Goal: Communication & Community: Answer question/provide support

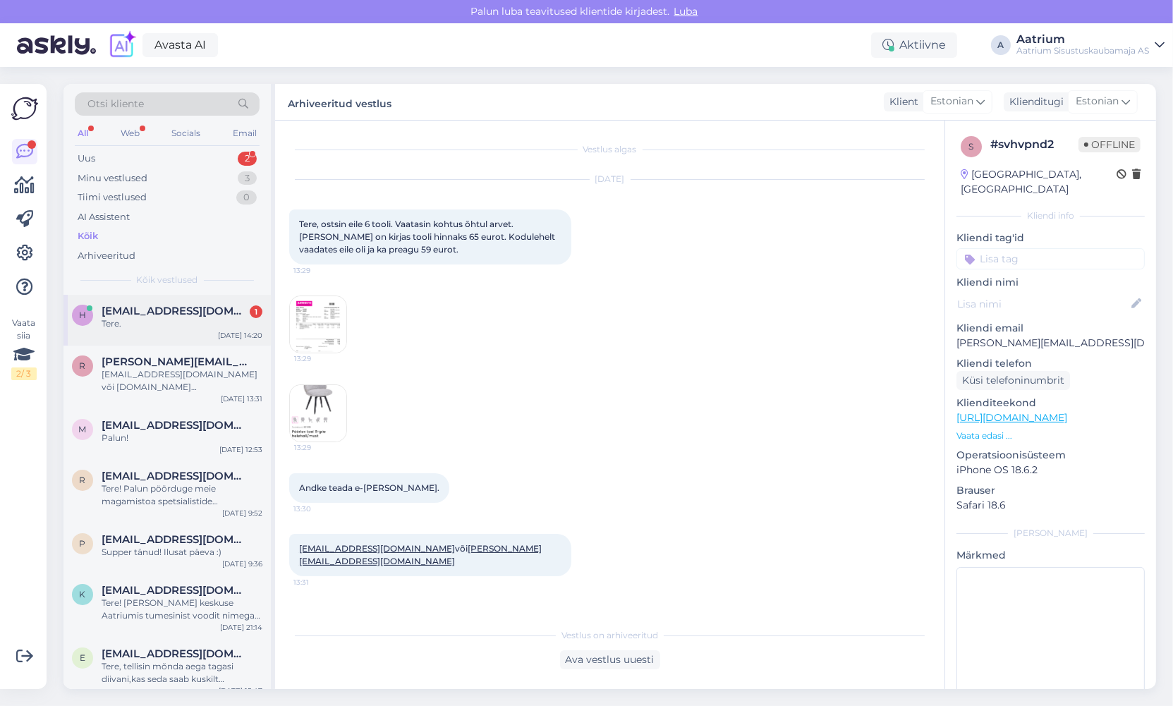
click at [158, 336] on div "h [EMAIL_ADDRESS][DOMAIN_NAME] 1 Tere. [DATE] 14:20" at bounding box center [166, 320] width 207 height 51
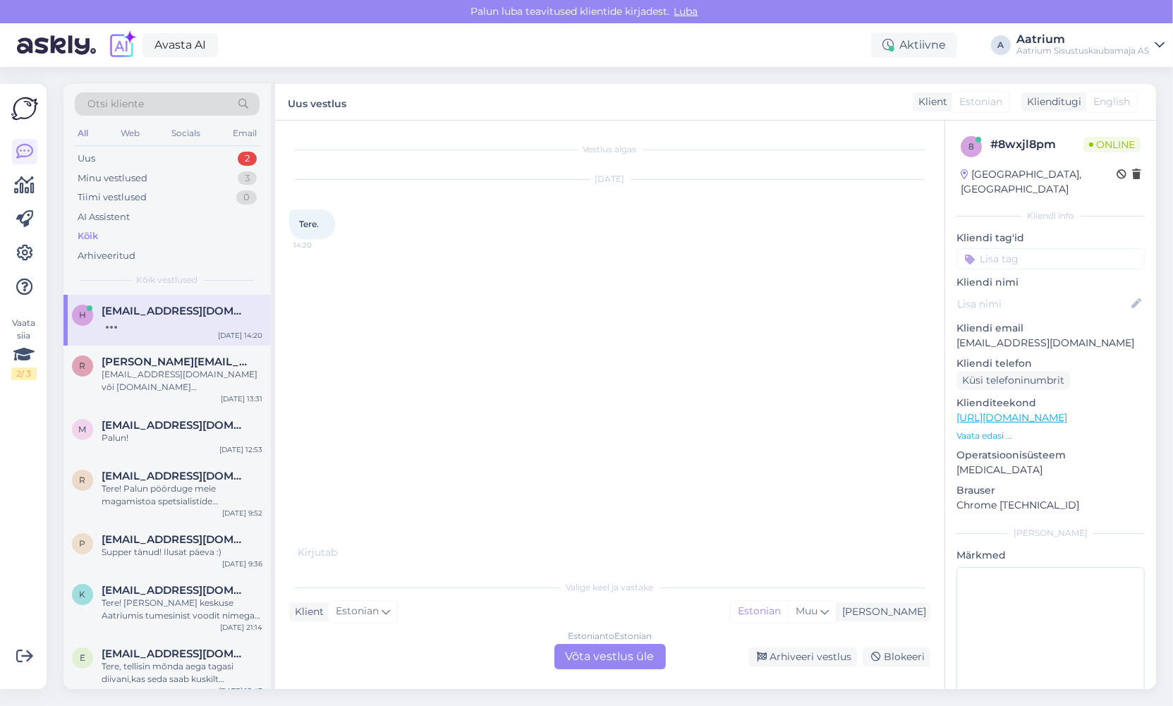
click at [587, 660] on div "Estonian to Estonian Võta vestlus üle" at bounding box center [610, 656] width 111 height 25
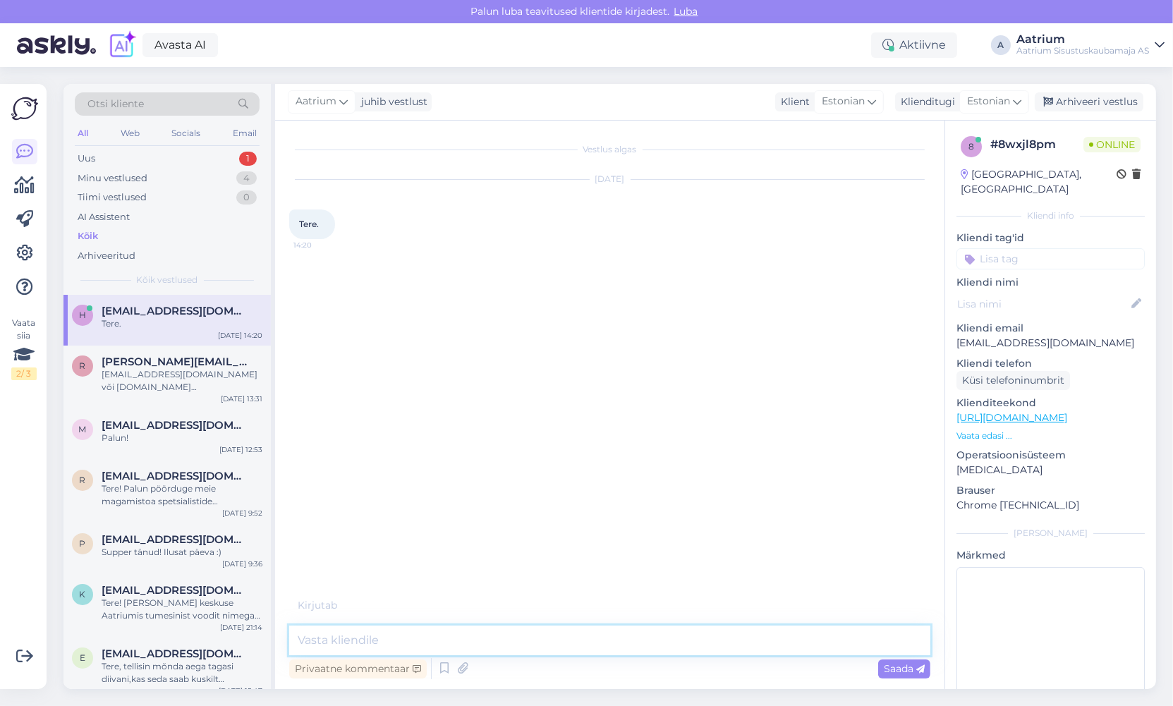
click at [500, 635] on textarea at bounding box center [609, 641] width 641 height 30
type textarea "Tere!"
click at [891, 669] on span "Saada" at bounding box center [904, 668] width 41 height 13
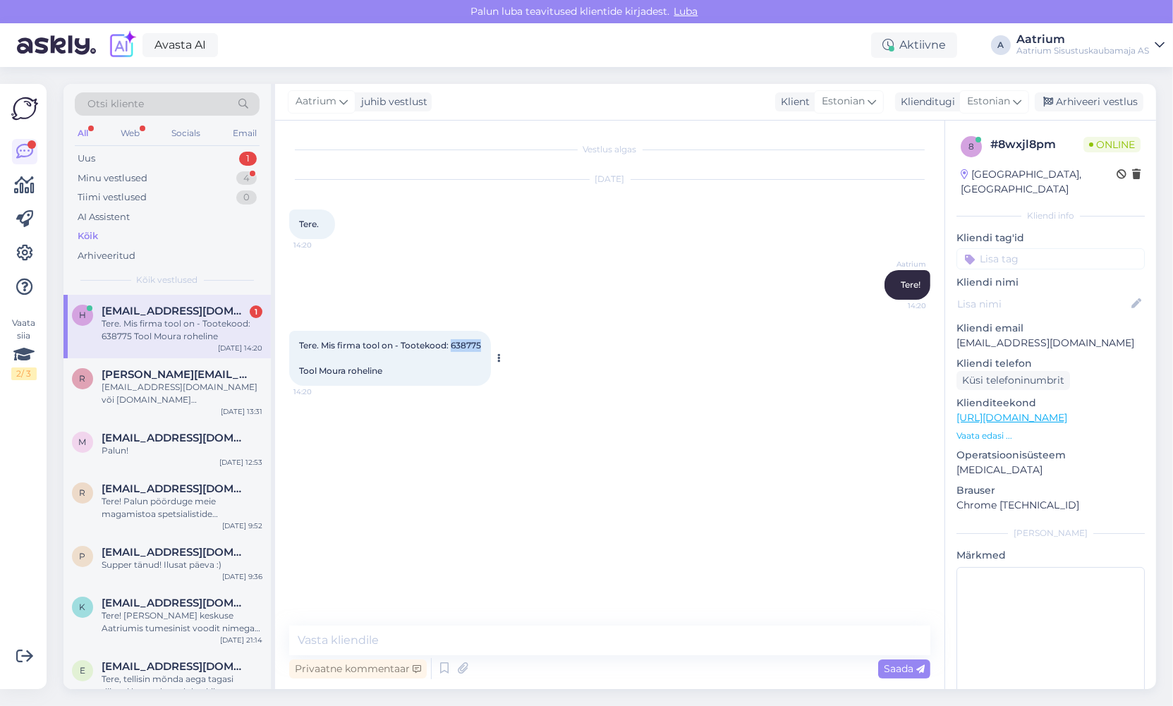
drag, startPoint x: 480, startPoint y: 344, endPoint x: 452, endPoint y: 343, distance: 28.3
click at [452, 343] on span "Tere. Mis firma tool on - Tootekood: 638775 Tool Moura roheline" at bounding box center [390, 358] width 182 height 36
copy span "638775"
click at [375, 629] on textarea at bounding box center [609, 641] width 641 height 30
click at [333, 638] on textarea "Toode on valmistatud Hiinas." at bounding box center [609, 641] width 641 height 30
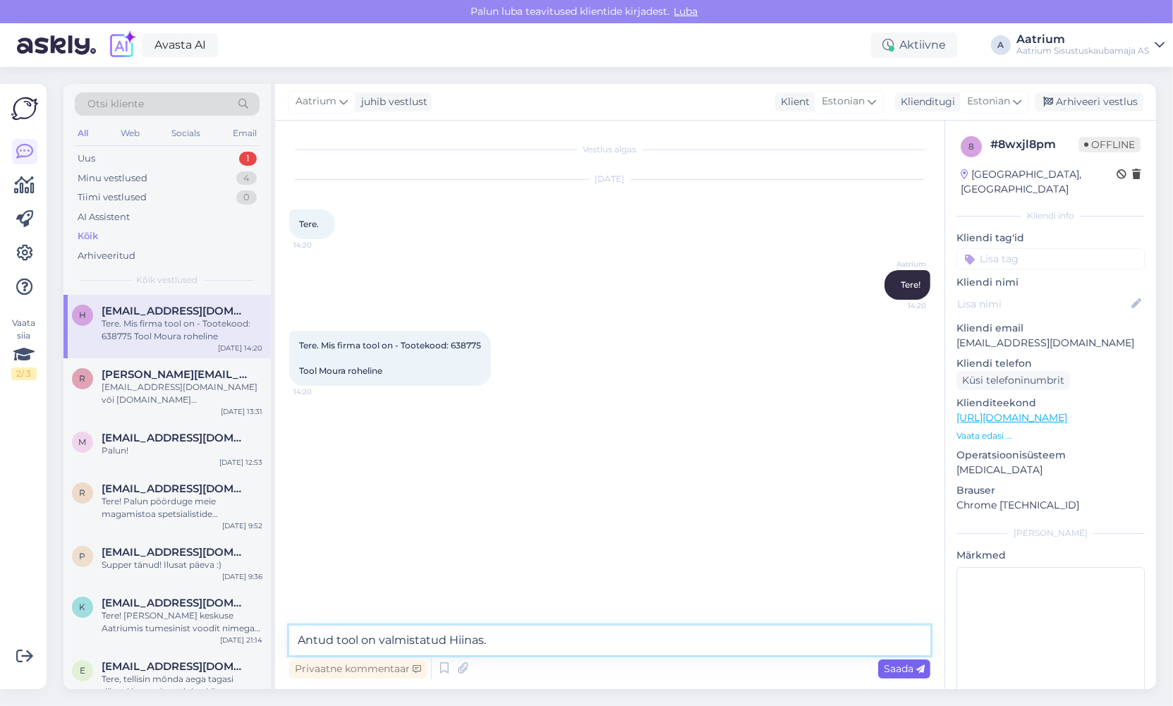
type textarea "Antud tool on valmistatud Hiinas."
click at [892, 670] on span "Saada" at bounding box center [904, 668] width 41 height 13
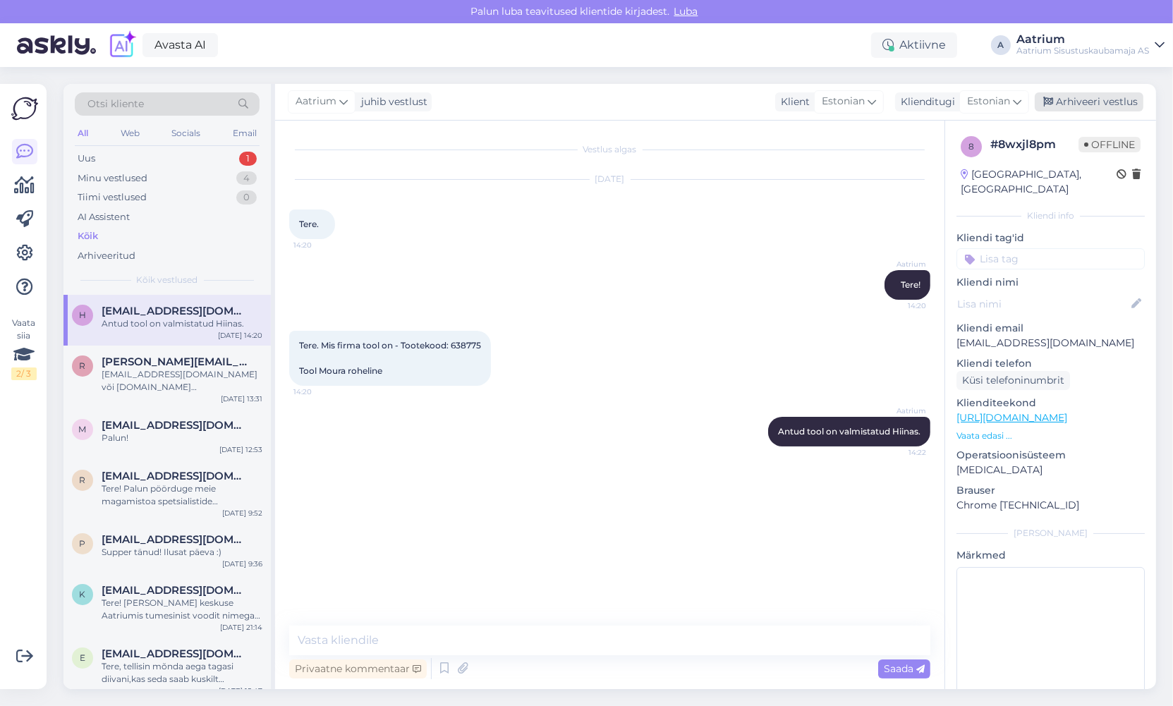
click at [1109, 97] on div "Arhiveeri vestlus" at bounding box center [1089, 101] width 109 height 19
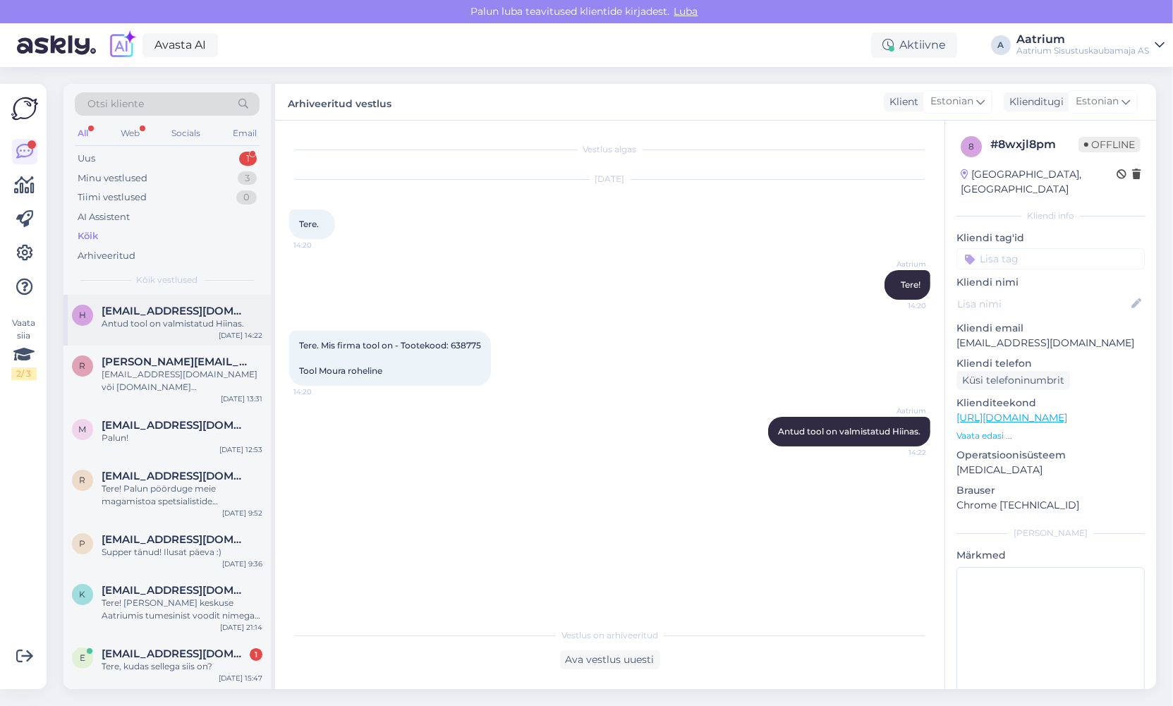
click at [222, 326] on div "Antud tool on valmistatud Hiinas." at bounding box center [182, 323] width 161 height 13
click at [167, 666] on div "Tere, kudas sellega siis on?" at bounding box center [182, 666] width 161 height 13
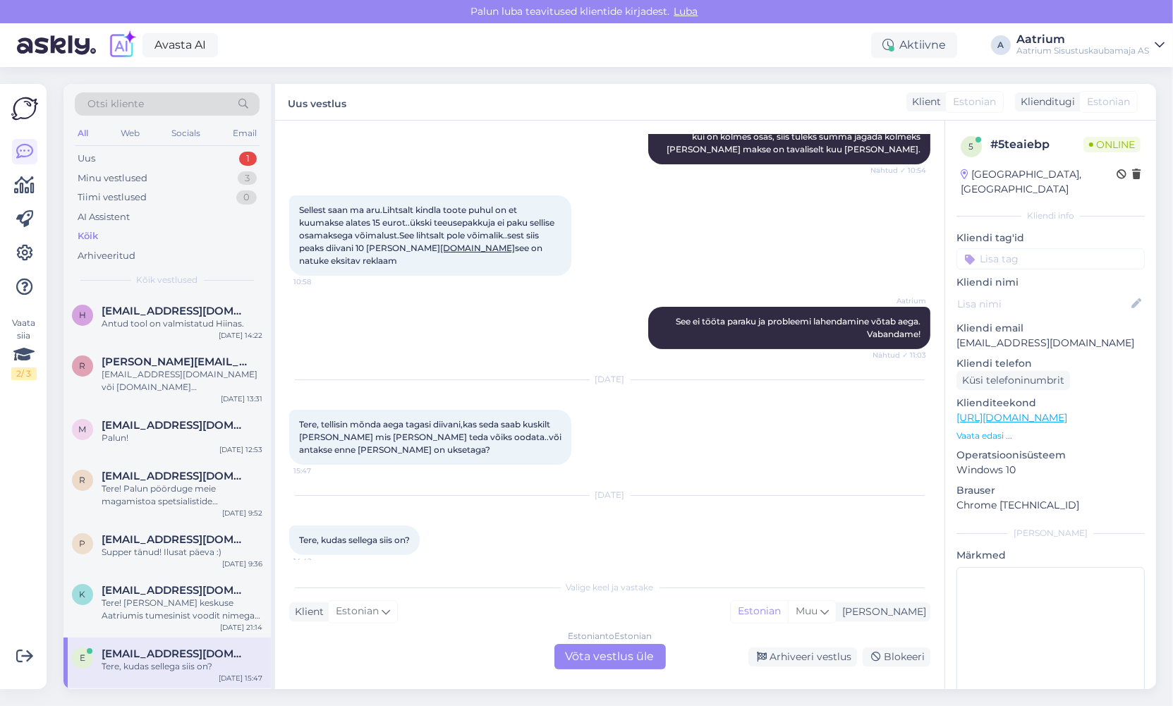
scroll to position [344, 0]
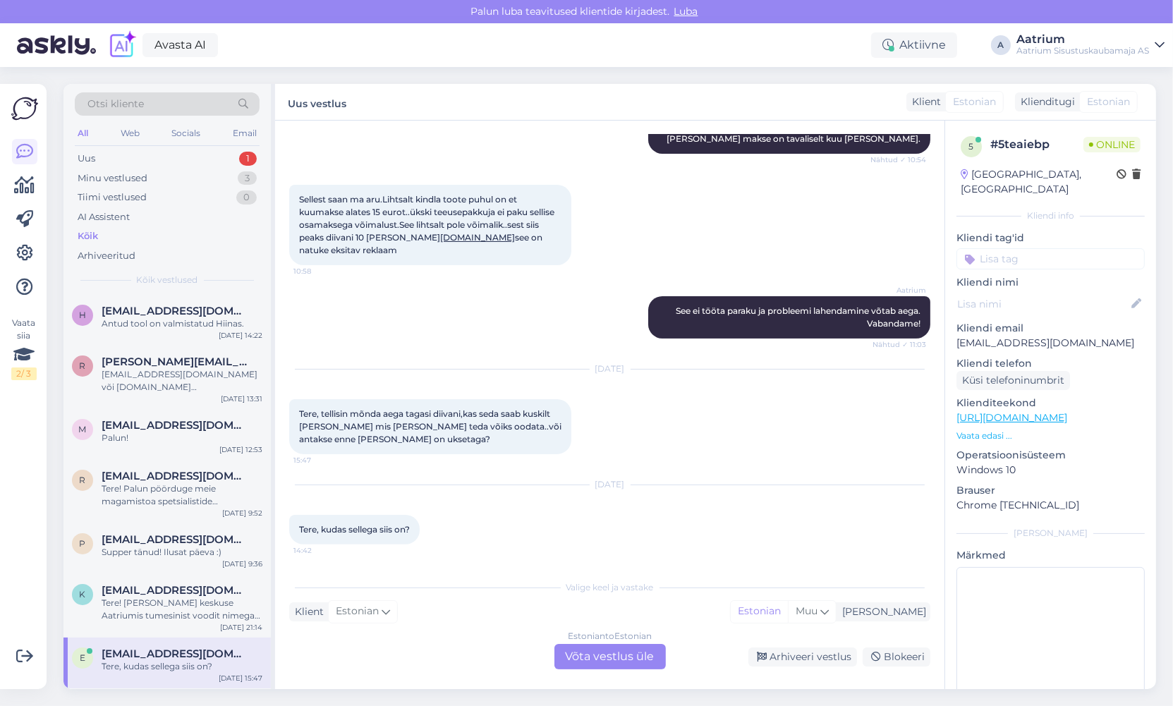
click at [603, 659] on div "Estonian to Estonian Võta vestlus üle" at bounding box center [610, 656] width 111 height 25
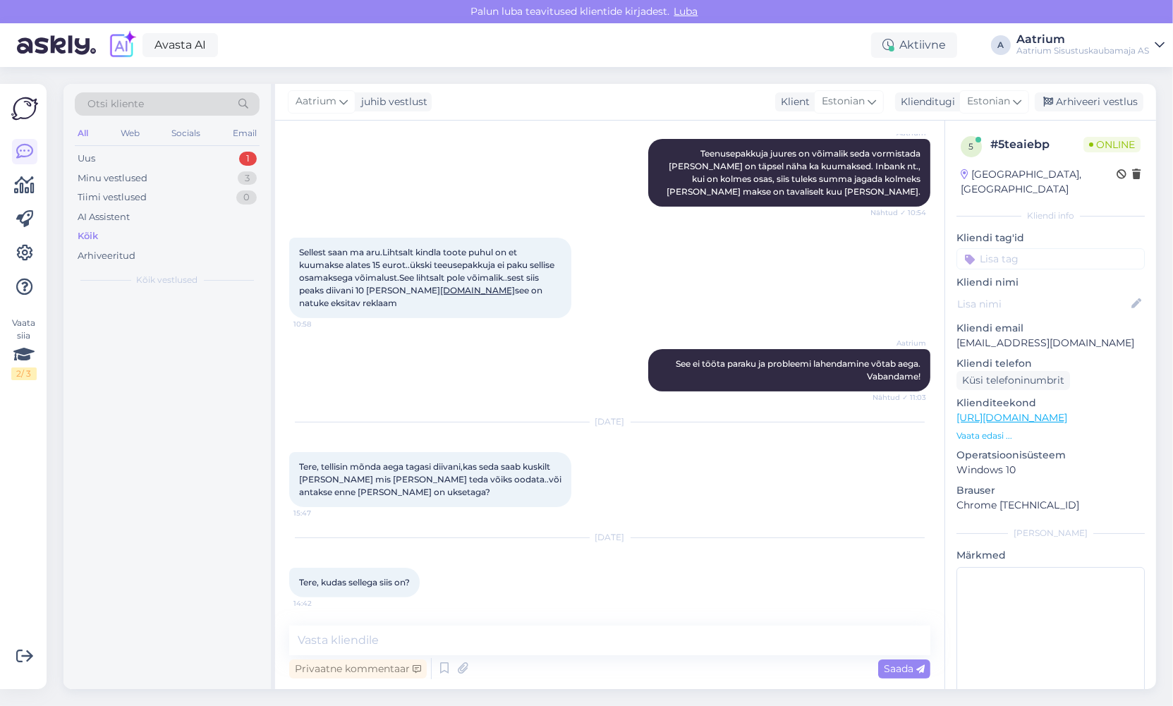
scroll to position [291, 0]
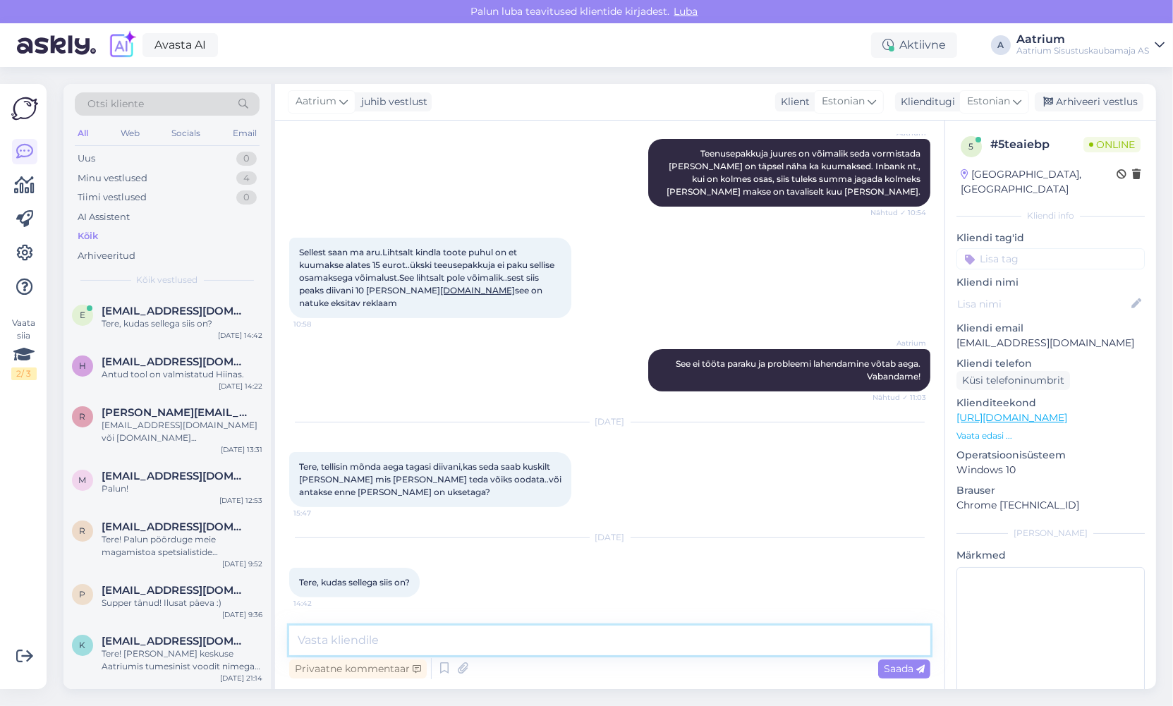
click at [460, 647] on textarea at bounding box center [609, 641] width 641 height 30
type textarea "Tere! Mis on Teie tellimuse nr.?"
click at [914, 665] on span "Saada" at bounding box center [904, 668] width 41 height 13
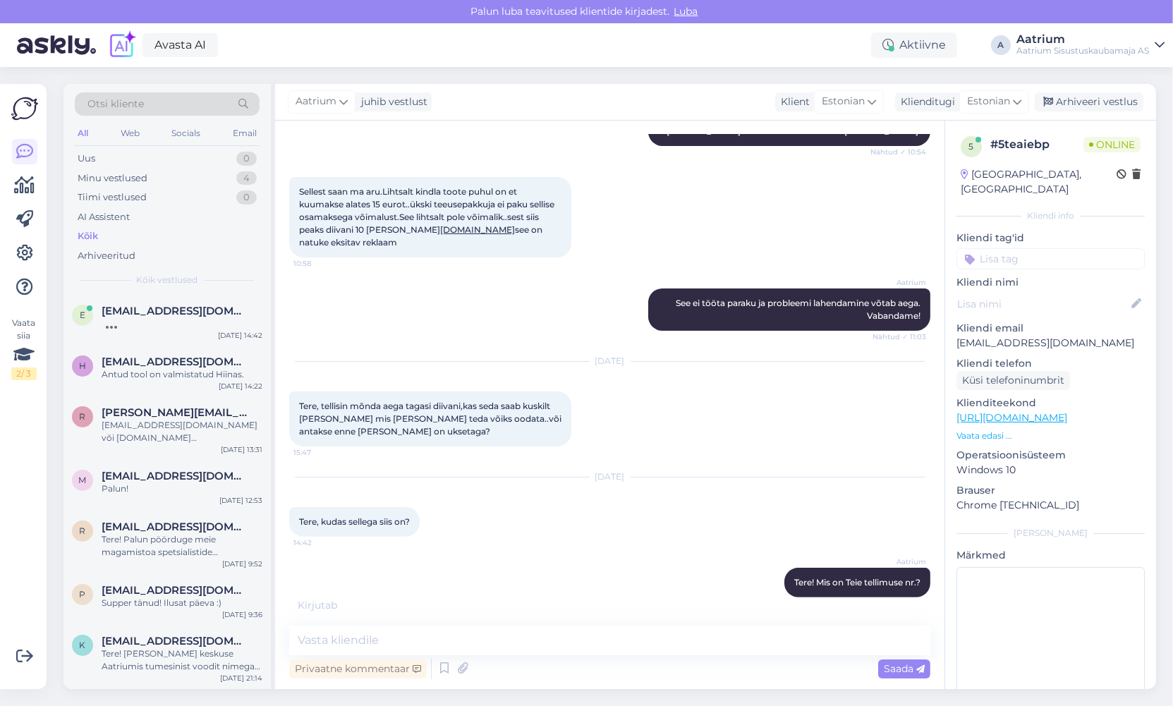
scroll to position [412, 0]
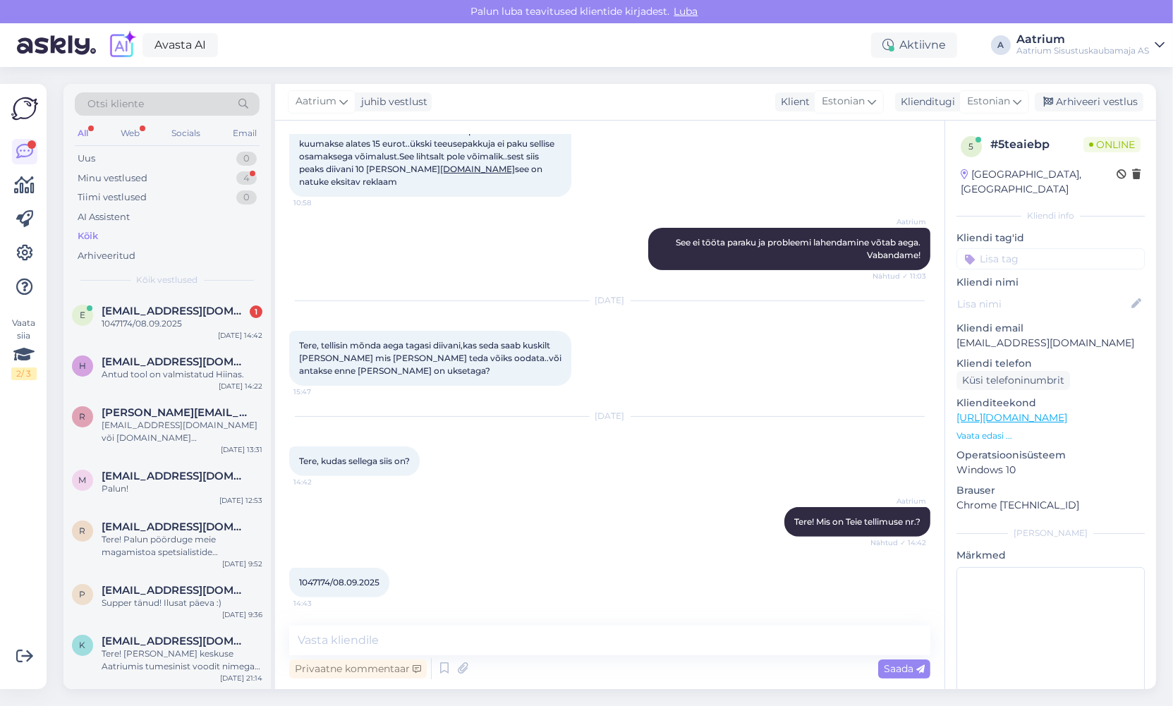
click at [547, 536] on div "Aatrium Tere! Mis on Teie tellimuse nr.? Nähtud ✓ 14:42" at bounding box center [609, 522] width 641 height 61
click at [497, 639] on textarea at bounding box center [609, 641] width 641 height 30
click at [562, 637] on textarea "Diivan peaks saabuma lähiajal meie lattu. Siis anname sellest Teile" at bounding box center [609, 641] width 641 height 30
click at [658, 646] on textarea "Diivan peaks saabuma lähiajal meie lattu. Anname sellest Teile" at bounding box center [609, 641] width 641 height 30
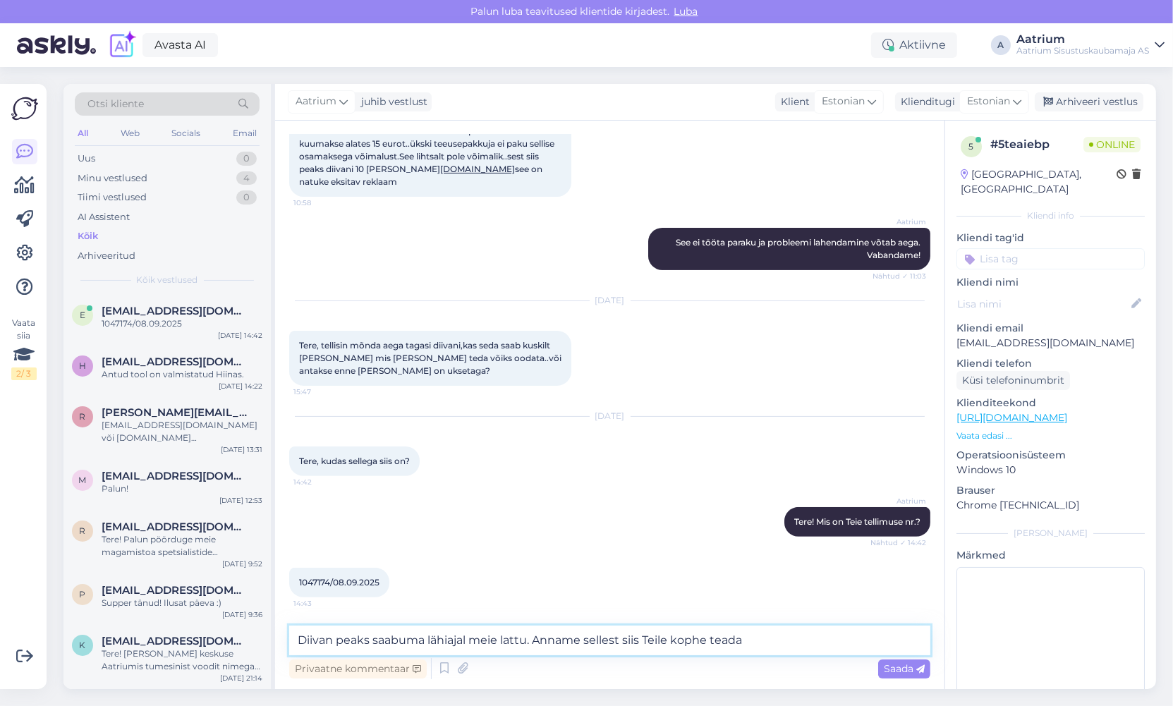
click at [694, 638] on textarea "Diivan peaks saabuma lähiajal meie lattu. Anname sellest siis Teile kophe teada" at bounding box center [609, 641] width 641 height 30
click at [751, 638] on textarea "Diivan peaks saabuma lähiajal meie lattu. Anname sellest siis Teile kohe teada" at bounding box center [609, 641] width 641 height 30
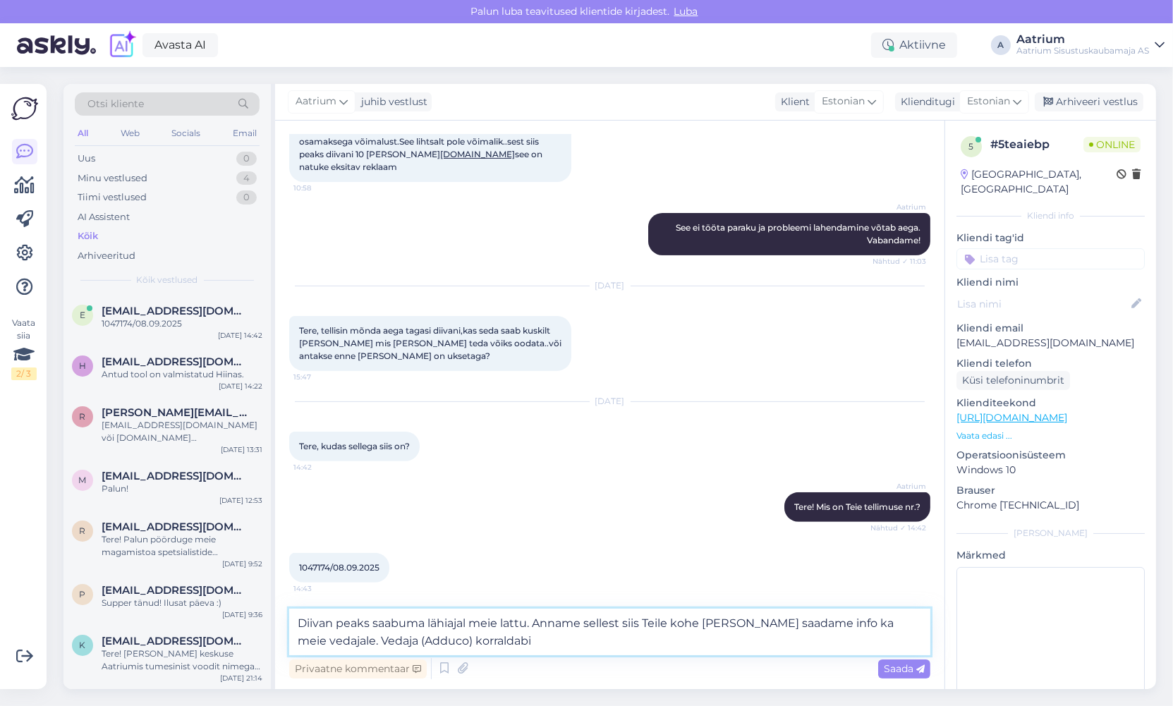
click at [515, 643] on textarea "Diivan peaks saabuma lähiajal meie lattu. Anname sellest siis Teile kohe [PERSO…" at bounding box center [609, 632] width 641 height 47
click at [636, 643] on textarea "Diivan peaks saabuma lähiajal meie lattu. Anname sellest siis Teile kohe [PERSO…" at bounding box center [609, 632] width 641 height 47
click at [392, 638] on textarea "Diivan peaks saabuma lähiajal meie lattu. Anname sellest siis Teile kohe [PERSO…" at bounding box center [609, 632] width 641 height 47
click at [578, 645] on textarea "Diivan peaks saabuma lähiajal meie lattu. Anname sellest siis Teile kohe [PERSO…" at bounding box center [609, 632] width 641 height 47
click at [855, 638] on textarea "Diivan peaks saabuma lähiajal meie lattu. Anname sellest siis Teile kohe [PERSO…" at bounding box center [609, 632] width 641 height 47
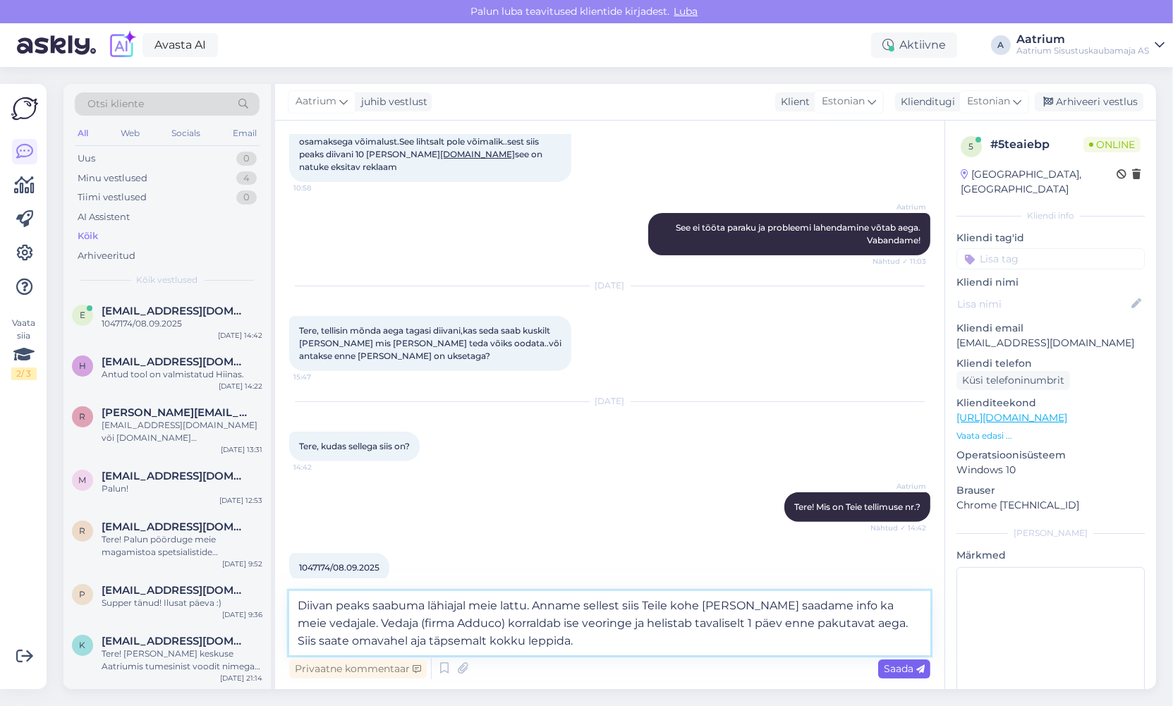
type textarea "Diivan peaks saabuma lähiajal meie lattu. Anname sellest siis Teile kohe [PERSO…"
click at [907, 665] on span "Saada" at bounding box center [904, 668] width 41 height 13
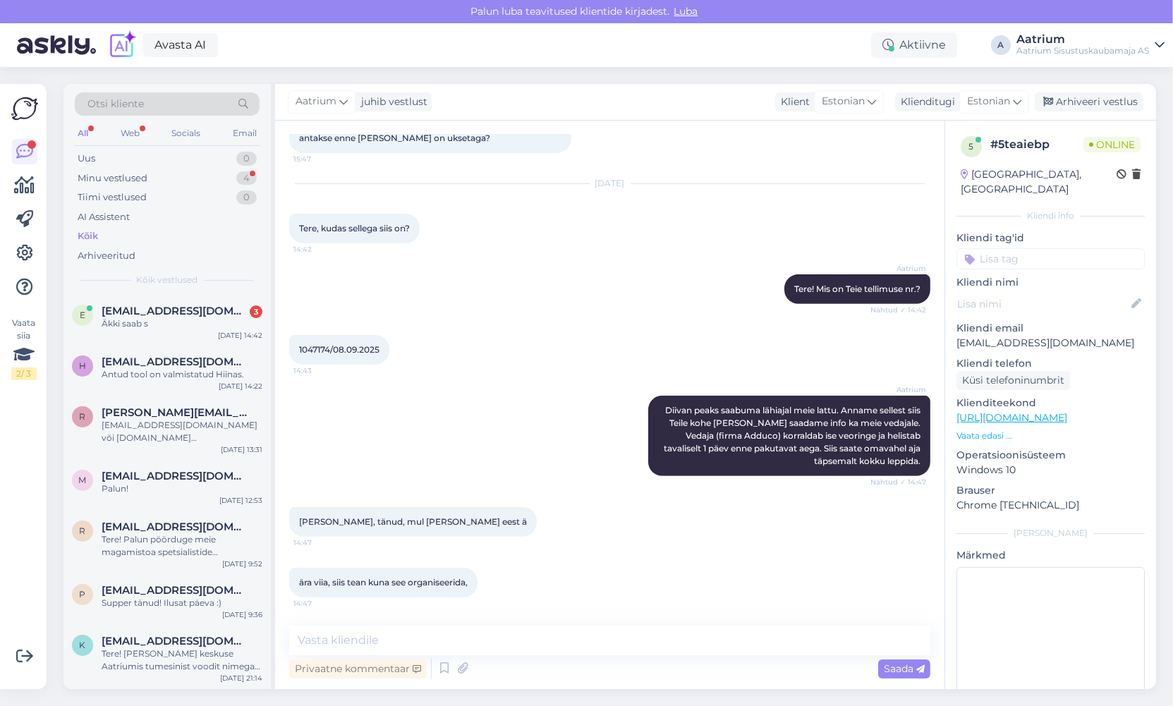
scroll to position [705, 0]
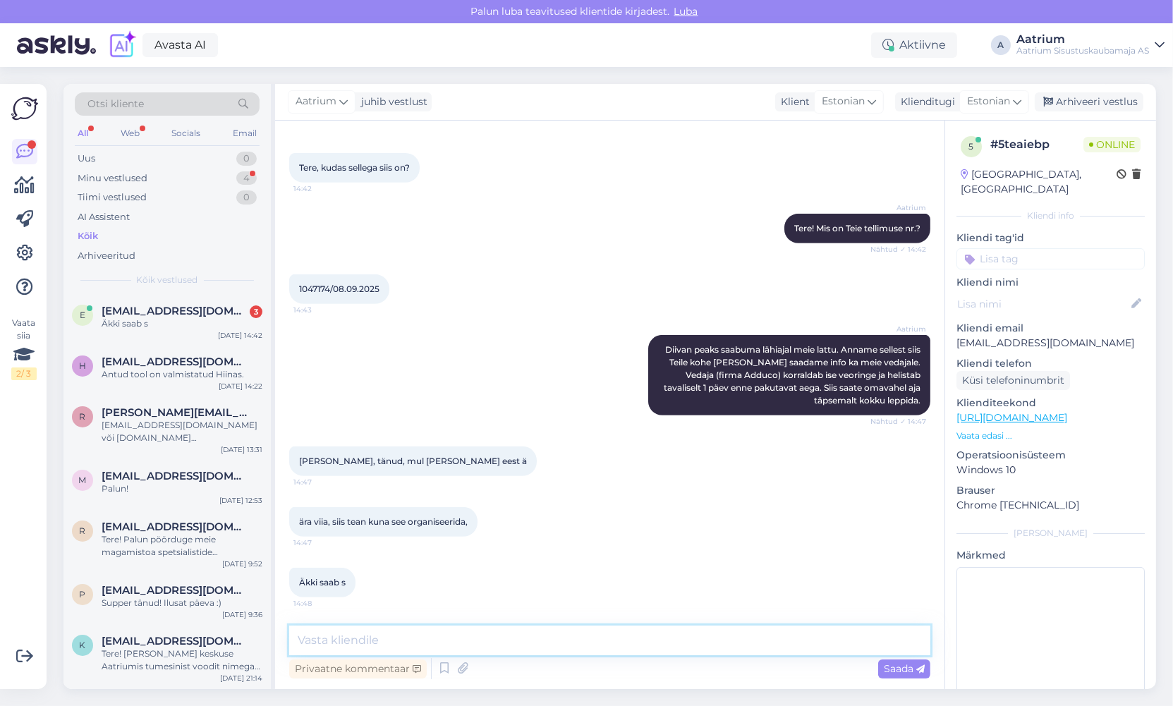
click at [413, 635] on textarea at bounding box center [609, 641] width 641 height 30
type textarea "Kas soovite, et nad helistaksid Teile mitte 1 päev varem [PERSON_NAME] päeva et…"
click at [892, 669] on span "Saada" at bounding box center [904, 668] width 41 height 13
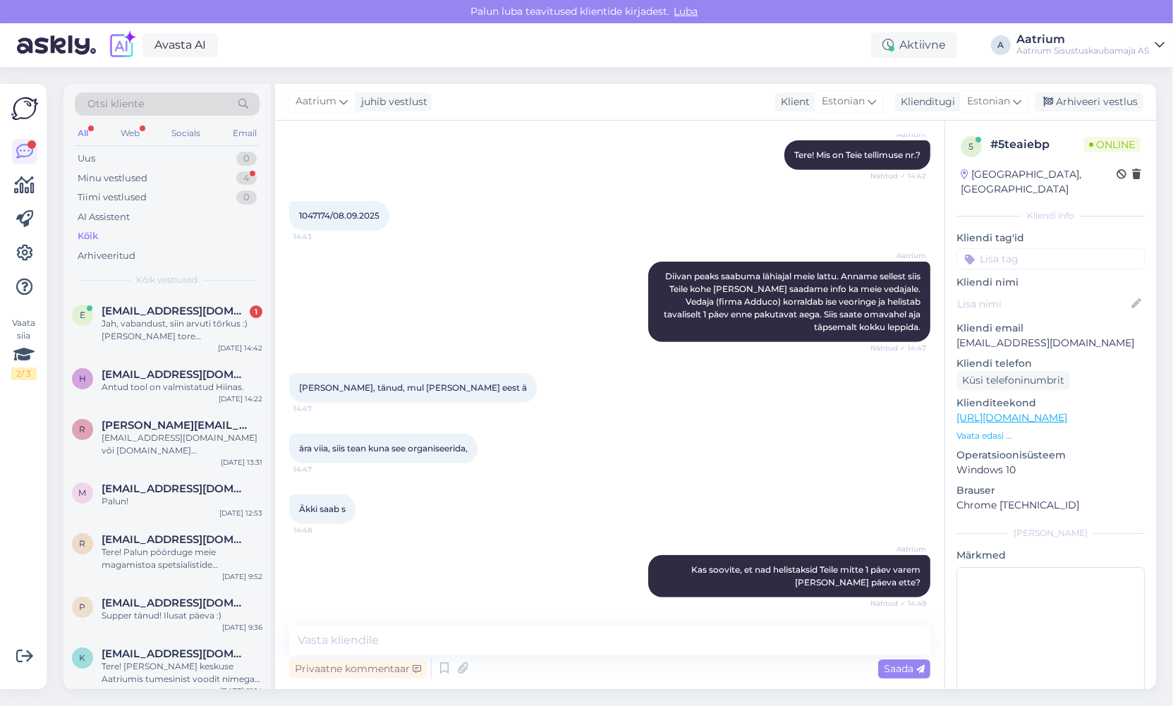
scroll to position [865, 0]
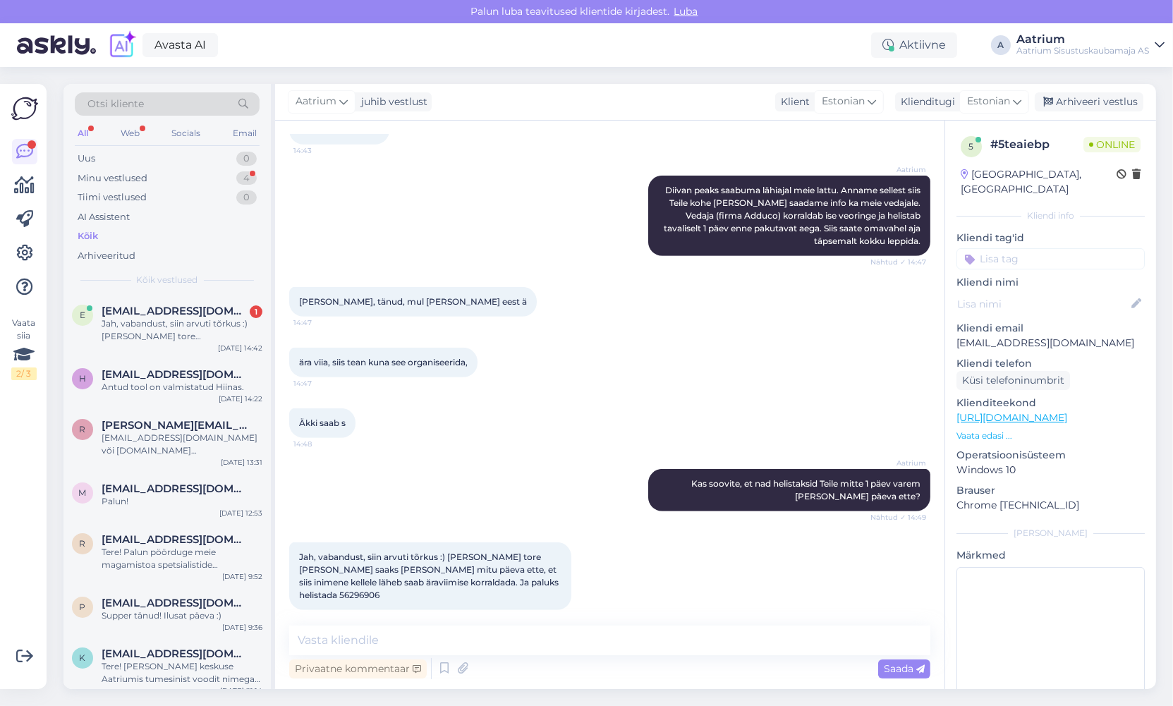
click at [522, 479] on div "Aatrium Kas soovite, et nad helistaksid Teile mitte 1 päev varem [PERSON_NAME] …" at bounding box center [609, 490] width 641 height 73
click at [461, 634] on textarea at bounding box center [609, 641] width 641 height 30
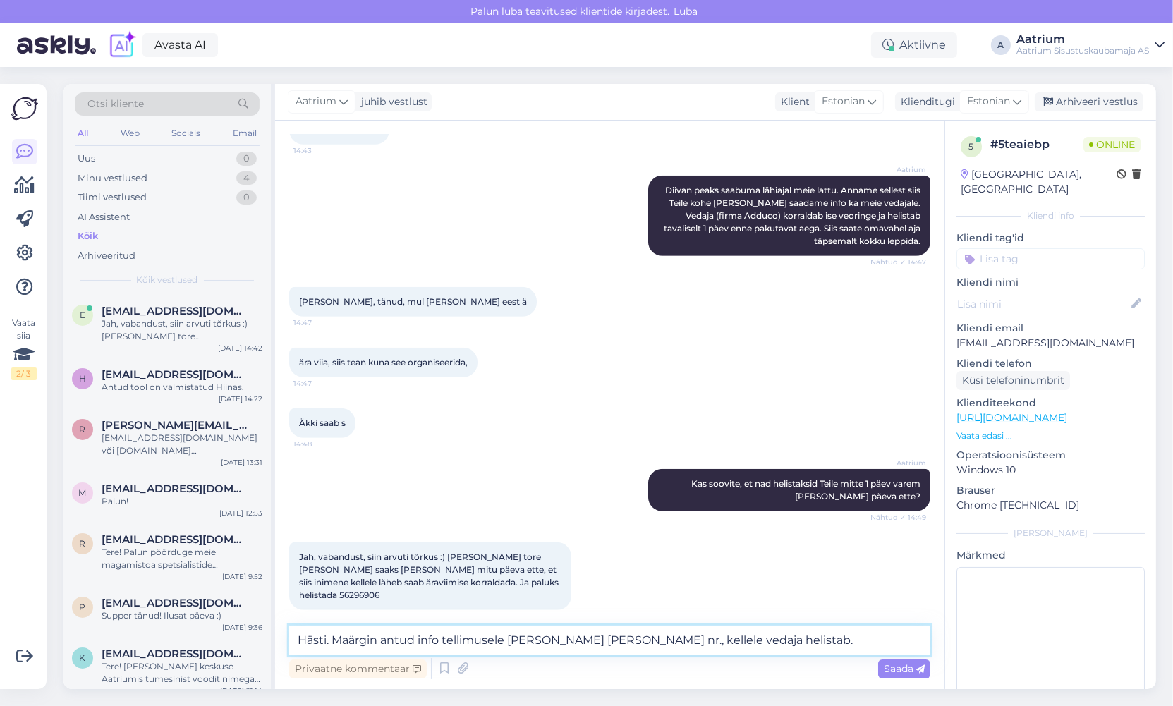
click at [347, 638] on textarea "Hästi. Maärgin antud info tellimusele [PERSON_NAME] [PERSON_NAME] nr., kellele …" at bounding box center [609, 641] width 641 height 30
click at [437, 641] on textarea "Hästi. Märgin antud info tellimusele [PERSON_NAME] [PERSON_NAME] nr., kellele v…" at bounding box center [609, 641] width 641 height 30
click at [437, 643] on textarea "Hästi. Märgin tellimusele [PERSON_NAME] [PERSON_NAME] nr., kellele vedaja helis…" at bounding box center [609, 641] width 641 height 30
click at [516, 638] on textarea "Hästi. Märgin tellimusele, et helistada 2 päeva ette [PERSON_NAME] [PERSON_NAME…" at bounding box center [609, 641] width 641 height 30
type textarea "Hästi. Märgin tellimusele, et helistada 2-3 päeva ette [PERSON_NAME] [PERSON_NA…"
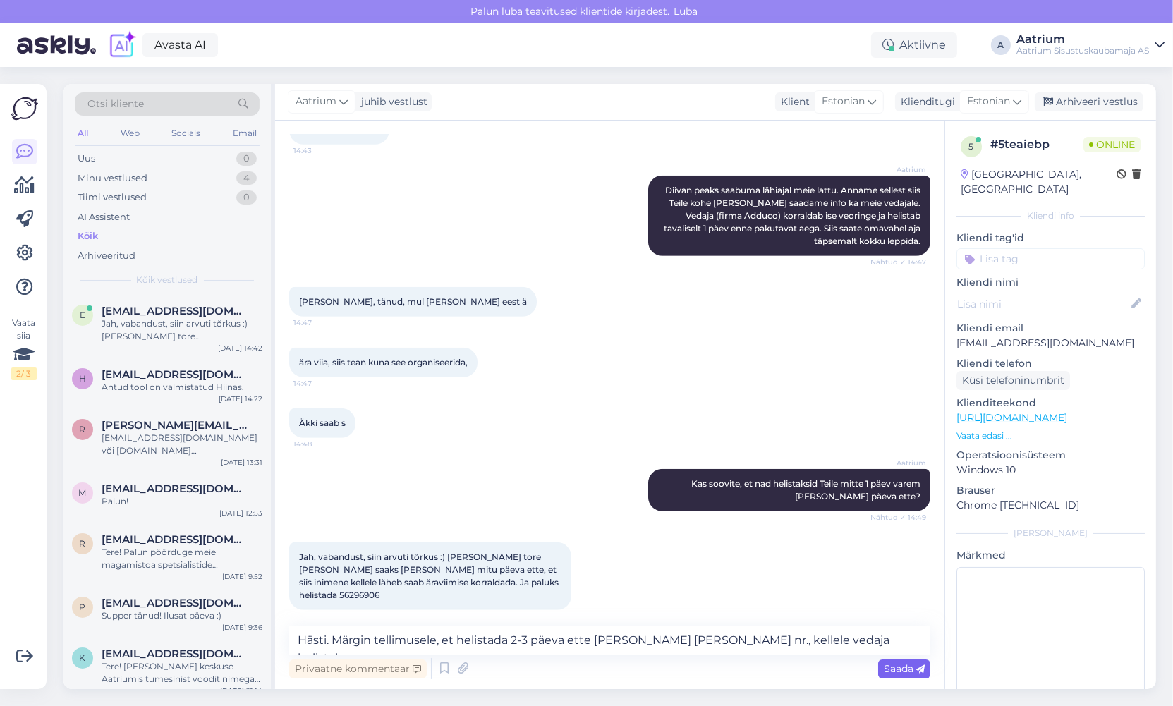
click at [886, 674] on span "Saada" at bounding box center [904, 668] width 41 height 13
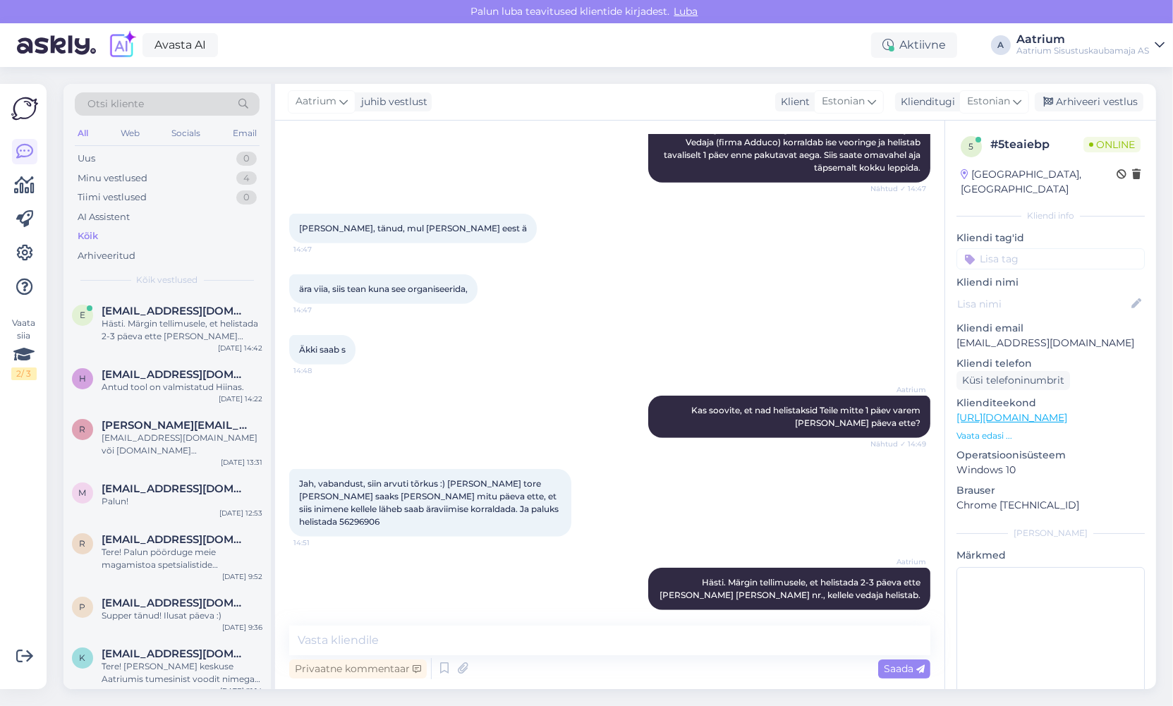
scroll to position [999, 0]
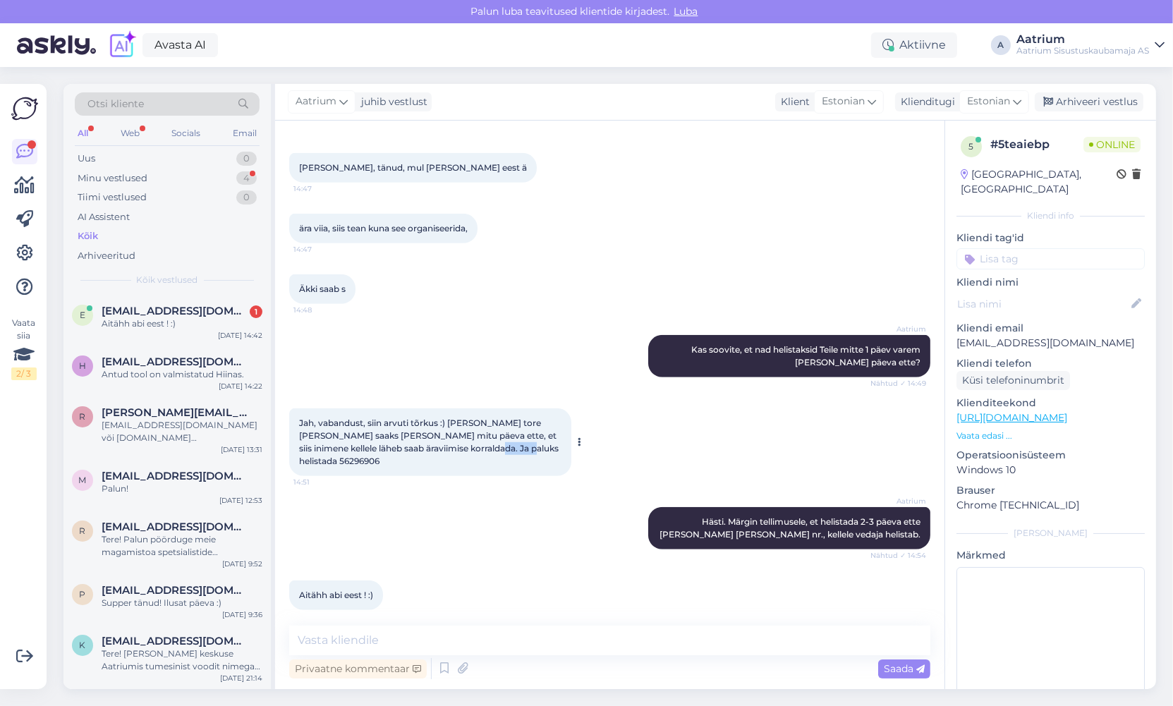
drag, startPoint x: 522, startPoint y: 449, endPoint x: 478, endPoint y: 449, distance: 44.4
click at [478, 449] on div "Jah, vabandust, siin arvuti tõrkus :) [PERSON_NAME] tore [PERSON_NAME] saaks [P…" at bounding box center [430, 442] width 282 height 68
copy span "56296906"
click at [548, 636] on textarea at bounding box center [609, 641] width 641 height 30
type textarea "Palun!"
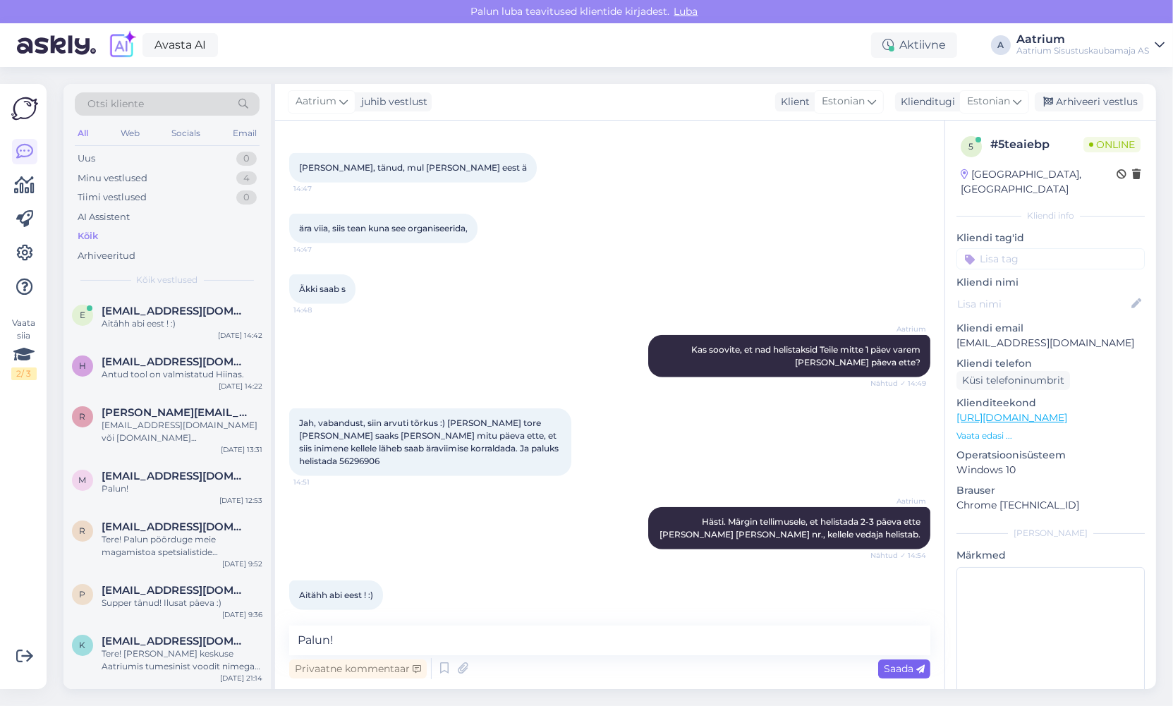
click at [910, 672] on span "Saada" at bounding box center [904, 668] width 41 height 13
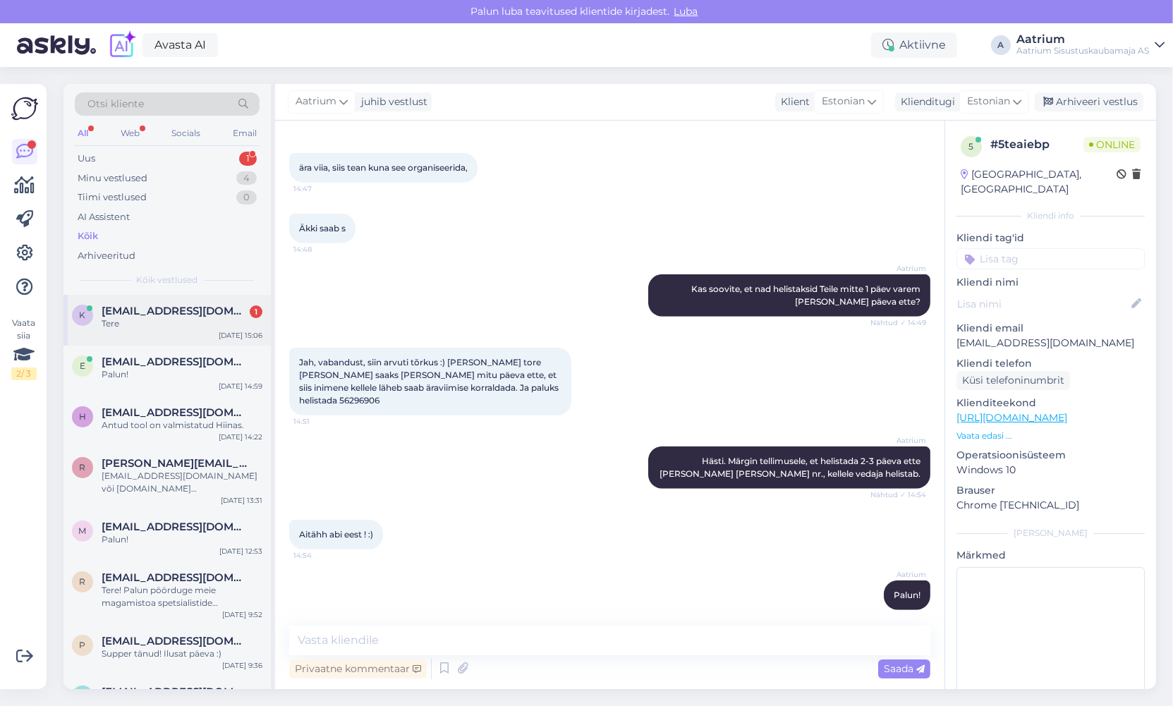
click at [175, 329] on div "Tere" at bounding box center [182, 323] width 161 height 13
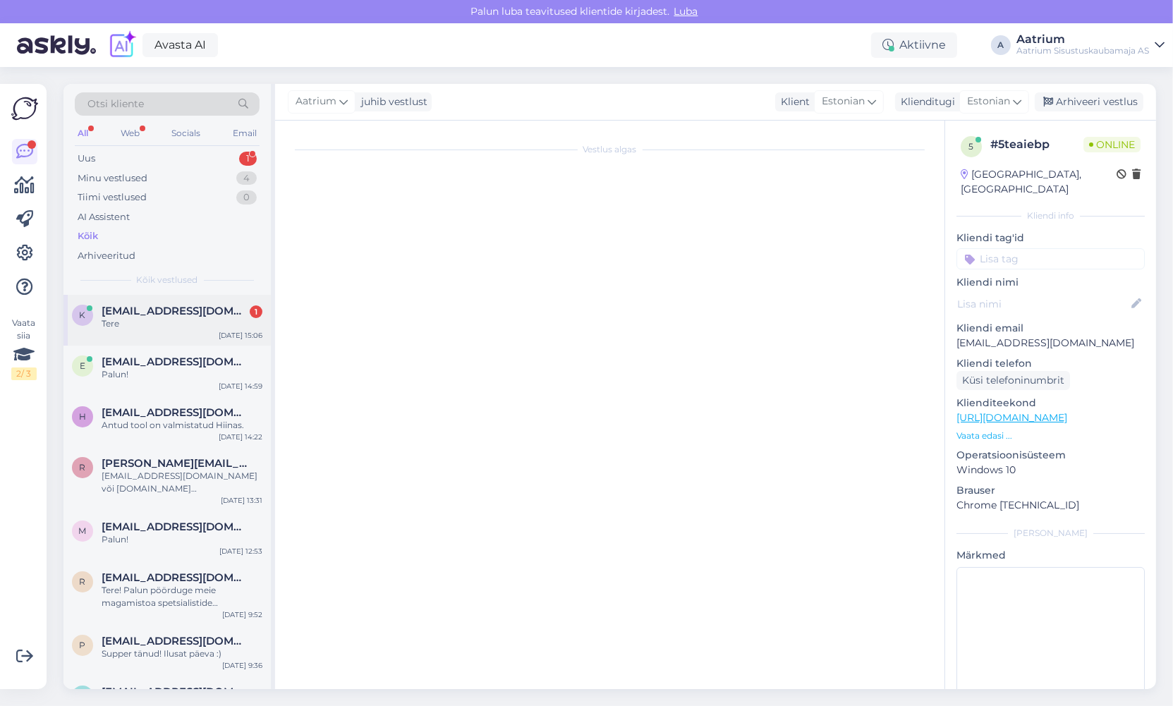
scroll to position [0, 0]
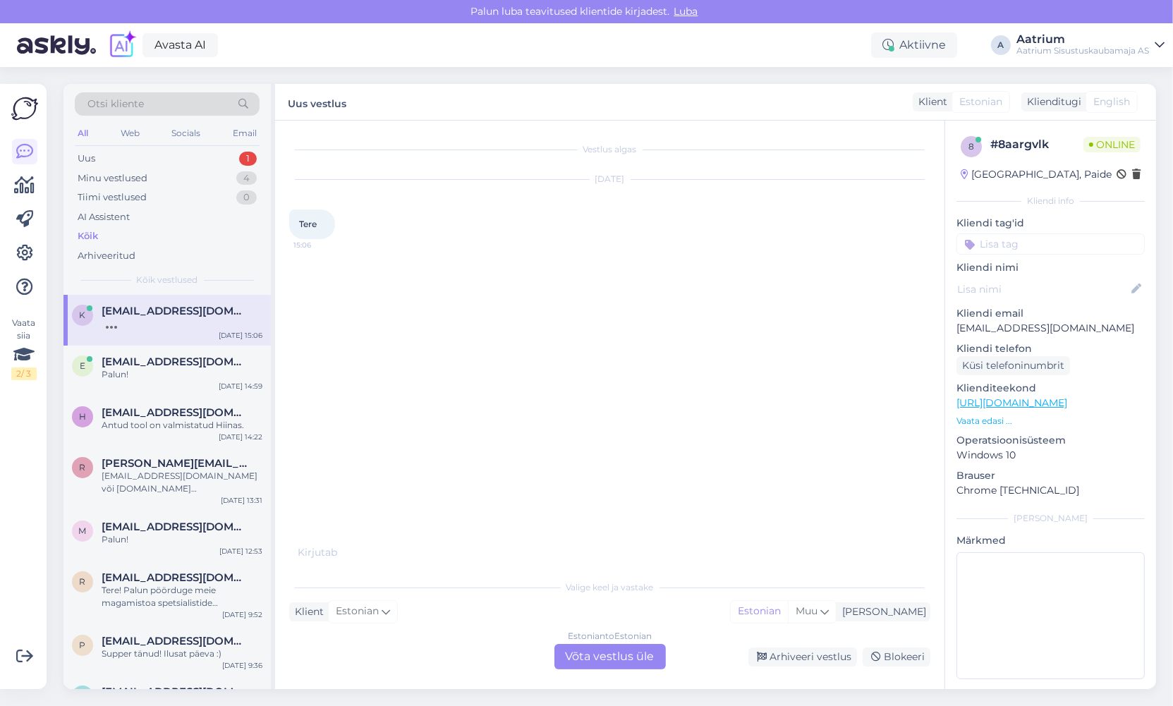
click at [632, 661] on div "Estonian to Estonian Võta vestlus üle" at bounding box center [610, 656] width 111 height 25
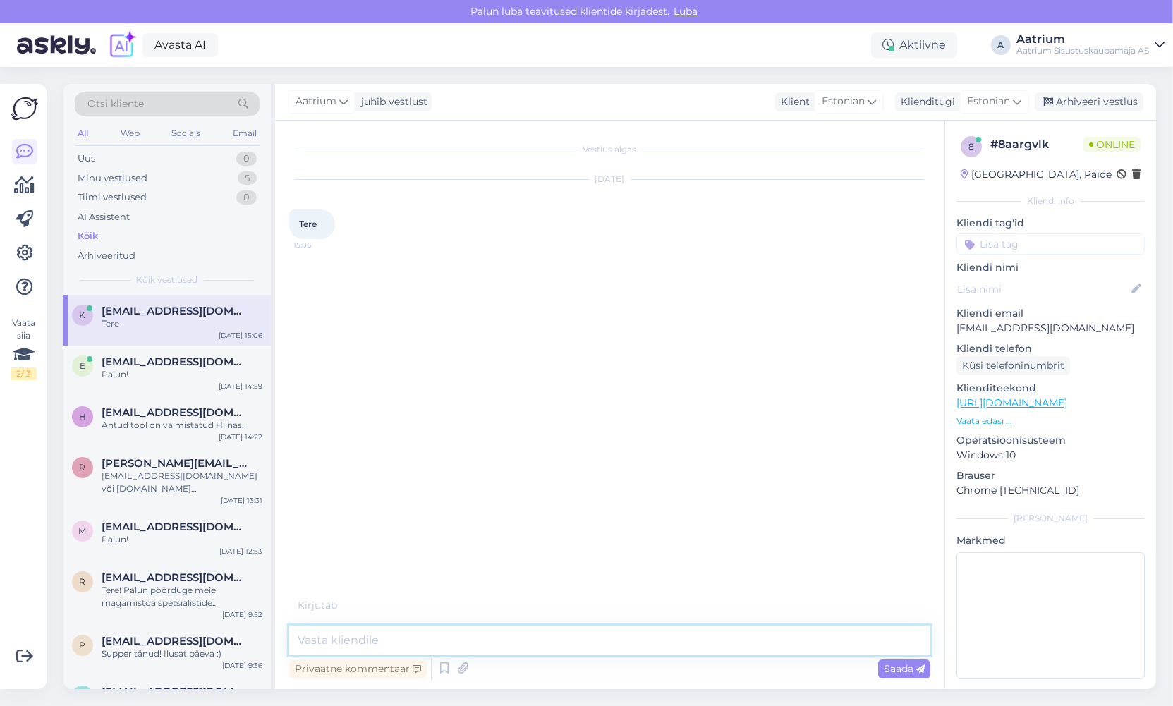
click at [494, 629] on textarea at bounding box center [609, 641] width 641 height 30
type textarea "Tere!"
click at [884, 672] on span "Saada" at bounding box center [904, 668] width 41 height 13
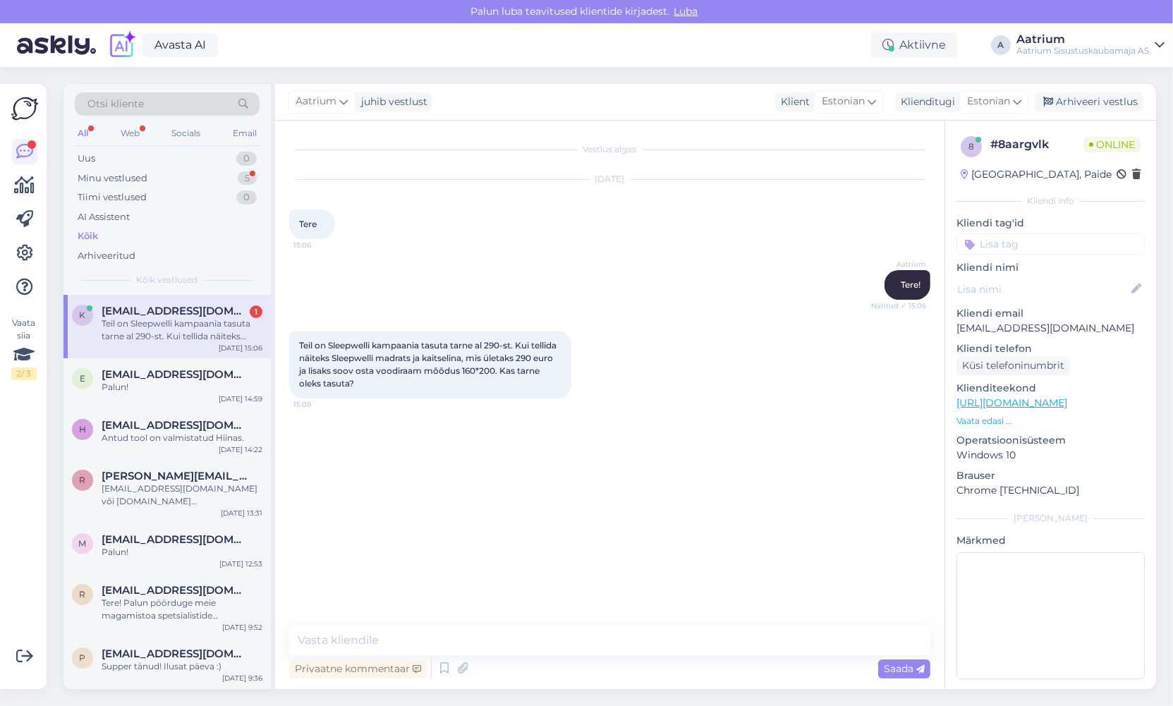
click at [513, 495] on div "Vestlus algas [DATE] Tere 15:06 Aatrium Tere! Nähtud ✓ 15:06 Teil on Sleepwelli…" at bounding box center [616, 374] width 654 height 478
click at [403, 640] on textarea at bounding box center [609, 641] width 641 height 30
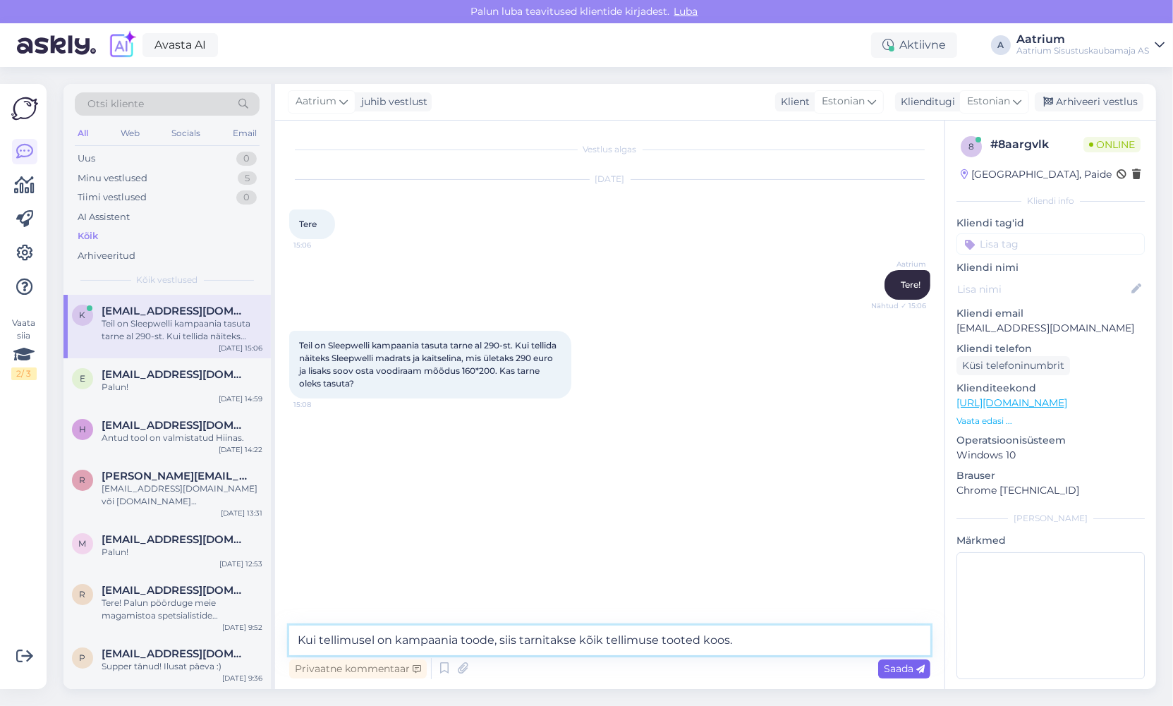
type textarea "Kui tellimusel on kampaania toode, siis tarnitakse kõik tellimuse tooted koos."
click at [887, 674] on div "Saada" at bounding box center [904, 669] width 52 height 19
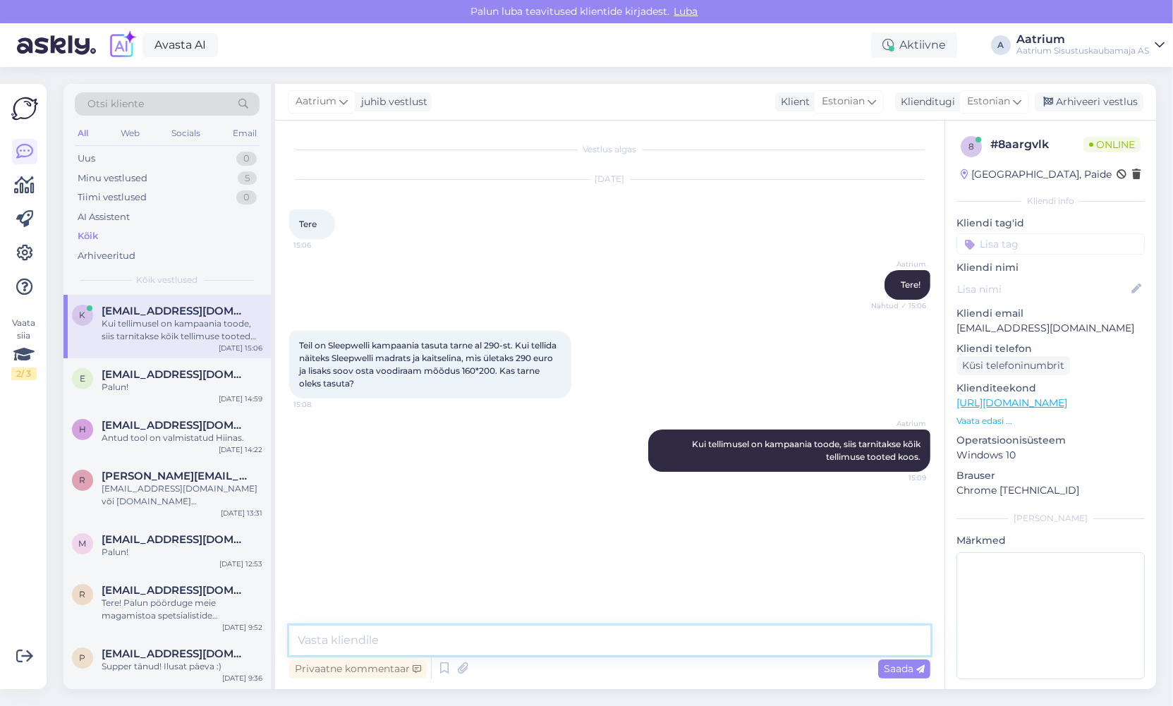
click at [491, 629] on textarea at bounding box center [609, 641] width 641 height 30
paste textarea "Kampaanias osalemiseks saab tarbija tasuta transporditeenuse (tuppatoomisega), …"
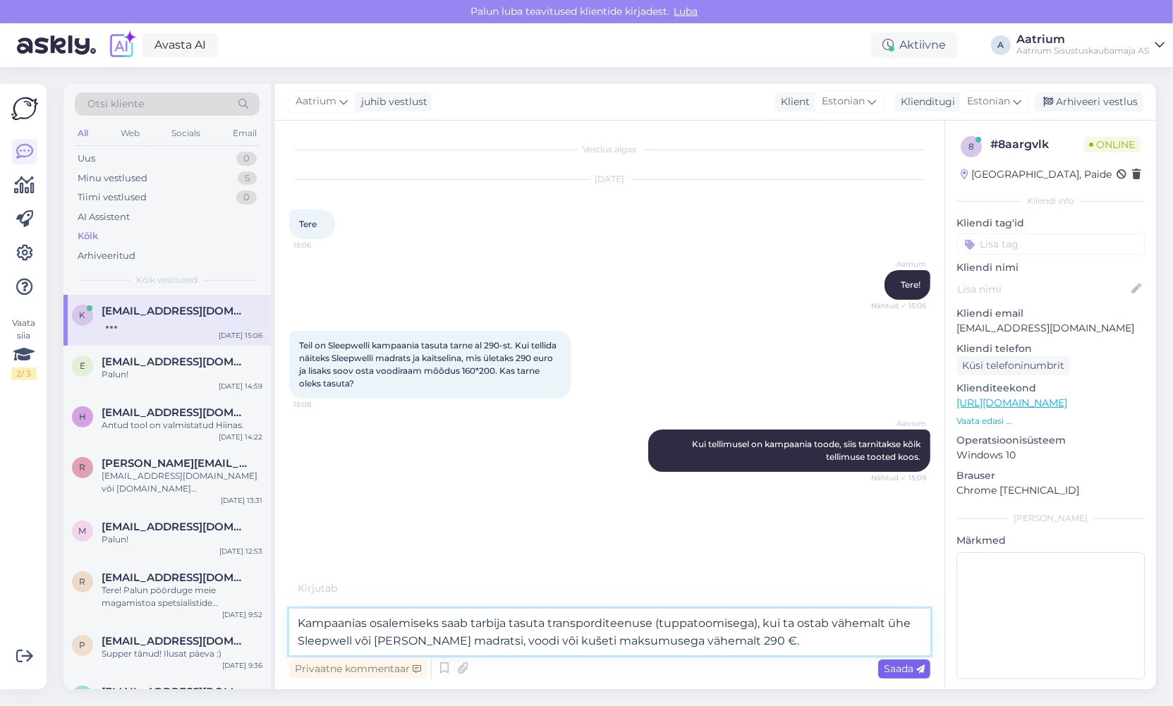
type textarea "Kampaanias osalemiseks saab tarbija tasuta transporditeenuse (tuppatoomisega), …"
click at [904, 670] on span "Saada" at bounding box center [904, 668] width 41 height 13
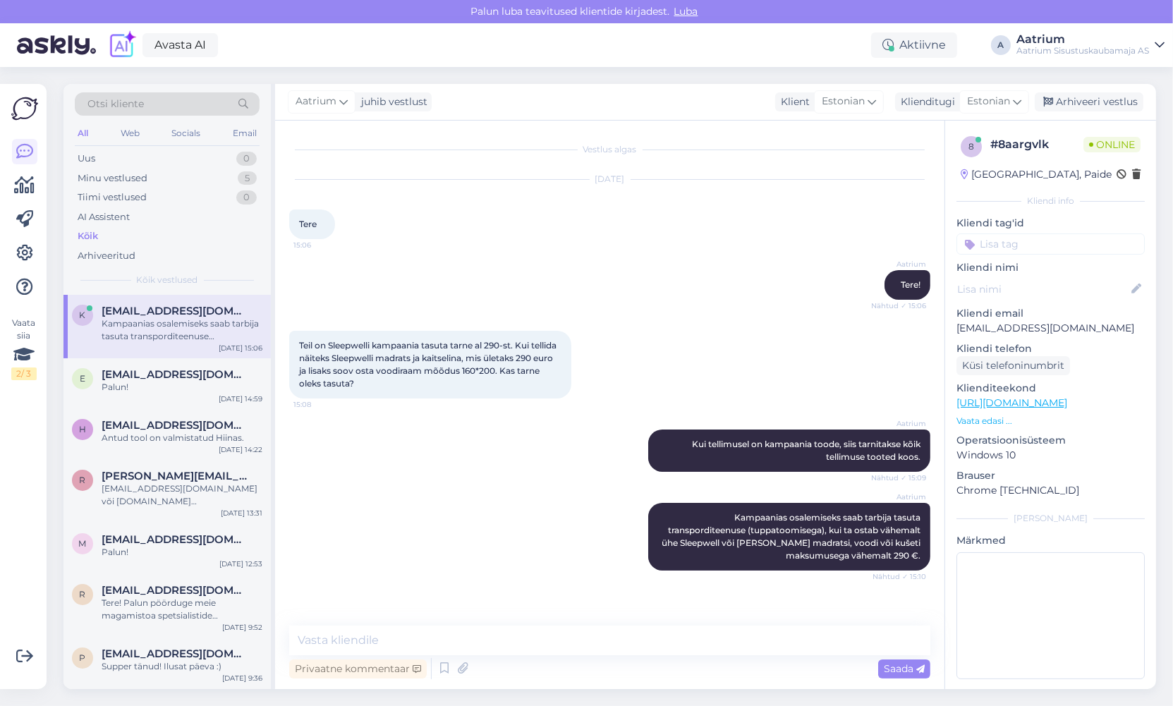
scroll to position [59, 0]
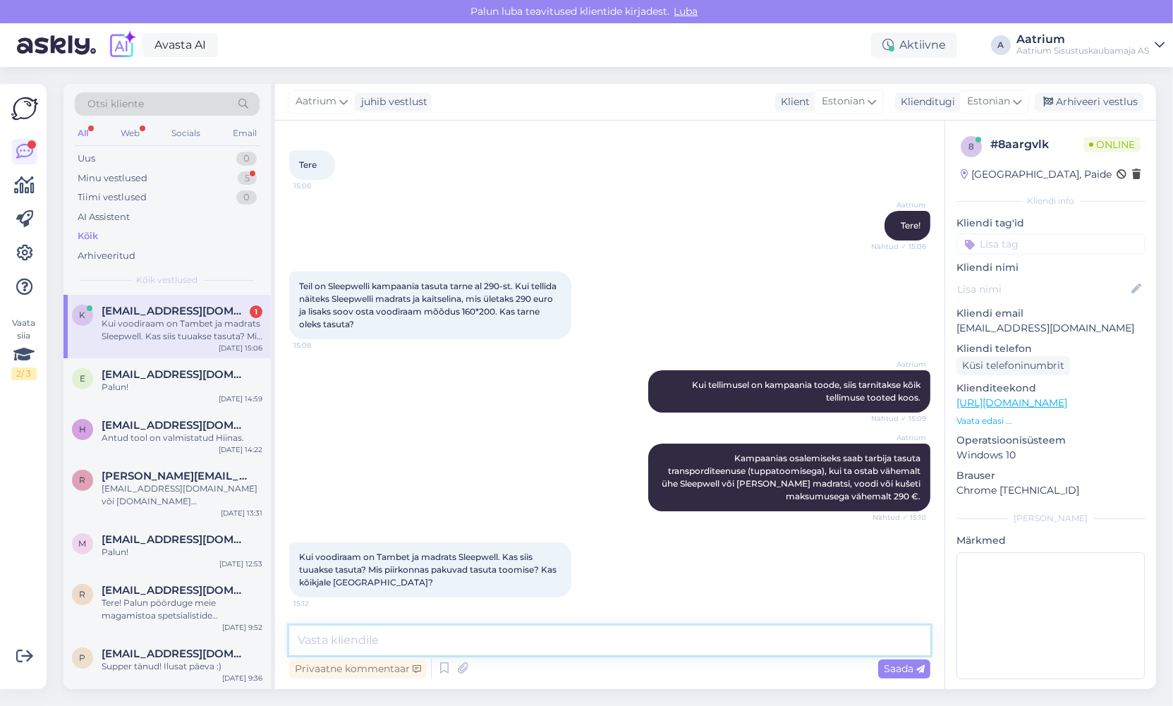
click at [480, 648] on textarea at bounding box center [609, 641] width 641 height 30
click at [571, 641] on textarea "Madrats peab vastama kampaania tingimustele. Kojuvedu toimub Eesti piires." at bounding box center [609, 641] width 641 height 30
paste textarea "[URL][DOMAIN_NAME]"
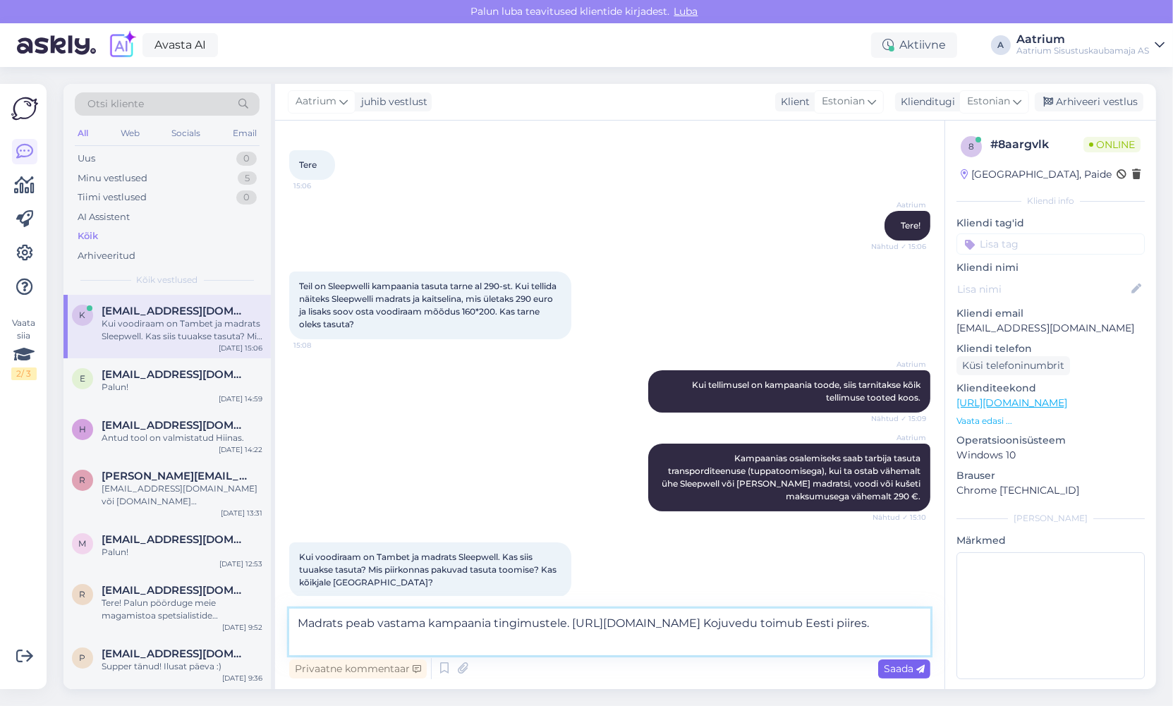
type textarea "Madrats peab vastama kampaania tingimustele. [URL][DOMAIN_NAME] Kojuvedu toimub…"
click at [886, 669] on span "Saada" at bounding box center [904, 668] width 41 height 13
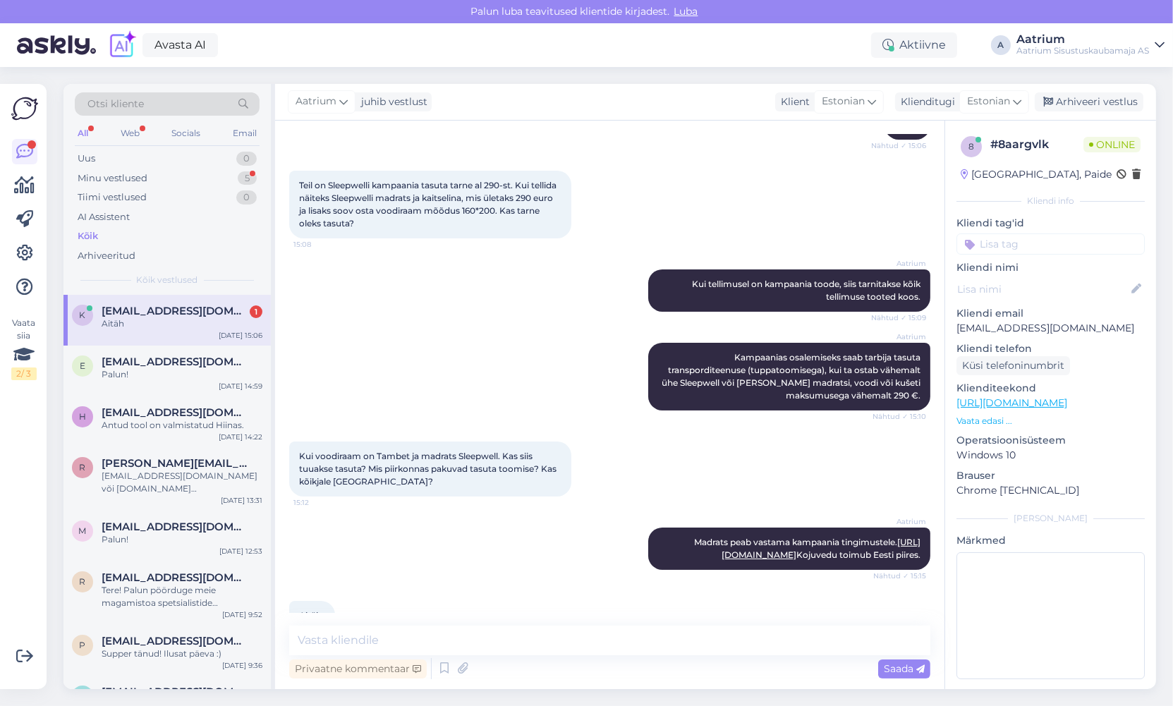
scroll to position [206, 0]
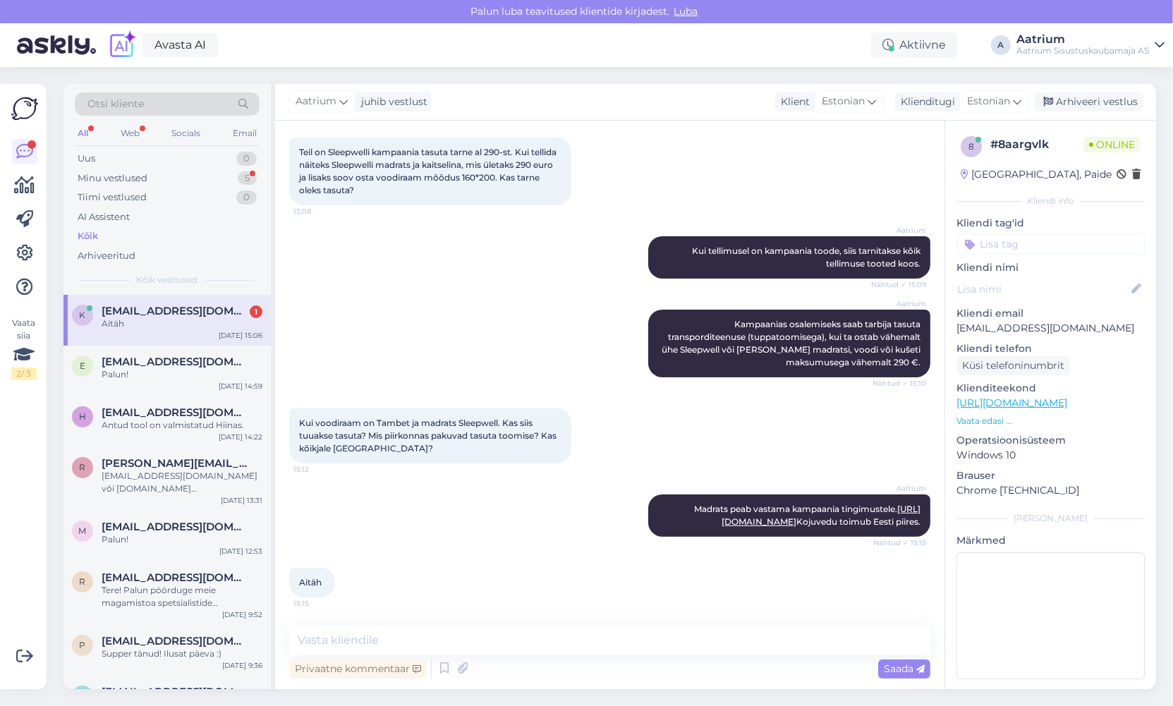
click at [344, 533] on div "Aatrium Madrats peab vastama kampaania tingimustele. [URL][DOMAIN_NAME] Kojuved…" at bounding box center [609, 515] width 641 height 73
click at [486, 637] on textarea at bounding box center [609, 641] width 641 height 30
type textarea "Palun!"
click at [909, 667] on span "Saada" at bounding box center [904, 668] width 41 height 13
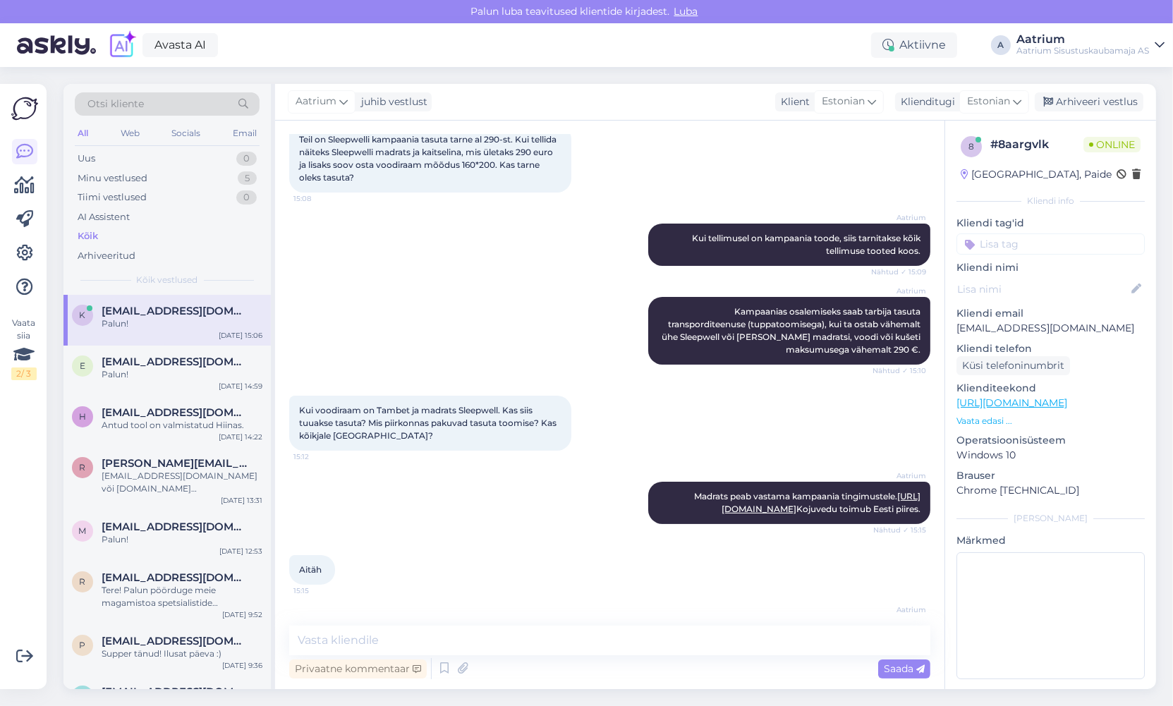
scroll to position [267, 0]
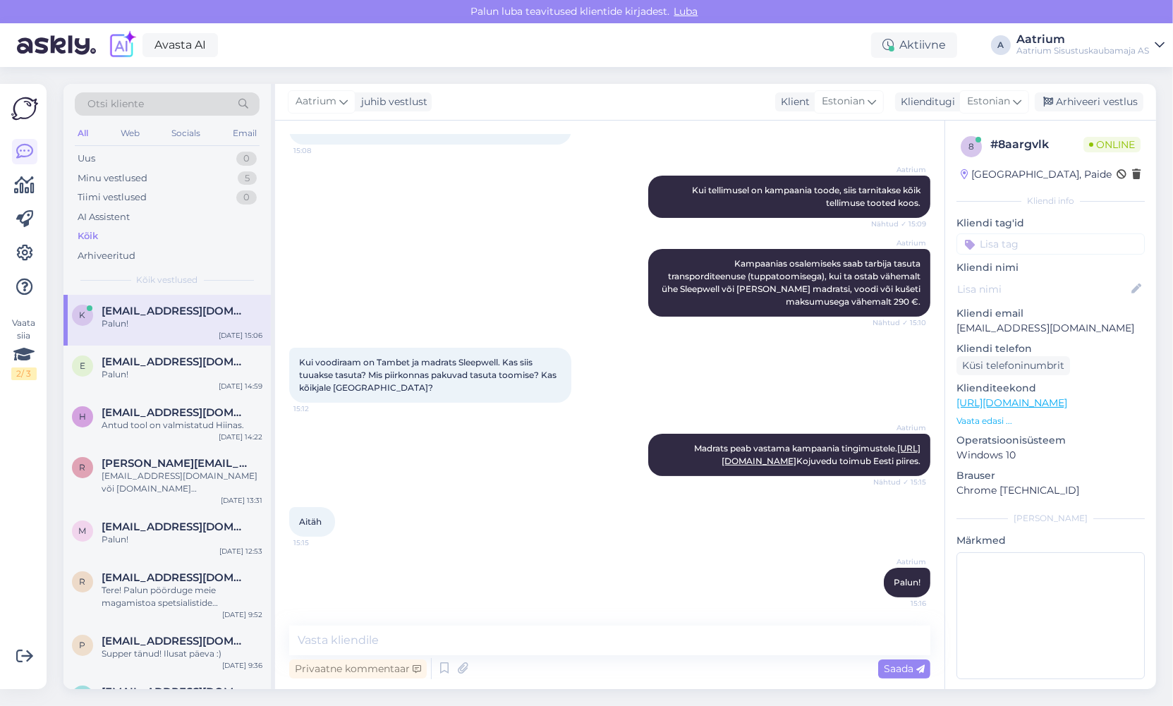
click at [502, 483] on div "Aatrium Madrats peab vastama kampaania tingimustele. [URL][DOMAIN_NAME] Kojuved…" at bounding box center [609, 454] width 641 height 73
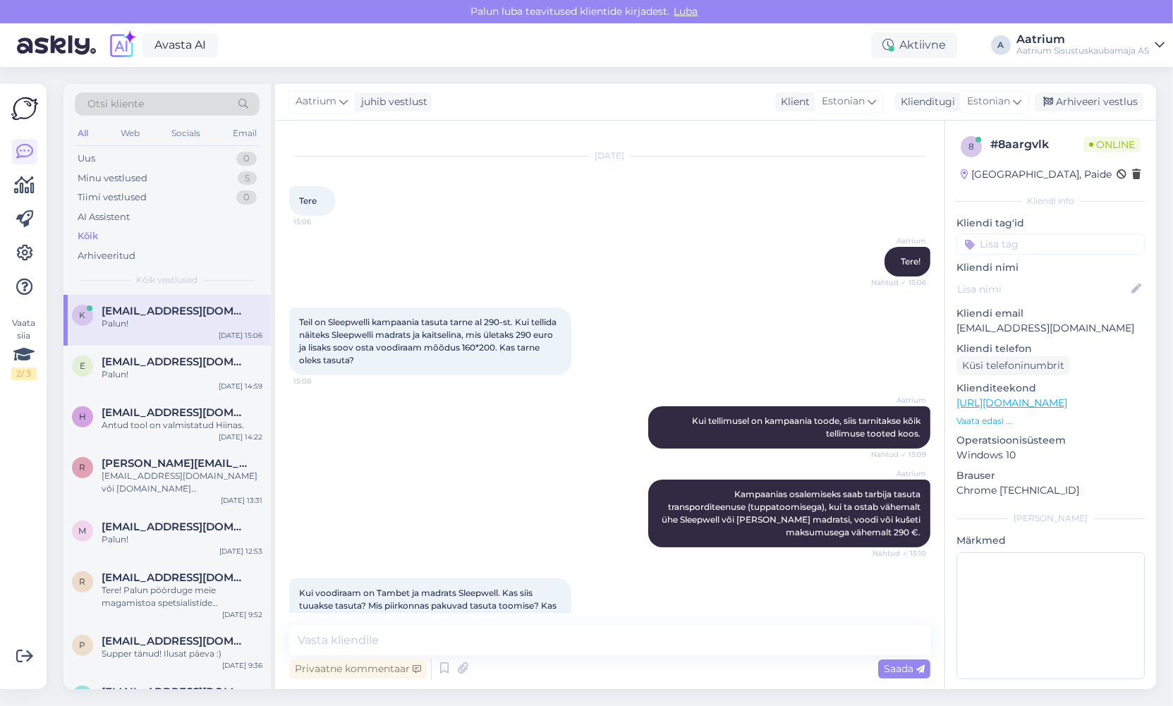
scroll to position [0, 0]
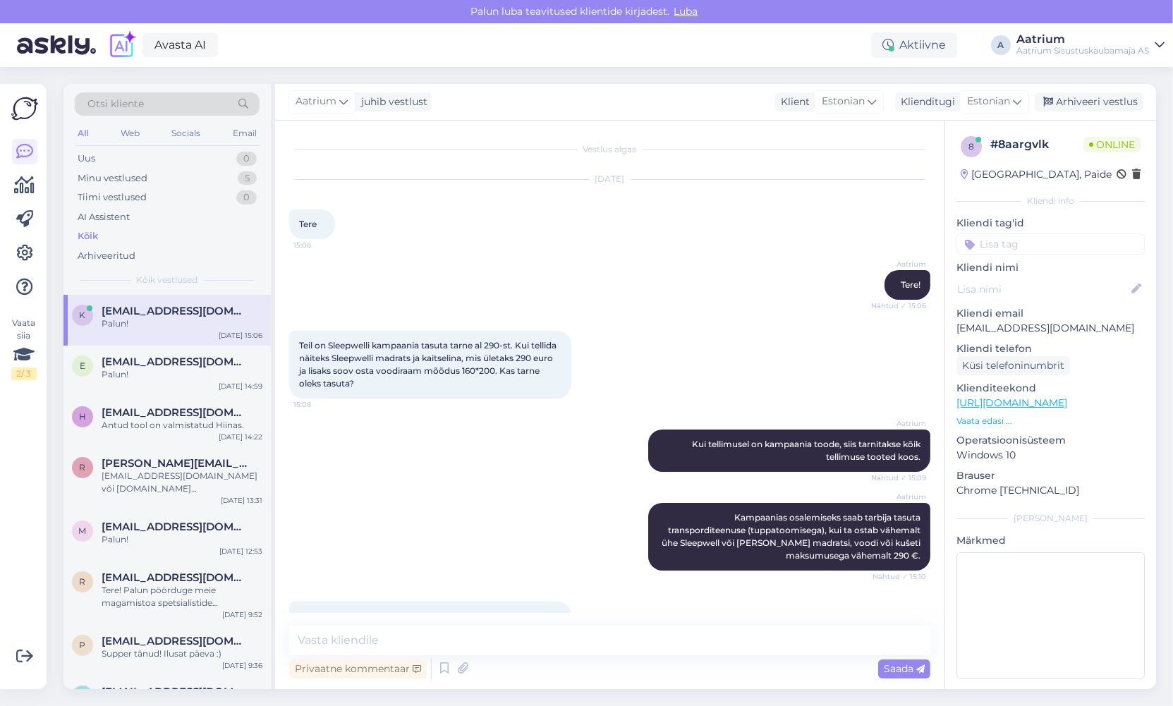
click at [382, 541] on div "Aatrium Kampaanias osalemiseks saab tarbija tasuta transporditeenuse (tuppatoom…" at bounding box center [609, 536] width 641 height 99
click at [1092, 102] on div "Arhiveeri vestlus" at bounding box center [1089, 101] width 109 height 19
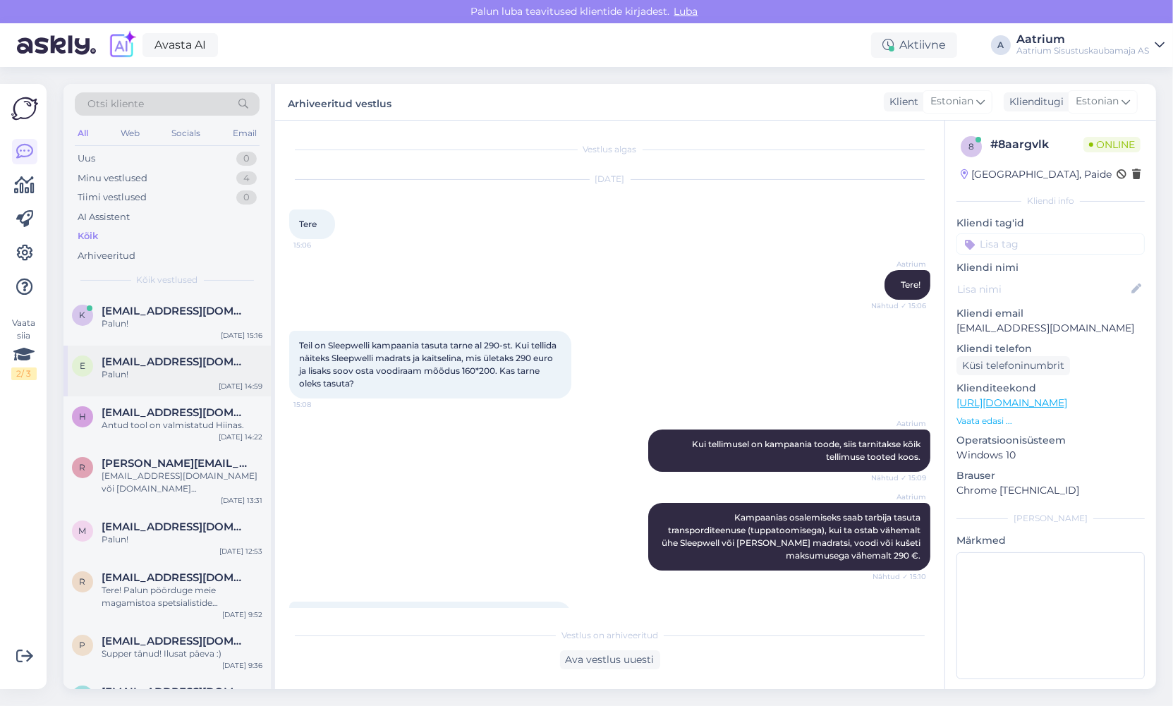
click at [204, 372] on div "Palun!" at bounding box center [182, 374] width 161 height 13
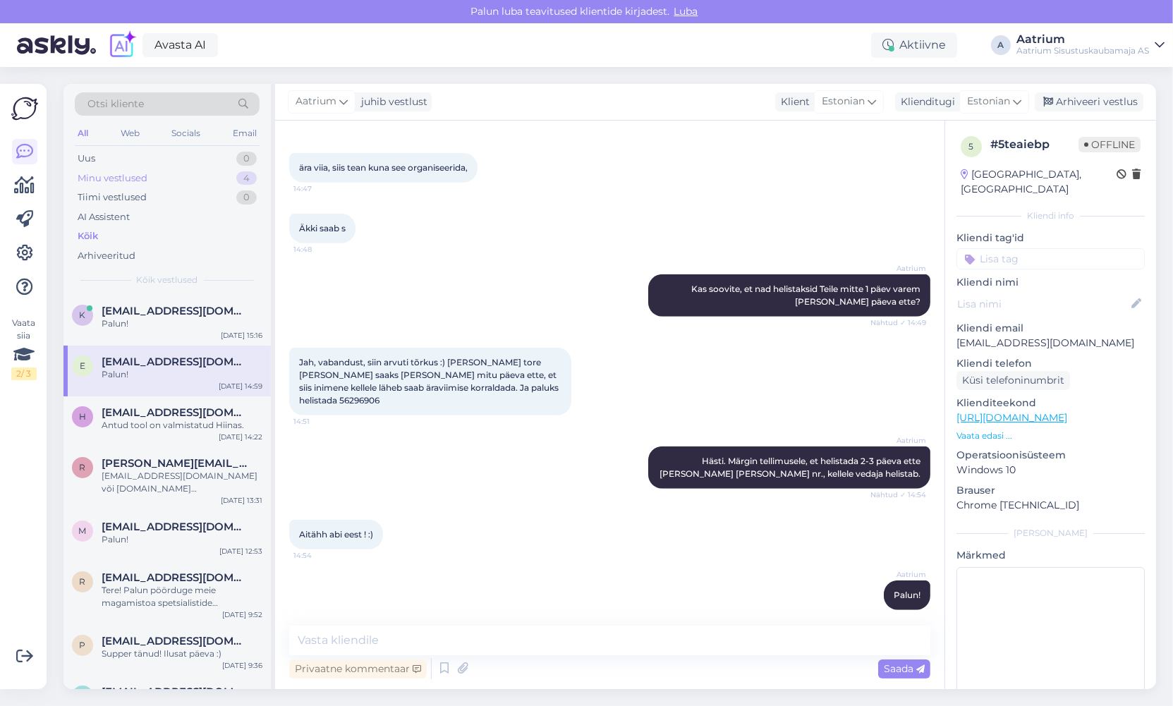
click at [128, 179] on div "Minu vestlused" at bounding box center [113, 178] width 70 height 14
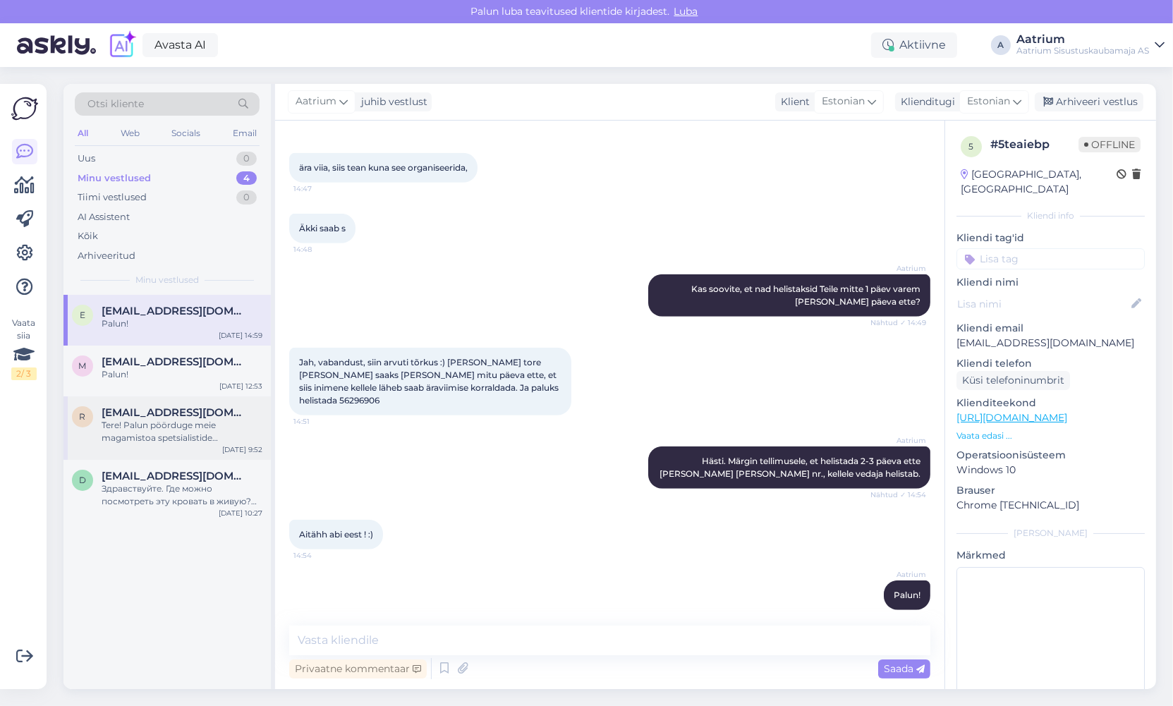
click at [212, 434] on div "Tere! Palun pöörduge meie magamistoa spetsialistide [PERSON_NAME]: [EMAIL_ADDRE…" at bounding box center [182, 431] width 161 height 25
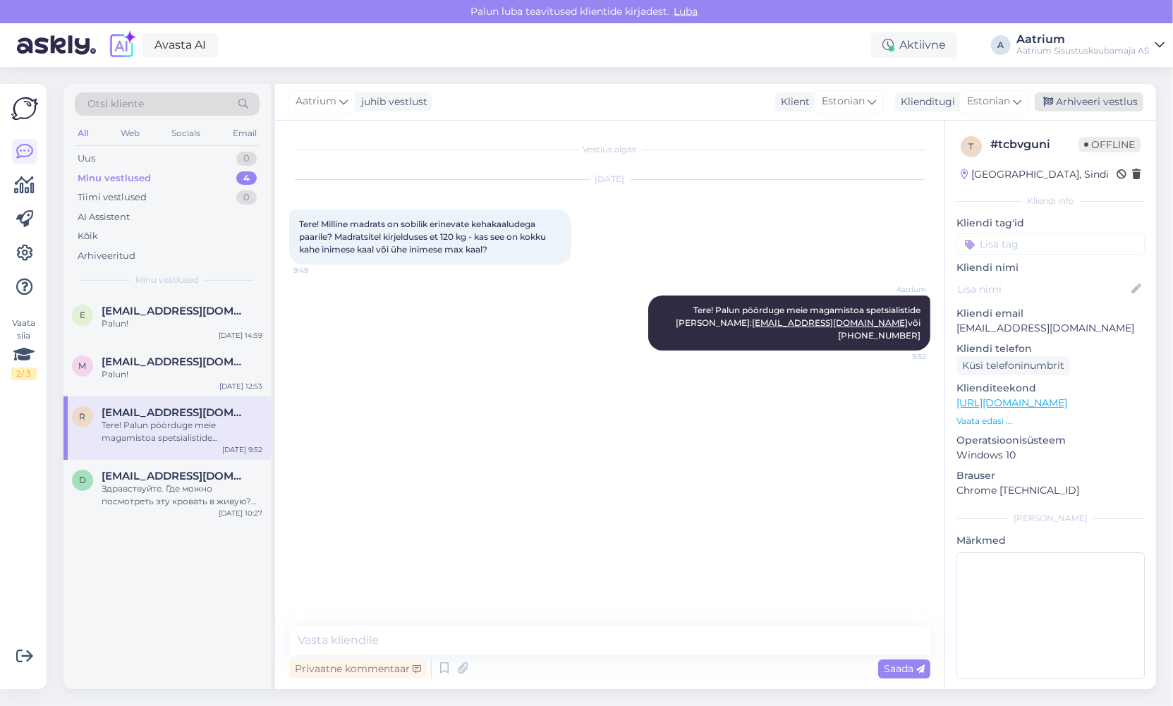
click at [1084, 103] on div "Arhiveeri vestlus" at bounding box center [1089, 101] width 109 height 19
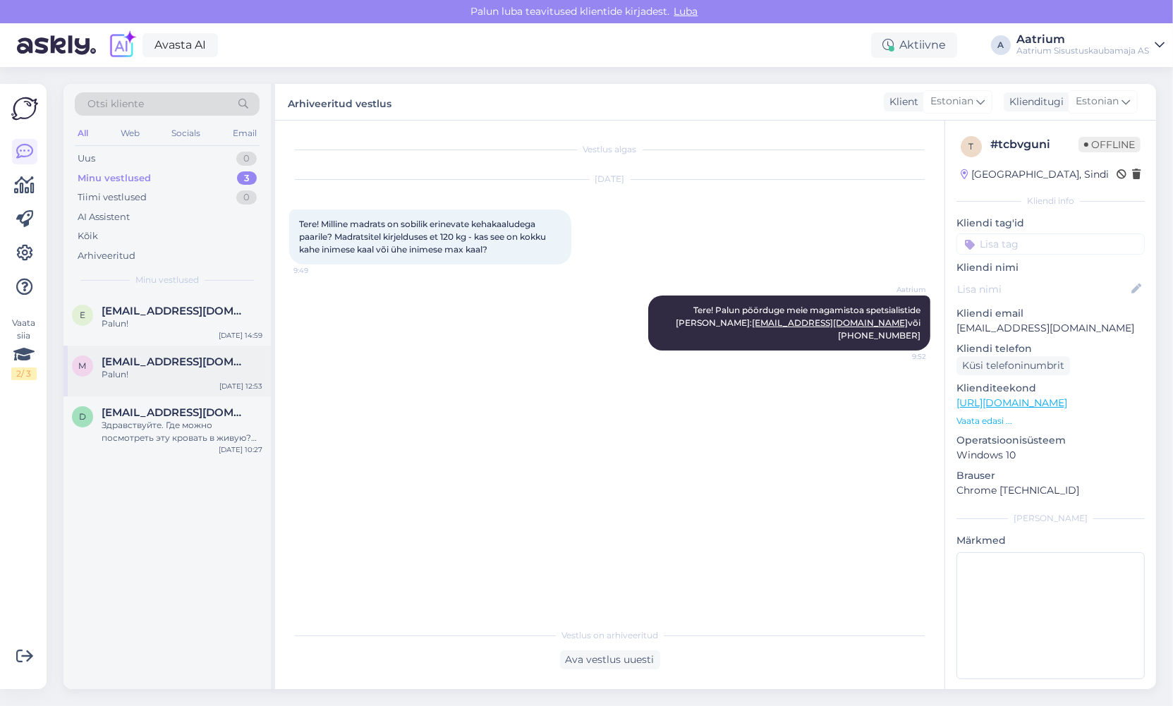
click at [166, 372] on div "Palun!" at bounding box center [182, 374] width 161 height 13
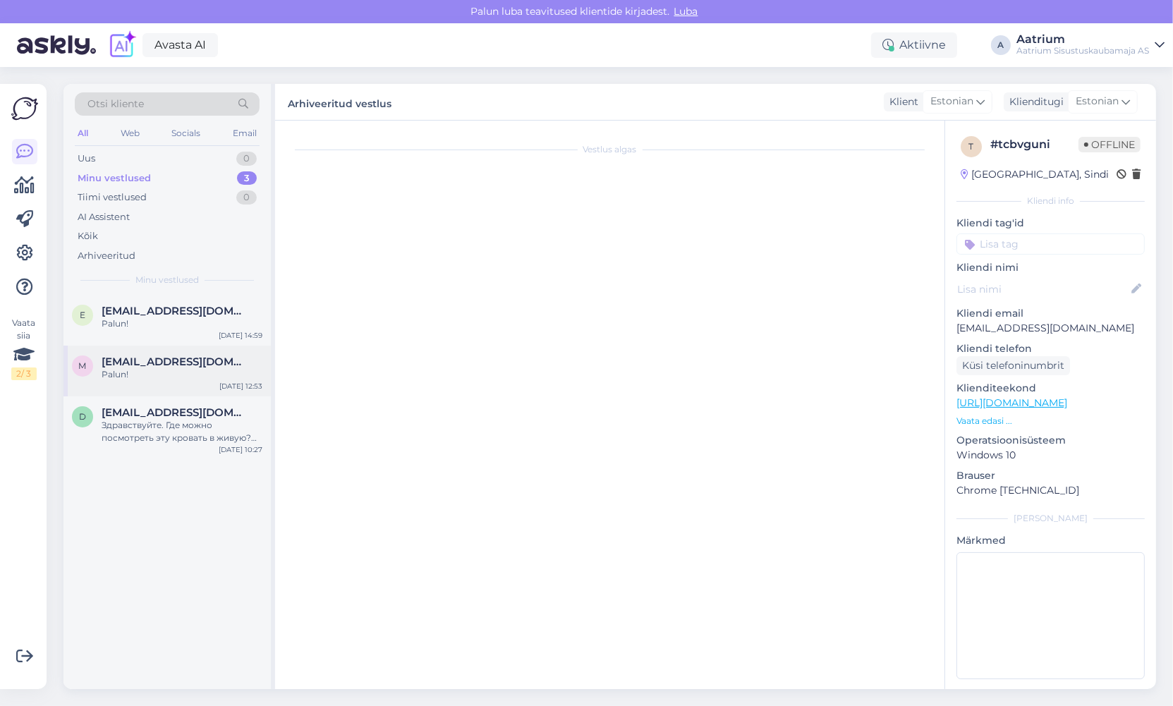
scroll to position [92, 0]
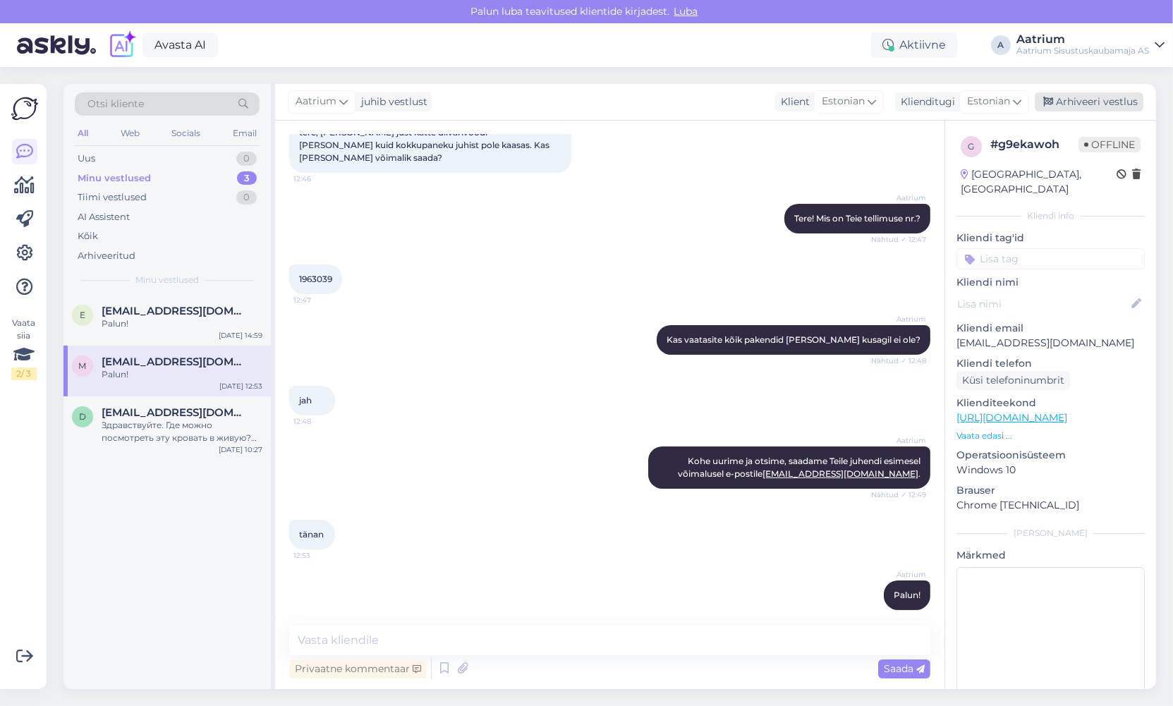
click at [1058, 100] on div "Arhiveeri vestlus" at bounding box center [1089, 101] width 109 height 19
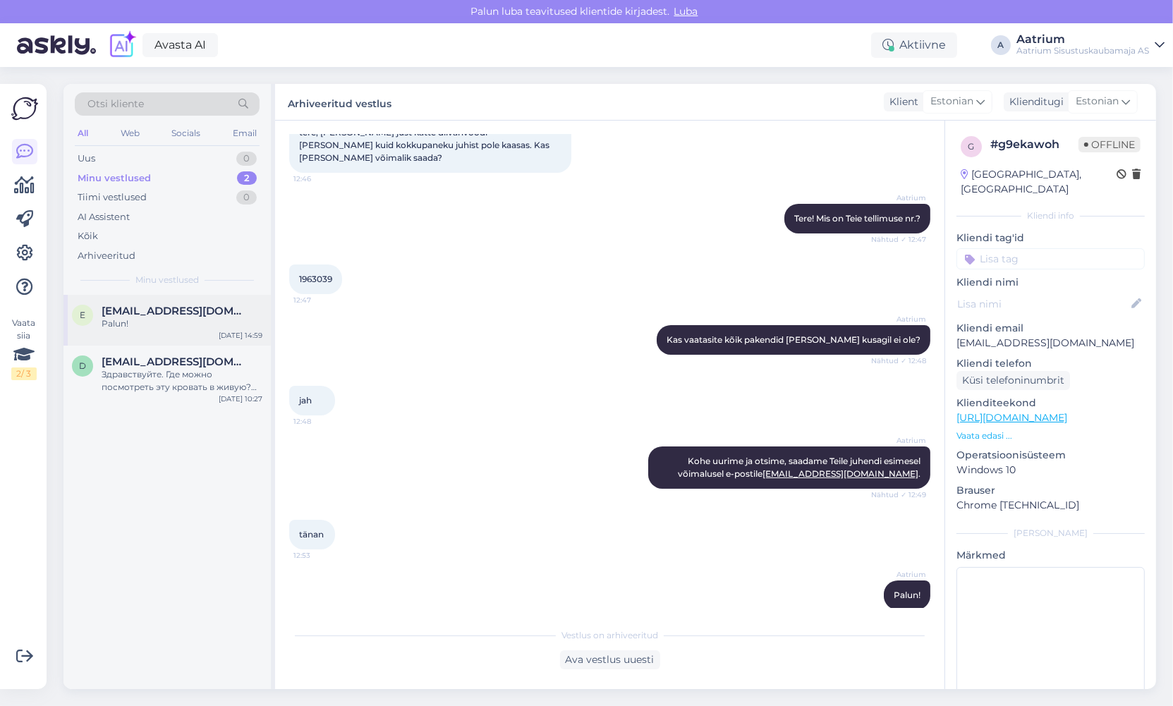
click at [146, 329] on div "Palun!" at bounding box center [182, 323] width 161 height 13
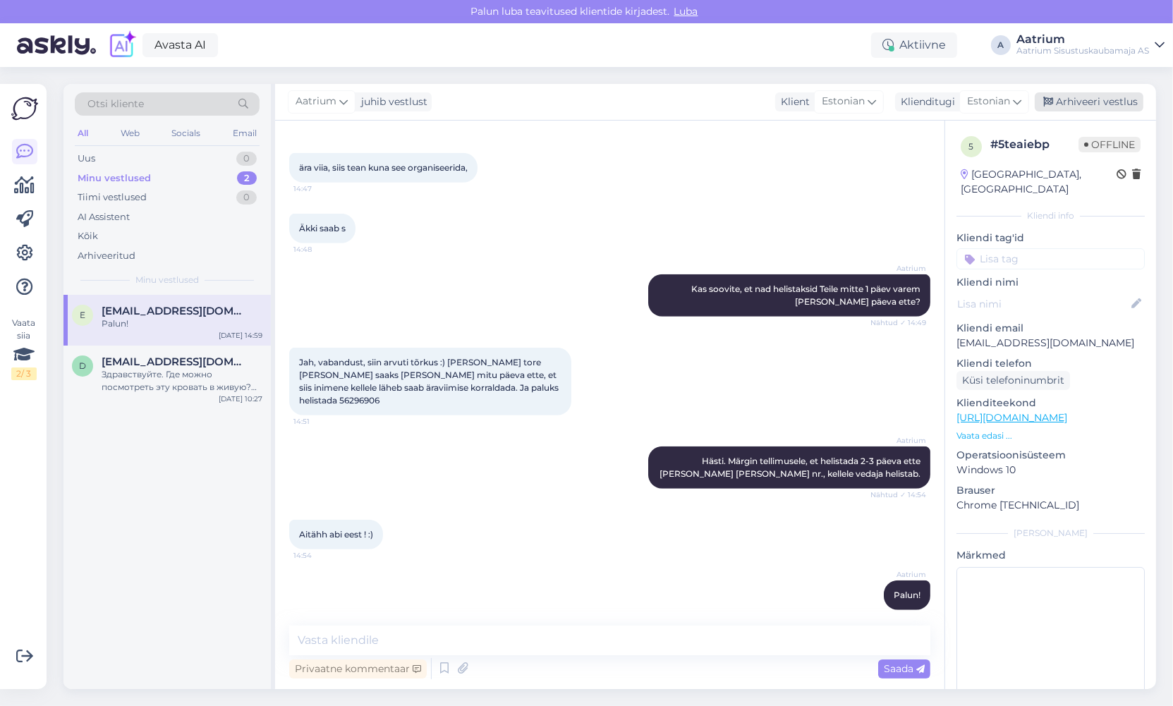
click at [1107, 107] on div "Arhiveeri vestlus" at bounding box center [1089, 101] width 109 height 19
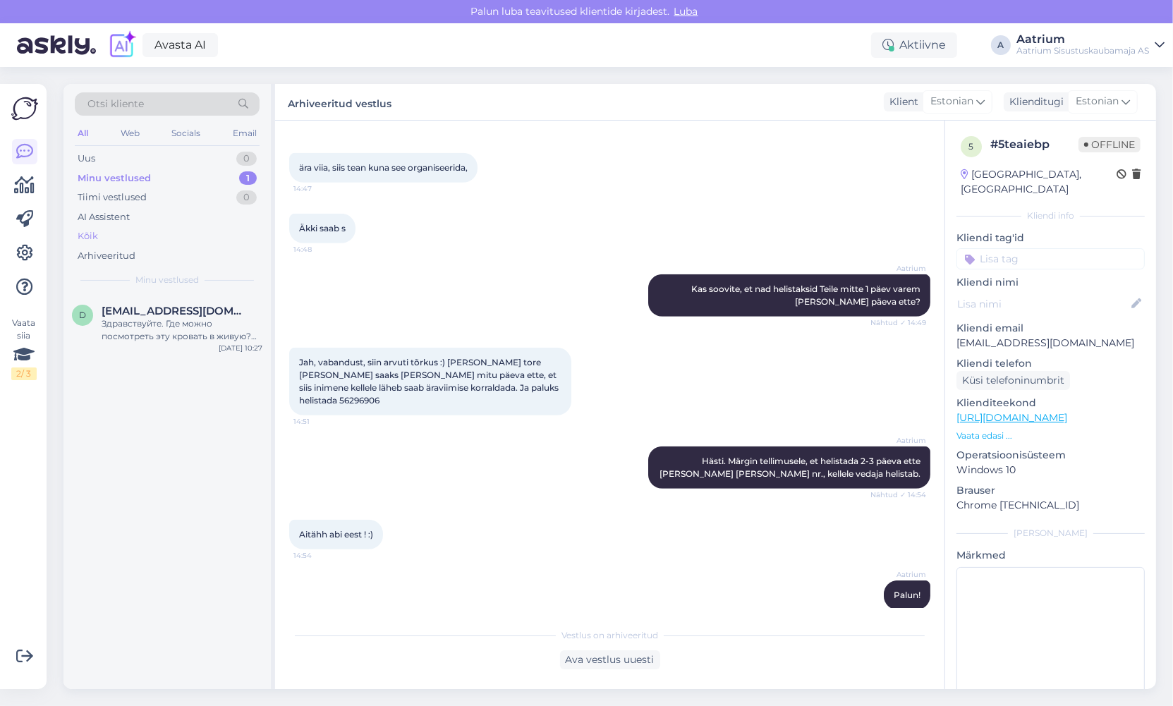
click at [90, 233] on div "Kõik" at bounding box center [88, 236] width 20 height 14
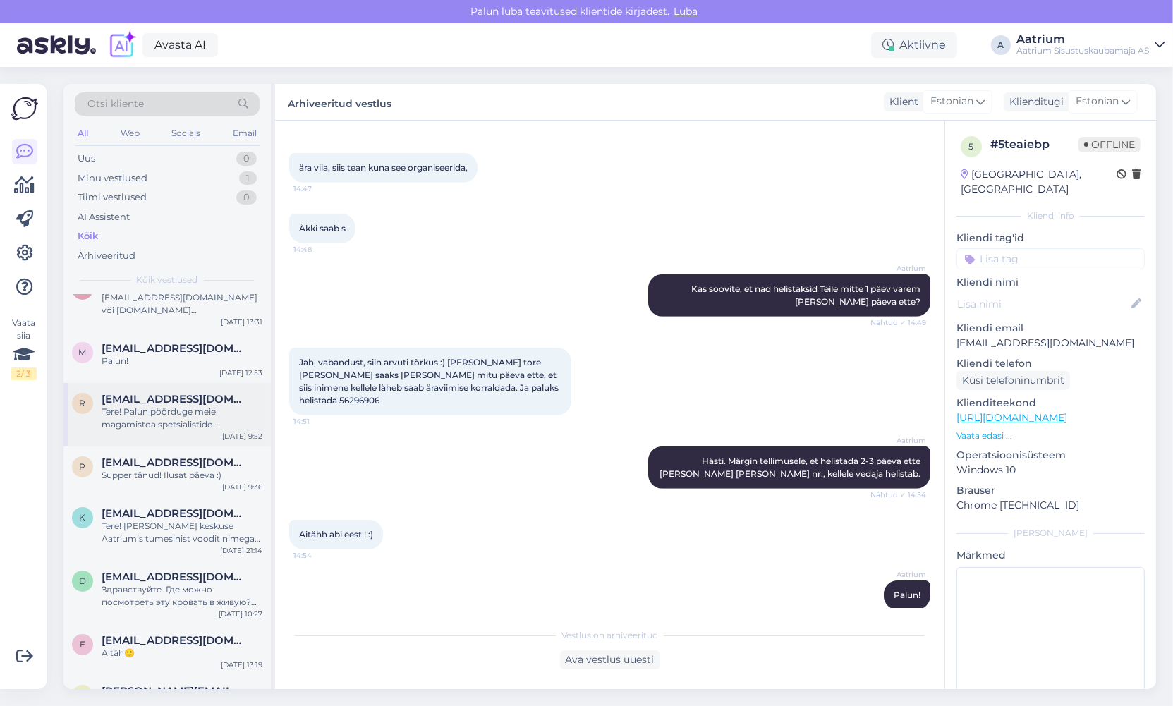
scroll to position [188, 0]
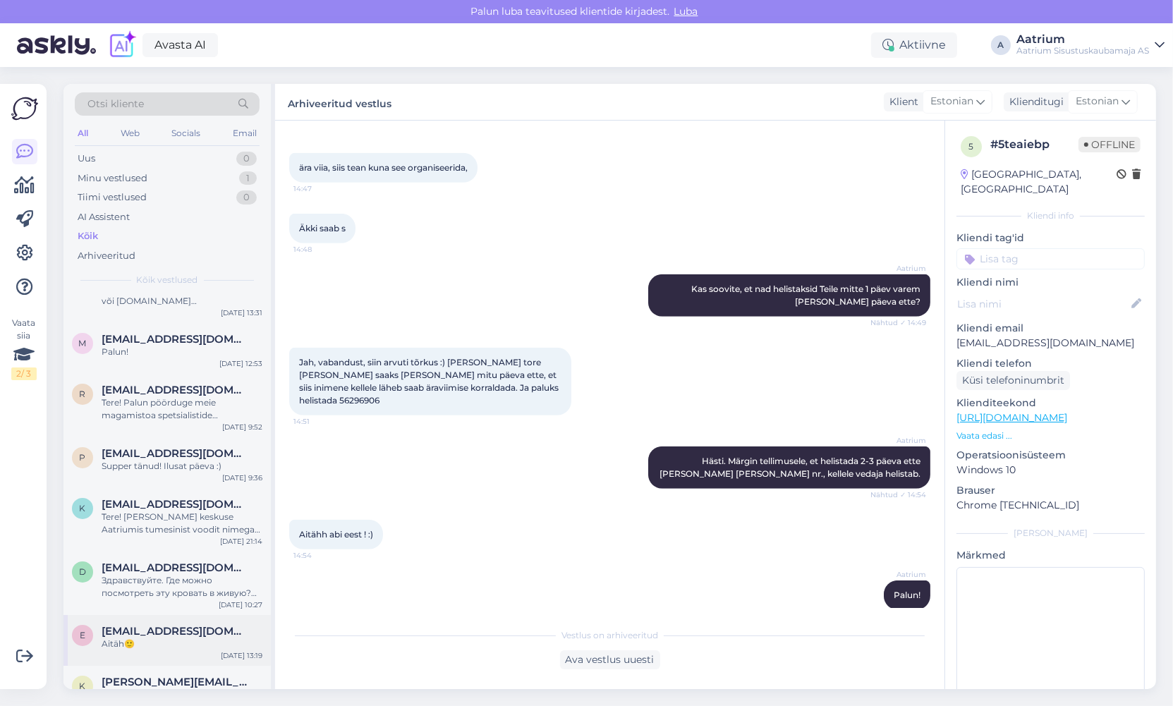
click at [210, 652] on div "e [EMAIL_ADDRESS][DOMAIN_NAME] Aitäh🙂 [DATE] 13:19" at bounding box center [166, 640] width 207 height 51
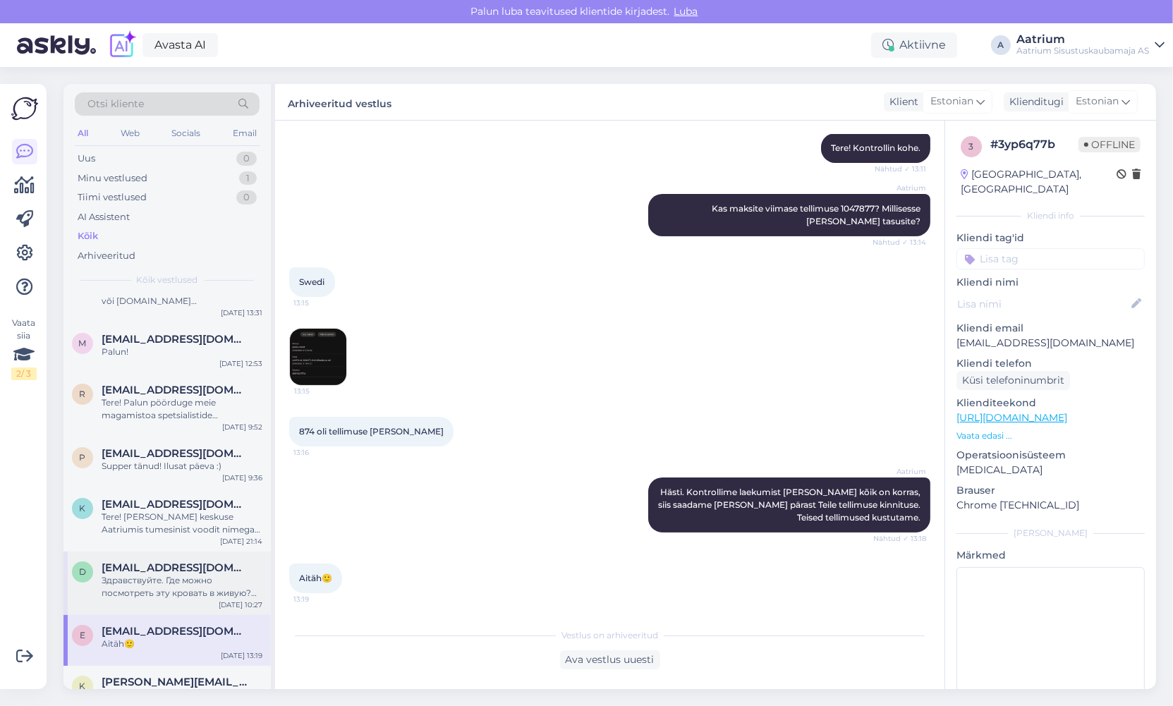
click at [211, 570] on div "[EMAIL_ADDRESS][DOMAIN_NAME]" at bounding box center [182, 568] width 161 height 13
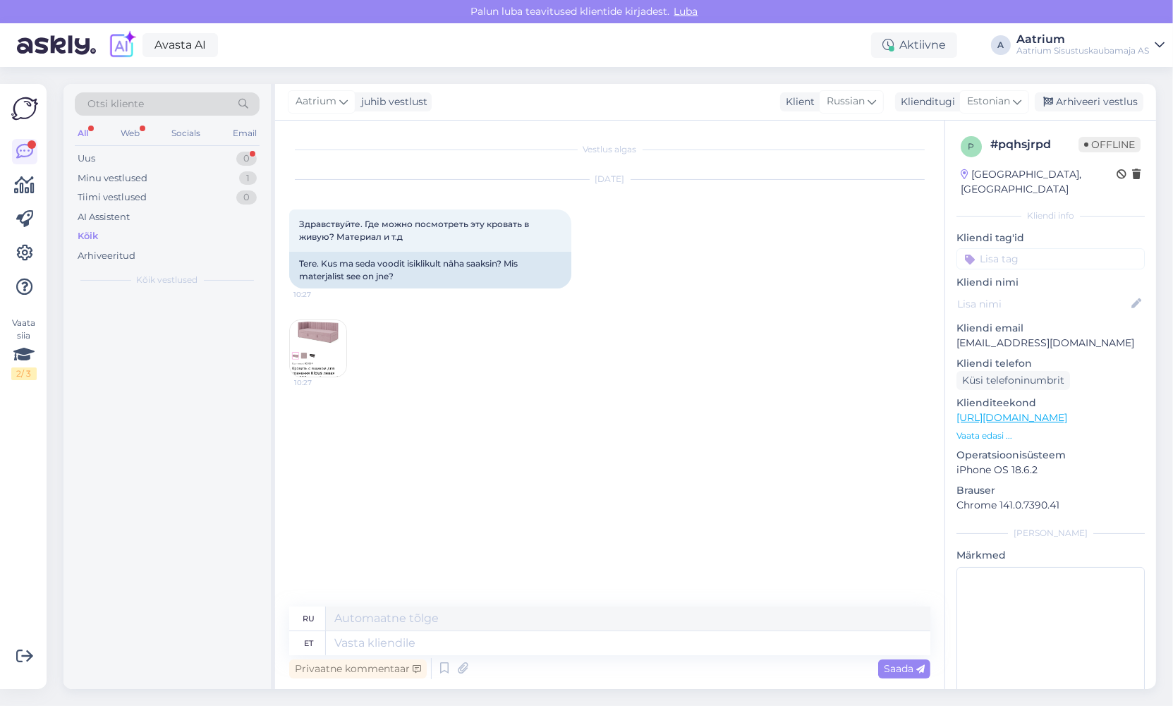
scroll to position [0, 0]
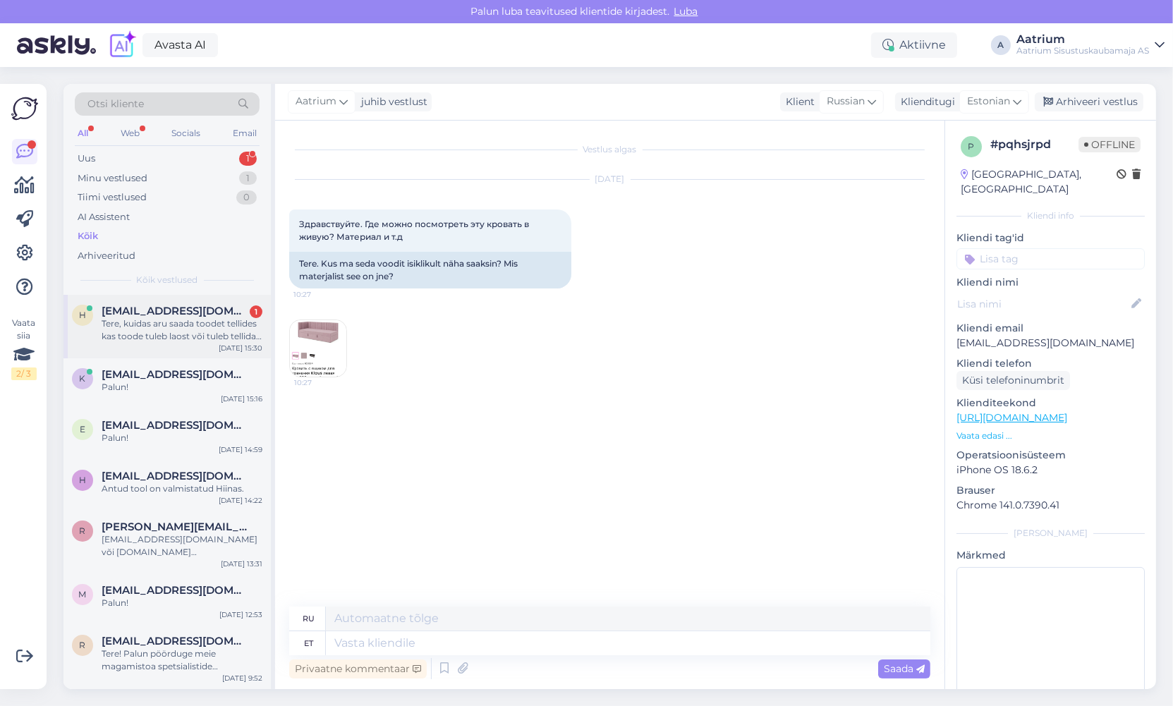
click at [133, 331] on div "Tere, kuidas aru saada toodet tellides kas toode tuleb laost või tuleb tellida ?" at bounding box center [182, 329] width 161 height 25
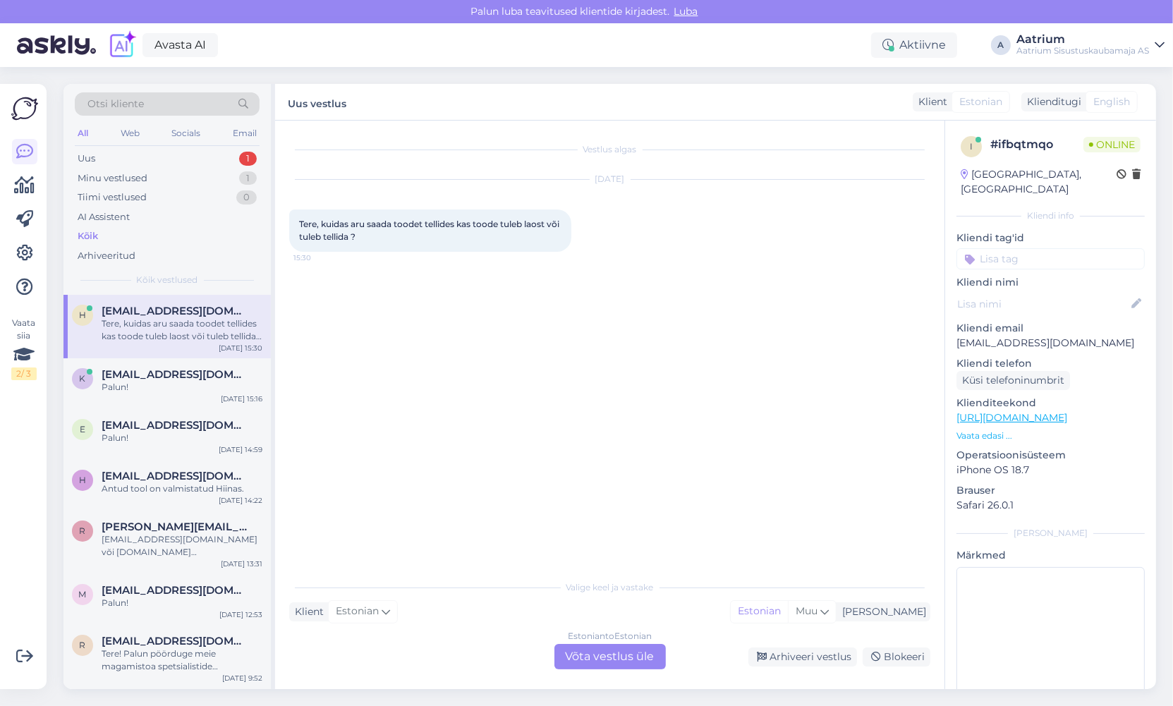
click at [624, 662] on div "Estonian to Estonian Võta vestlus üle" at bounding box center [610, 656] width 111 height 25
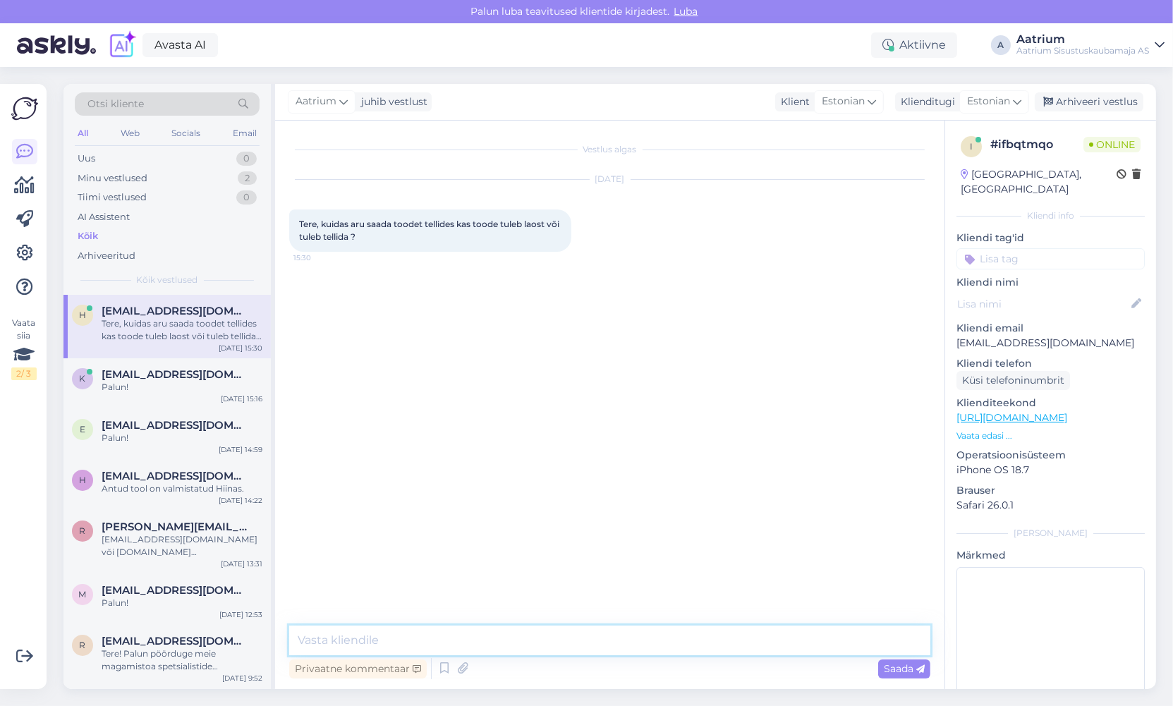
click at [553, 636] on textarea at bounding box center [609, 641] width 641 height 30
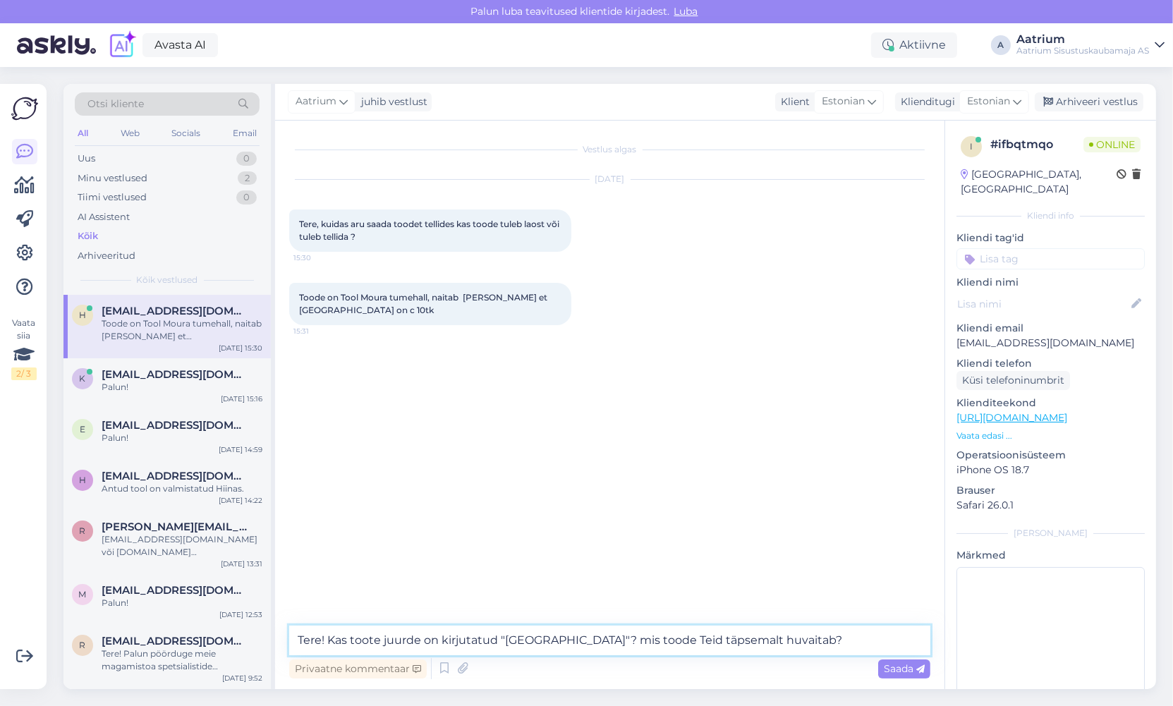
click at [715, 639] on textarea "Tere! Kas toote juurde on kirjutatud "[GEOGRAPHIC_DATA]"? mis toode Teid täpsem…" at bounding box center [609, 641] width 641 height 30
type textarea "Tere! Kas toote juurde on kirjutatud "[GEOGRAPHIC_DATA]"? mis toode Teid täpsem…"
click at [903, 669] on span "Saada" at bounding box center [904, 668] width 41 height 13
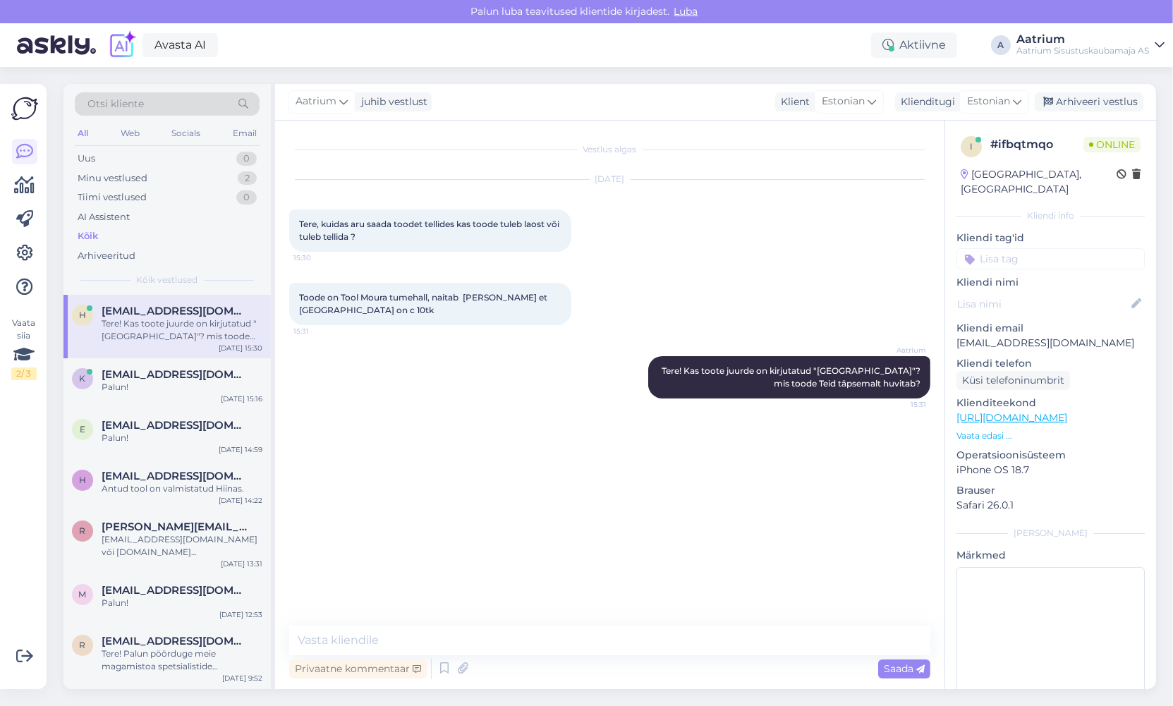
click at [1062, 411] on link "[URL][DOMAIN_NAME]" at bounding box center [1012, 417] width 111 height 13
click at [436, 641] on textarea at bounding box center [609, 641] width 641 height 30
click at [404, 641] on textarea "Hetkel on neid [PERSON_NAME] Pärnu mnt. pealaos" at bounding box center [609, 641] width 641 height 30
click at [392, 643] on textarea "Hetkel on neid [PERSON_NAME] Pärnu mnt. pealaos" at bounding box center [609, 641] width 641 height 30
click at [540, 639] on textarea "Hetkel on neid meie [GEOGRAPHIC_DATA] mnt. pealaos" at bounding box center [609, 641] width 641 height 30
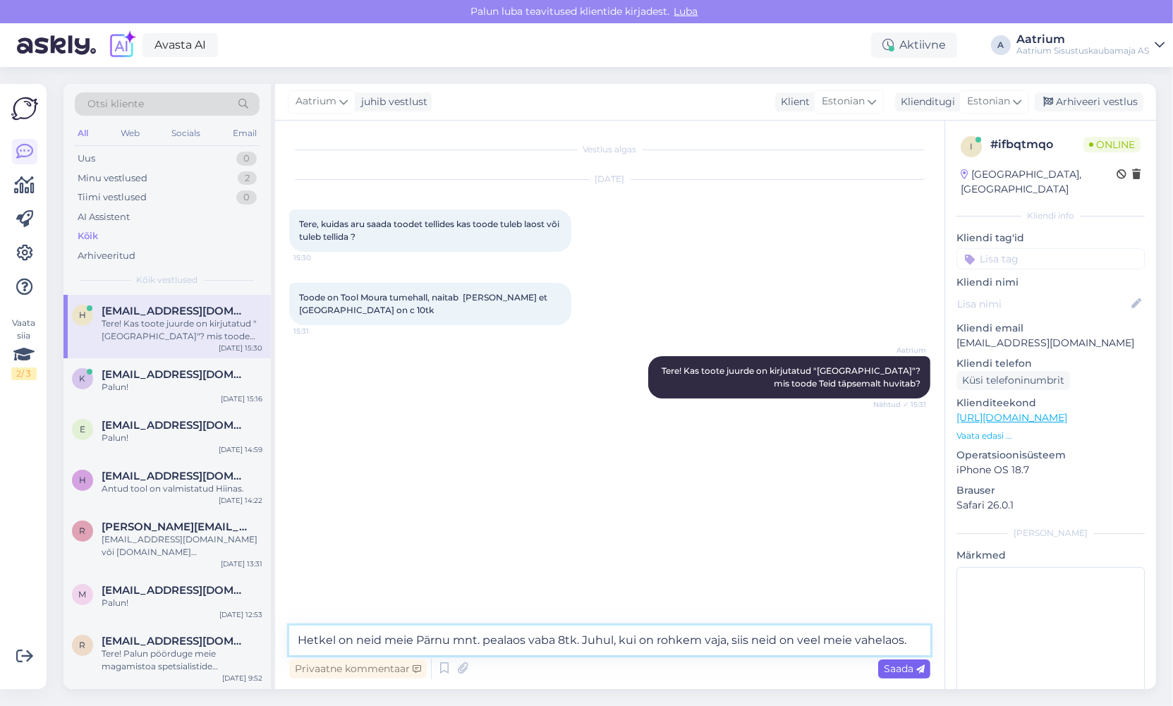
type textarea "Hetkel on neid meie Pärnu mnt. pealaos vaba 8tk. Juhul, kui on rohkem vaja, sii…"
click at [884, 671] on span "Saada" at bounding box center [904, 668] width 41 height 13
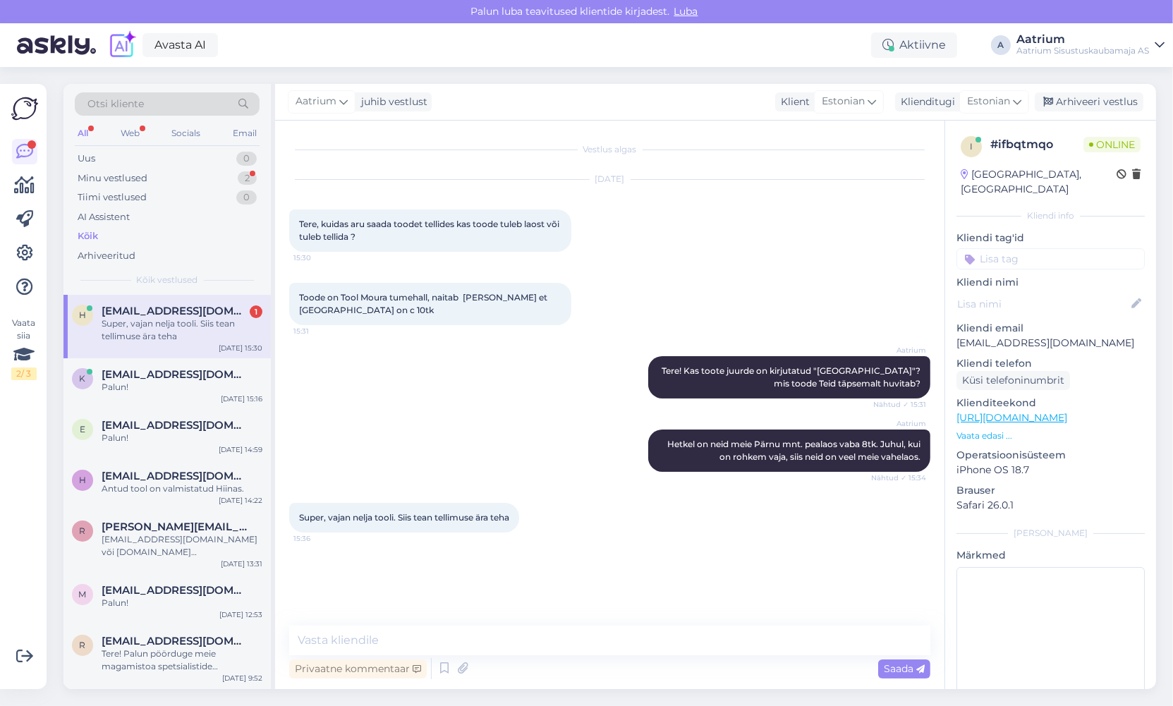
click at [489, 557] on div "Vestlus algas [DATE] Tere, kuidas aru saada toodet tellides kas toode tuleb lao…" at bounding box center [616, 374] width 654 height 478
click at [415, 626] on textarea at bounding box center [609, 641] width 641 height 30
type textarea "J"
click at [387, 648] on textarea "Jah, kui kohe" at bounding box center [609, 641] width 641 height 30
type textarea "J"
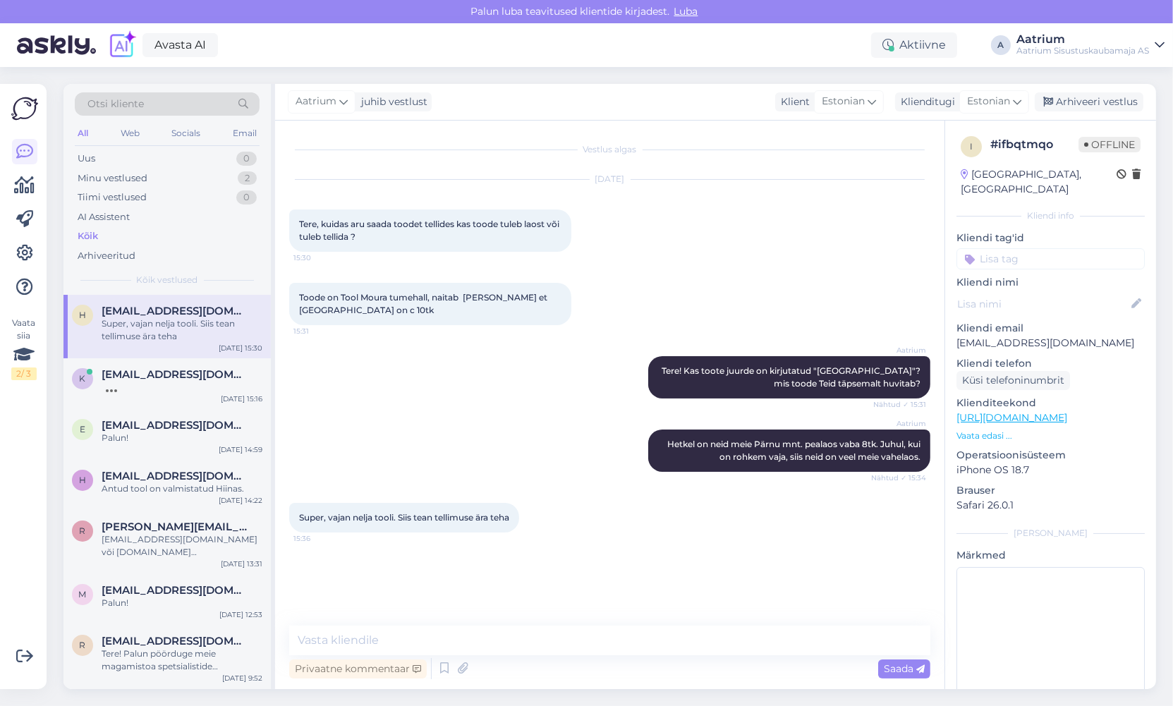
click at [387, 377] on div "Aatrium Tere! Kas toote juurde on kirjutatud "[GEOGRAPHIC_DATA]"? mis toode Tei…" at bounding box center [609, 377] width 641 height 73
click at [1113, 103] on div "Arhiveeri vestlus" at bounding box center [1089, 101] width 109 height 19
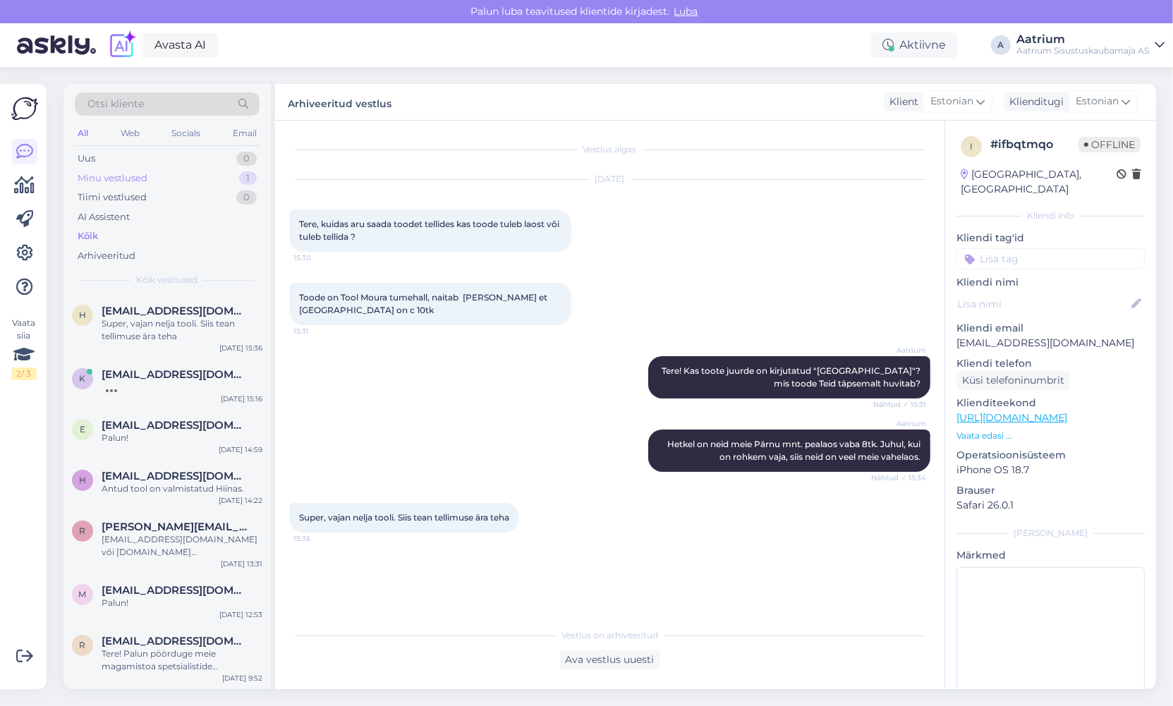
click at [96, 177] on div "Minu vestlused" at bounding box center [113, 178] width 70 height 14
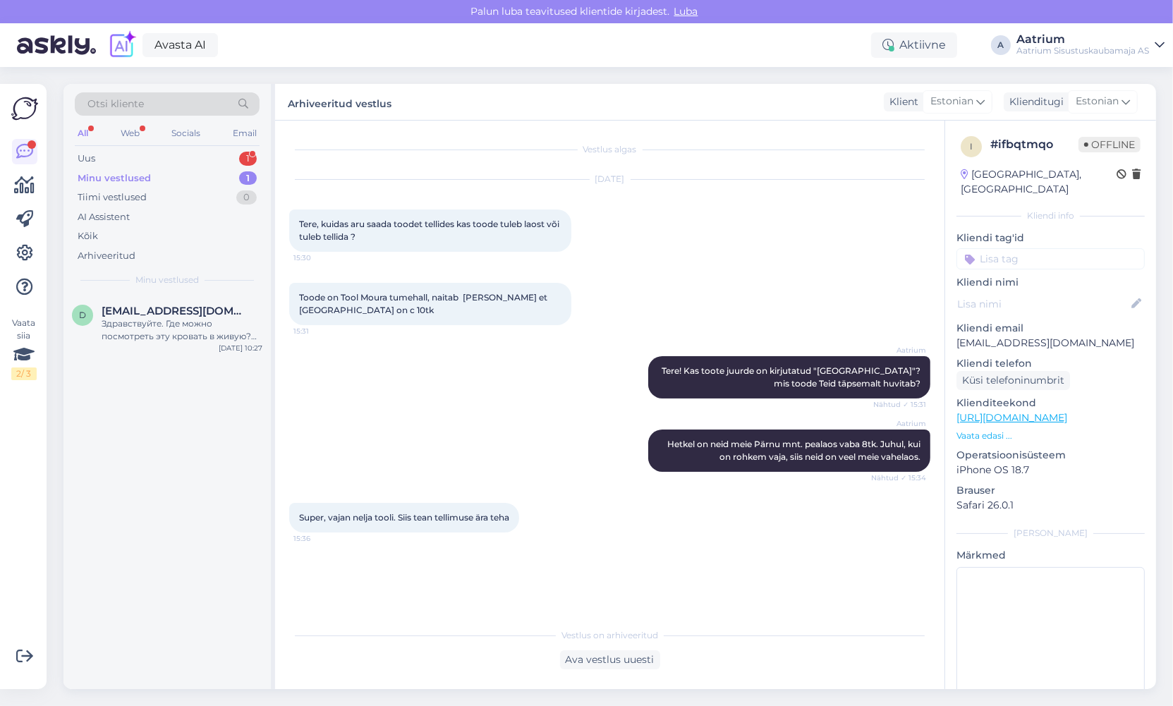
click at [468, 359] on div "Aatrium Tere! Kas toote juurde on kirjutatud "[GEOGRAPHIC_DATA]"? mis toode Tei…" at bounding box center [609, 377] width 641 height 73
click at [108, 160] on div "Uus 1" at bounding box center [167, 159] width 185 height 20
click at [144, 323] on div "Voodi värv [PERSON_NAME]." at bounding box center [182, 323] width 161 height 13
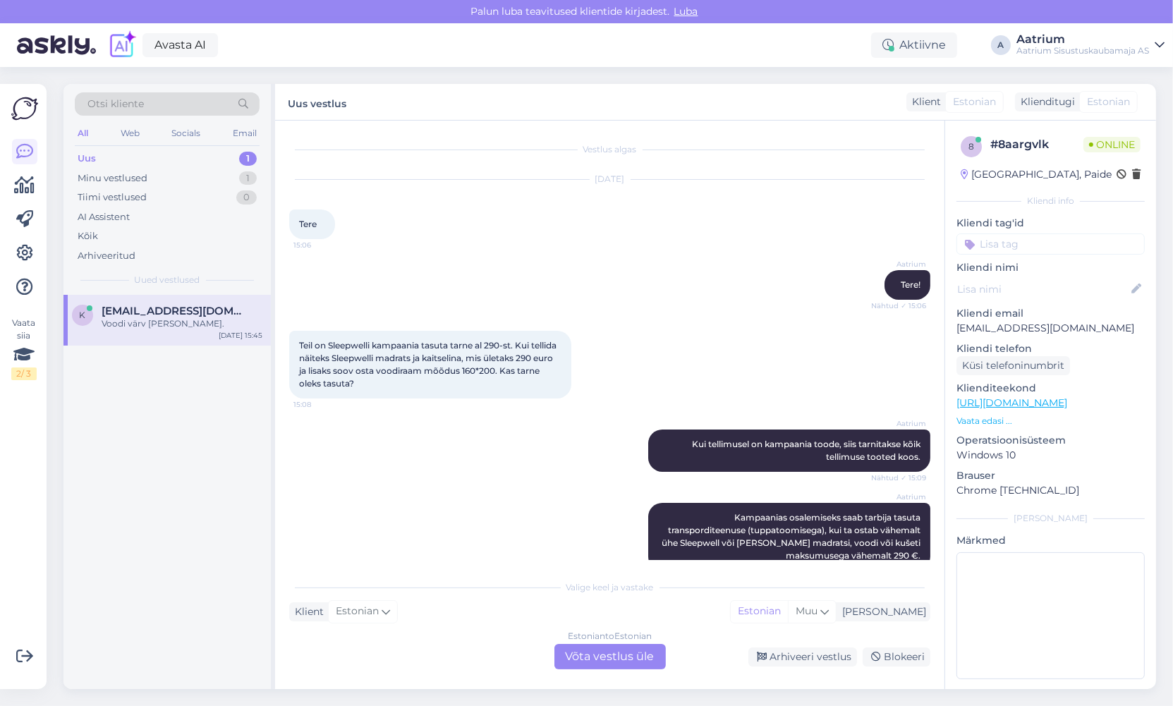
scroll to position [466, 0]
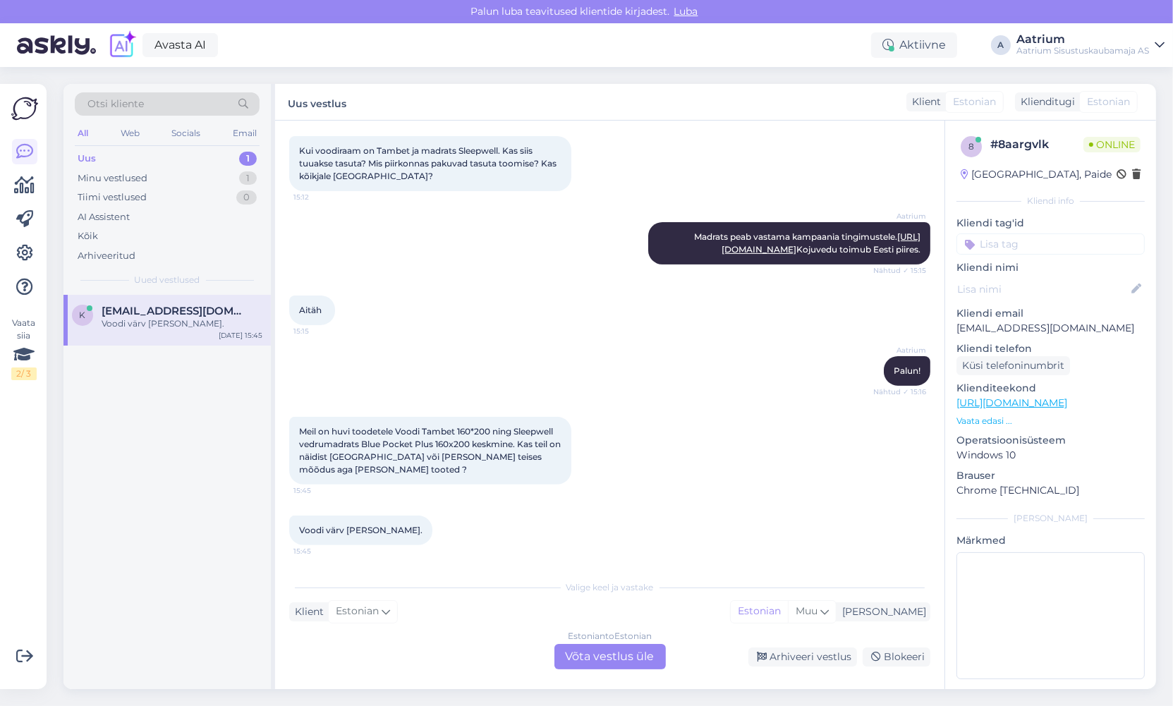
click at [575, 660] on div "Estonian to Estonian Võta vestlus üle" at bounding box center [610, 656] width 111 height 25
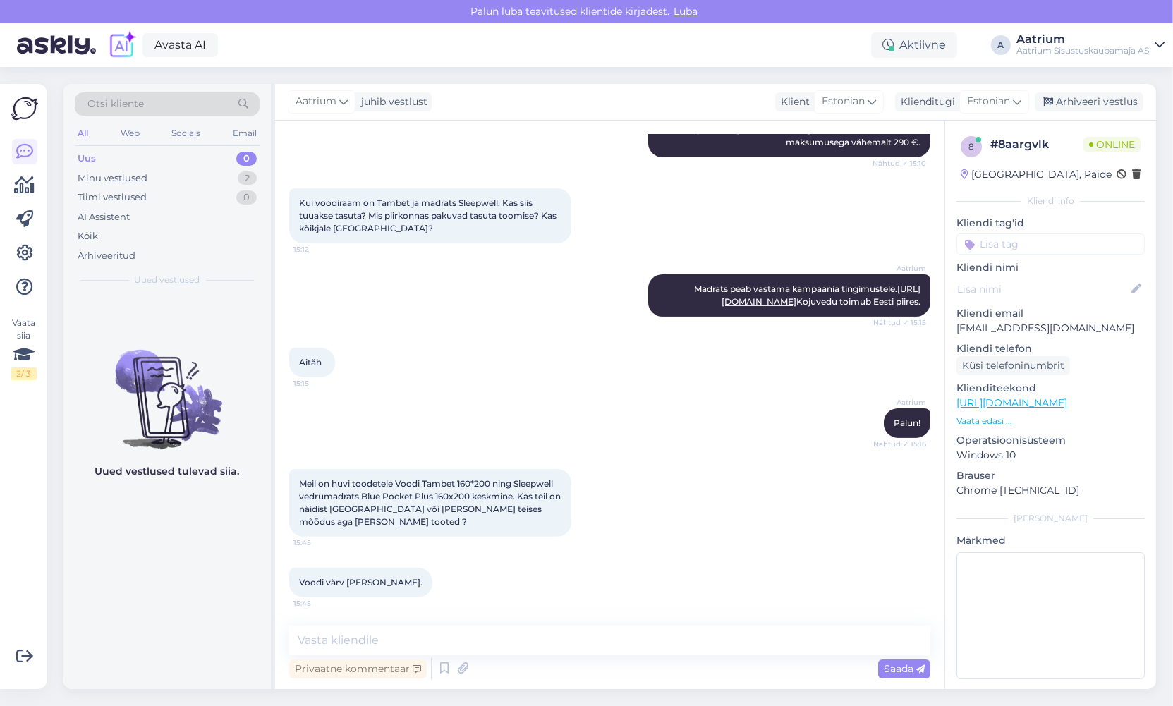
scroll to position [413, 0]
click at [492, 626] on textarea at bounding box center [609, 641] width 641 height 30
click at [737, 641] on textarea "Madratseid on müügisaalis erinevas mõõdus proovimiseks kindlasti olemas." at bounding box center [609, 641] width 641 height 30
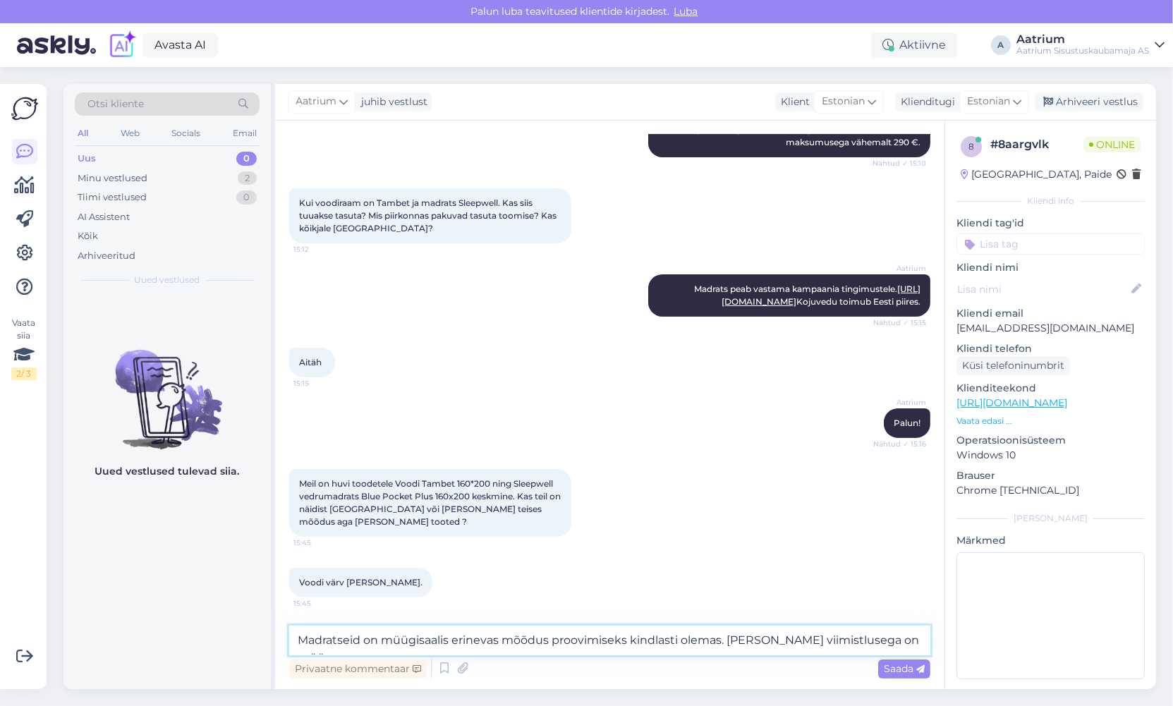
scroll to position [430, 0]
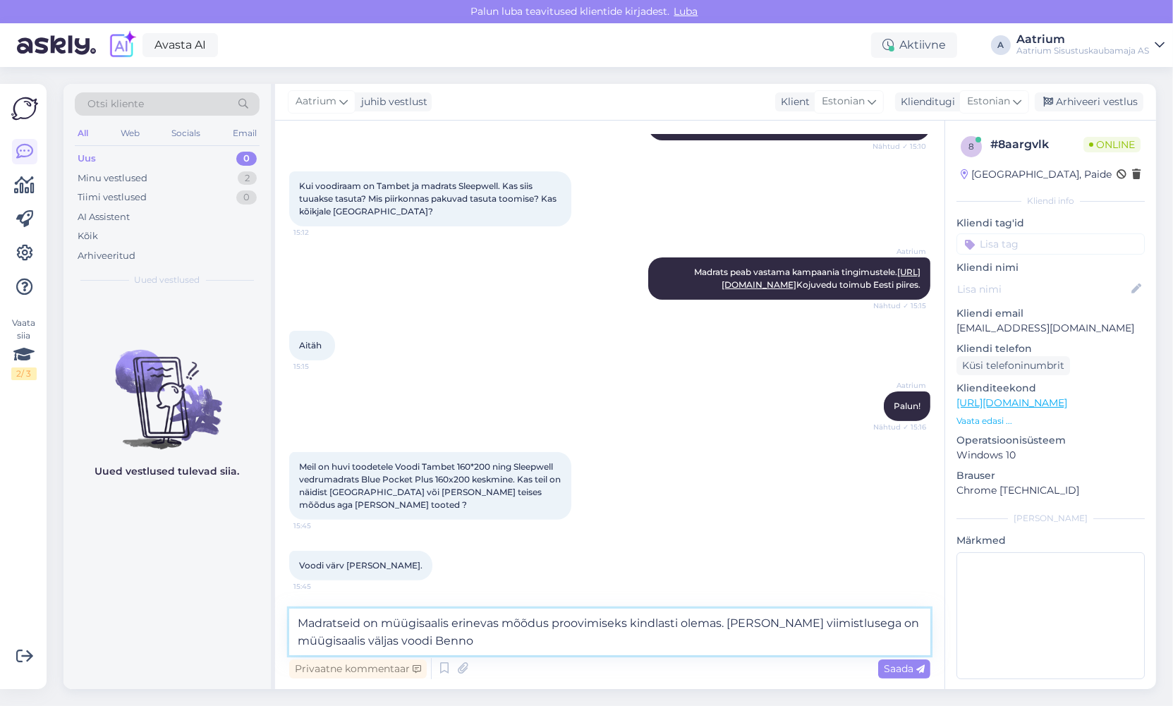
paste textarea "[URL][DOMAIN_NAME][PERSON_NAME]"
type textarea "Madratseid on müügisaalis erinevas mõõdus proovimiseks kindlasti olemas. [PERSO…"
click at [900, 673] on span "Saada" at bounding box center [904, 668] width 41 height 13
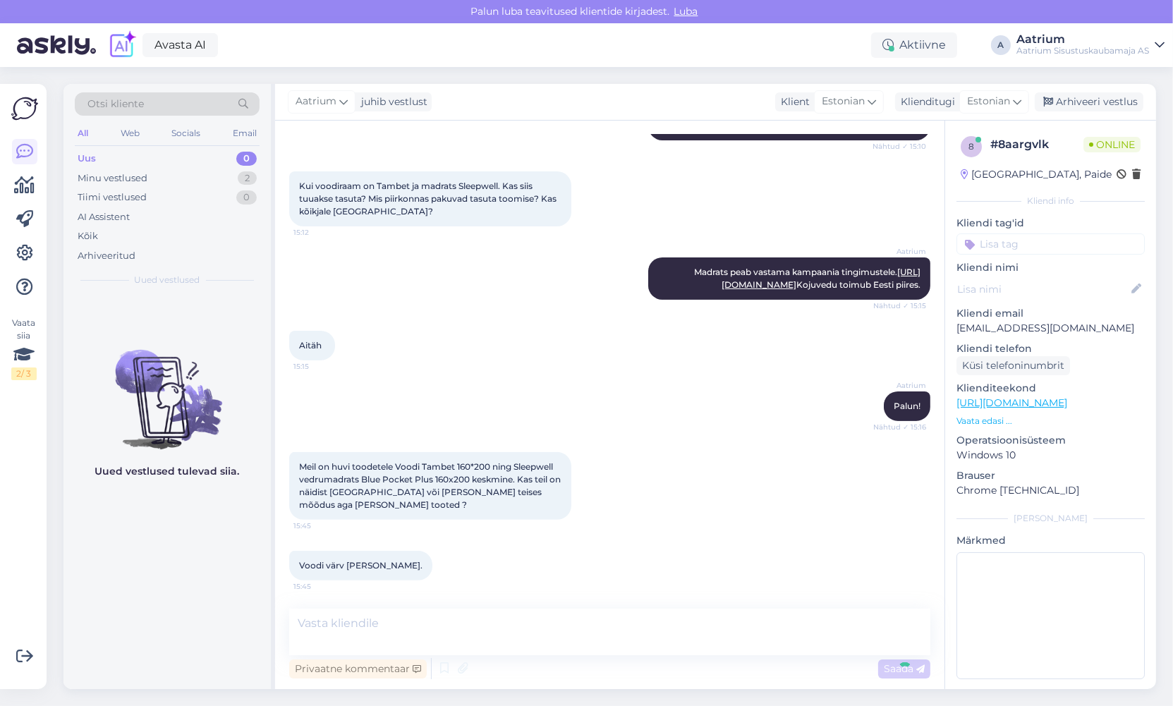
scroll to position [512, 0]
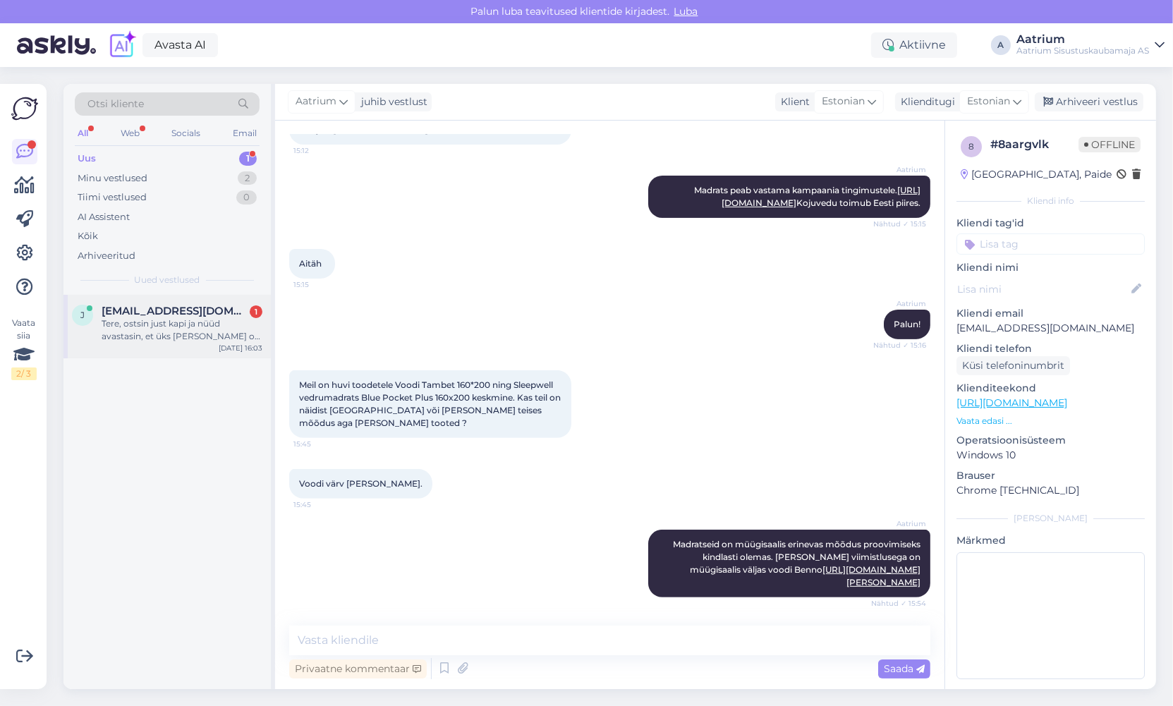
click at [192, 336] on div "Tere, ostsin just kapi ja nüüd avastasin, et üks [PERSON_NAME] on kahjustatud […" at bounding box center [182, 329] width 161 height 25
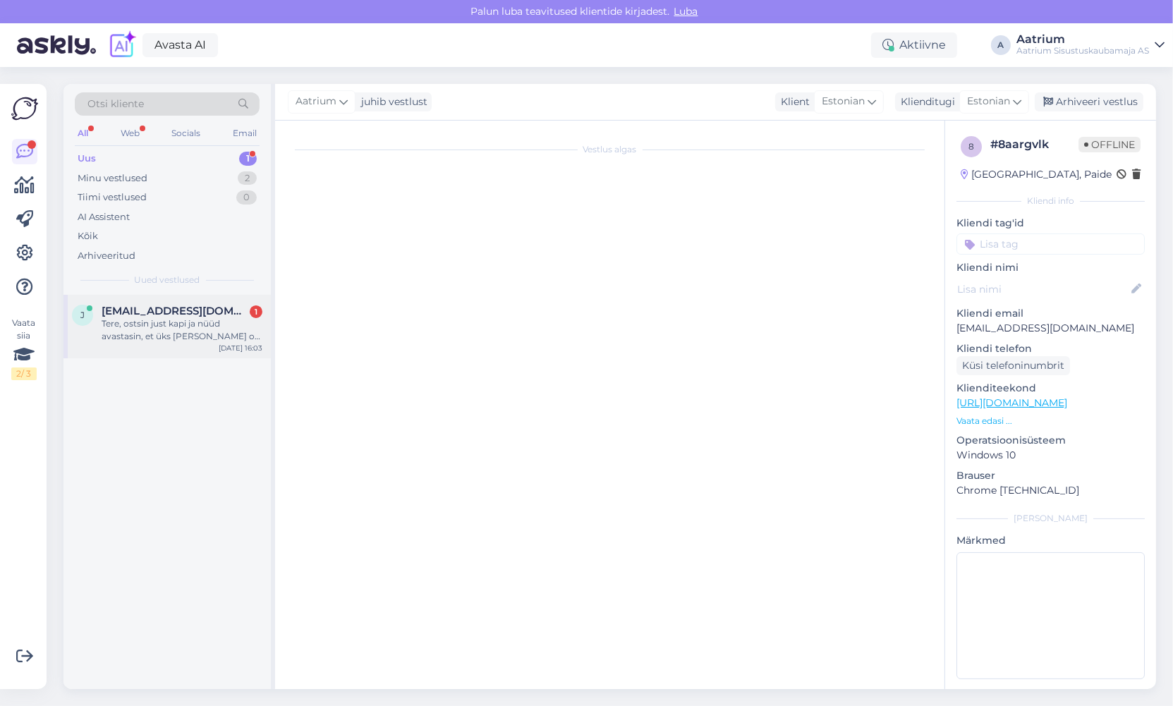
scroll to position [0, 0]
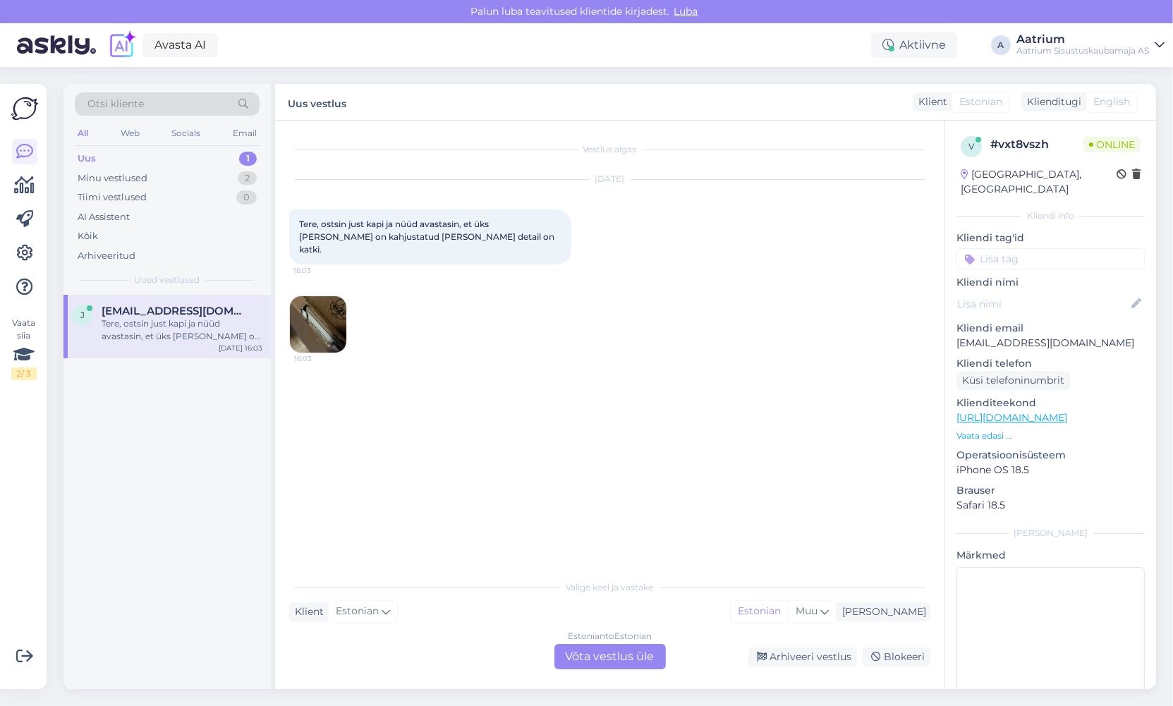
click at [320, 313] on img at bounding box center [318, 324] width 56 height 56
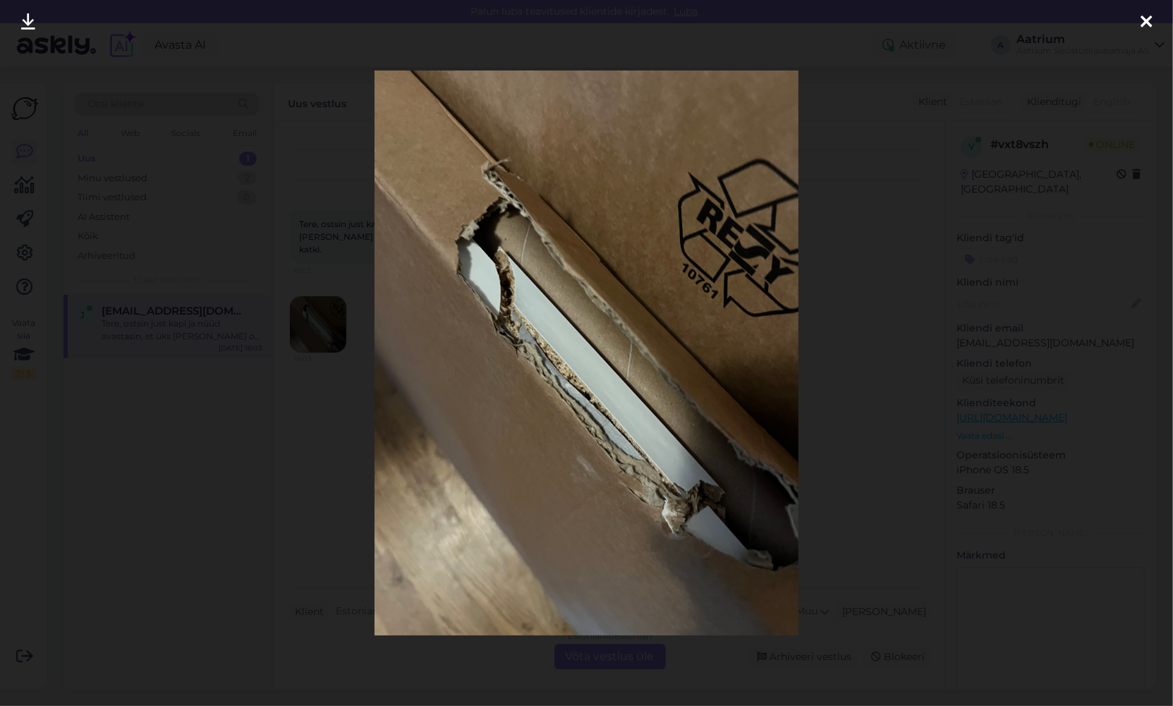
click at [1143, 25] on icon at bounding box center [1146, 22] width 11 height 18
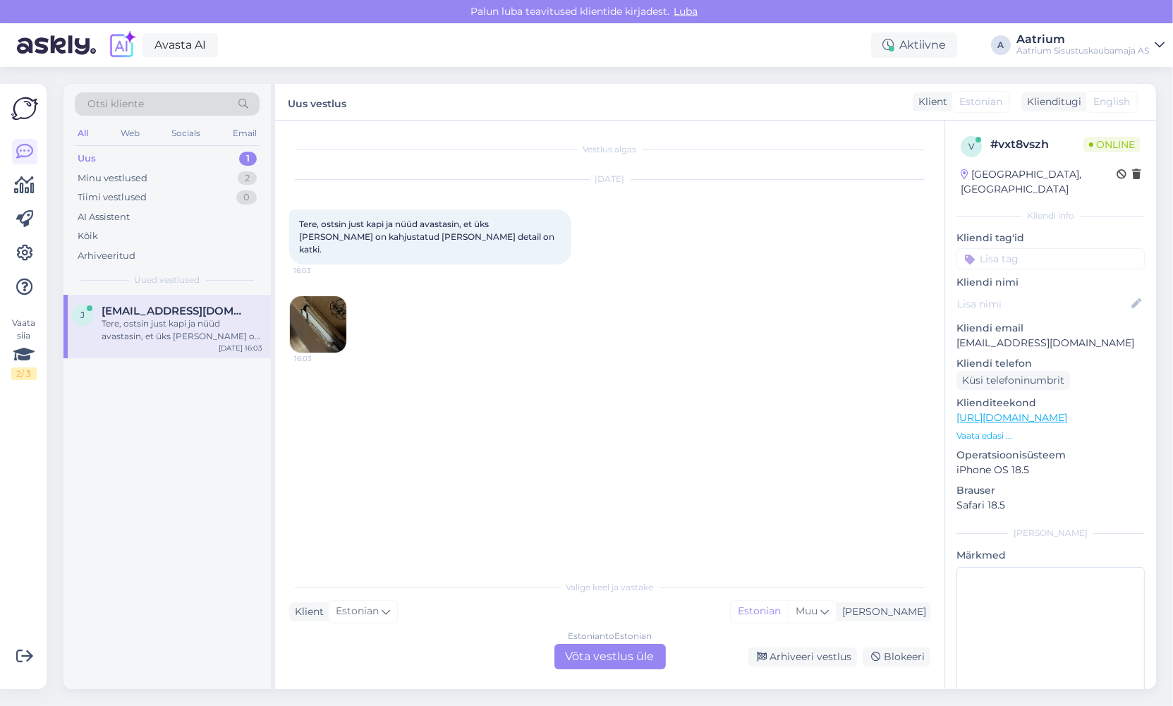
click at [632, 660] on div "Estonian to Estonian Võta vestlus üle" at bounding box center [610, 656] width 111 height 25
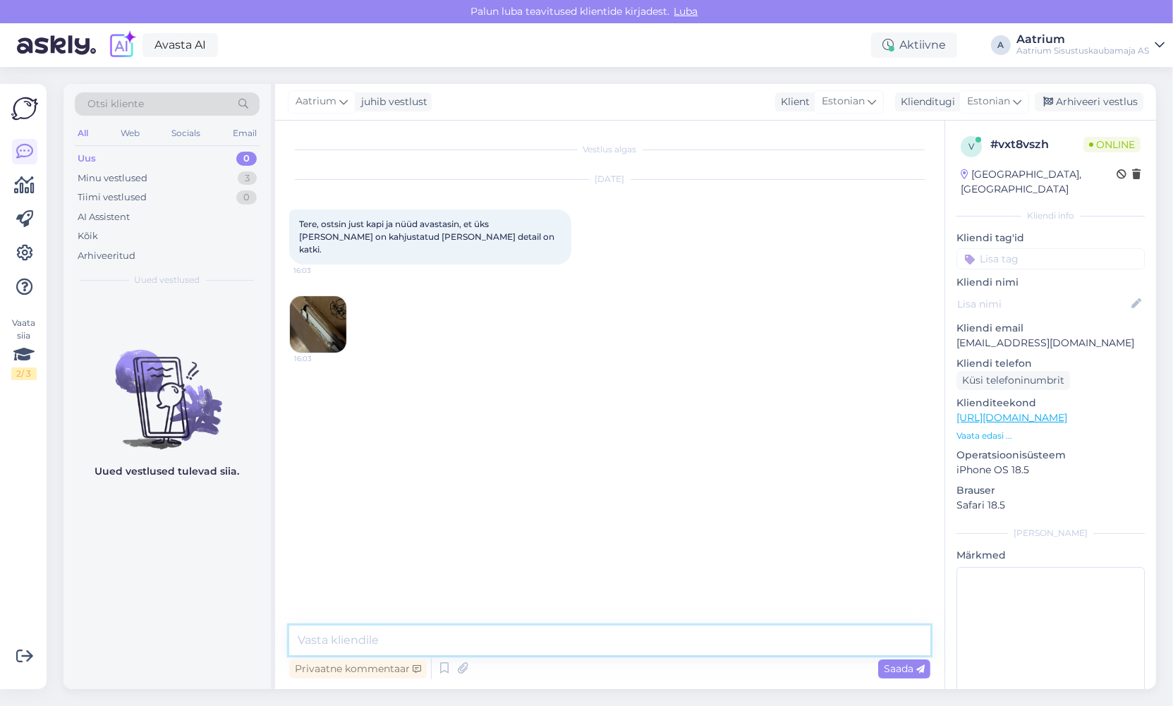
click at [409, 641] on textarea at bounding box center [609, 641] width 641 height 30
type textarea "Tere! Oskate öelda oma tellimuse või arve numbrit? Laost vastu võttes oli [PERS…"
click at [889, 669] on span "Saada" at bounding box center [904, 668] width 41 height 13
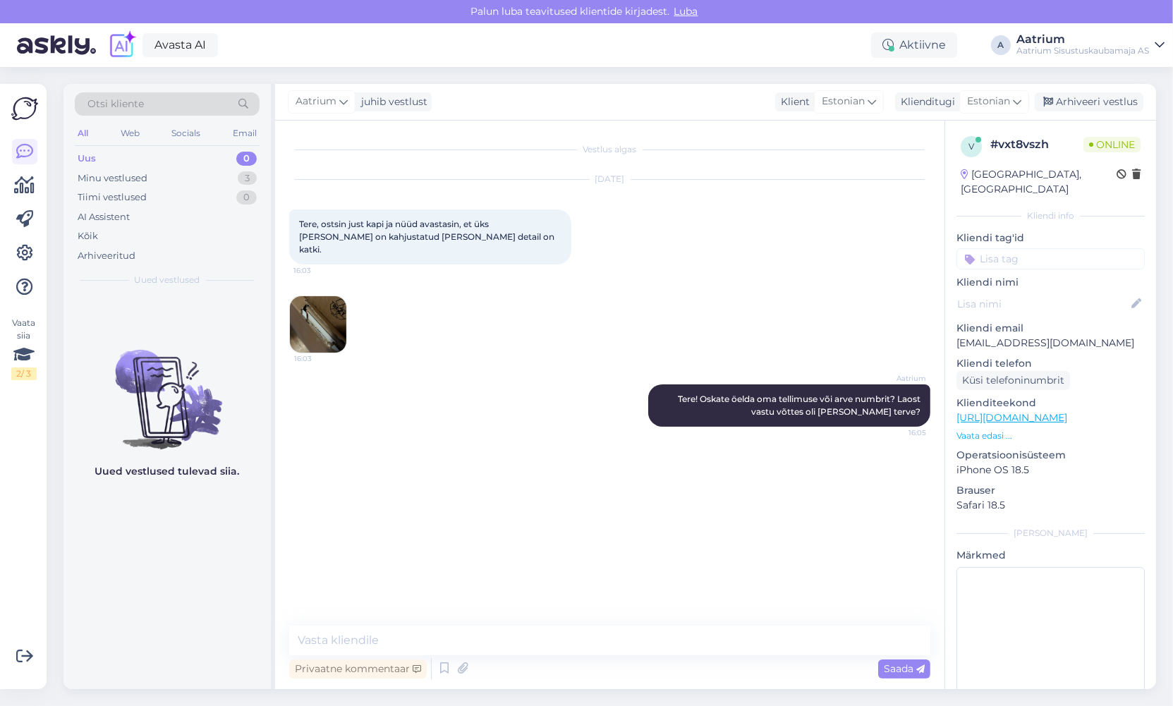
click at [317, 303] on img at bounding box center [318, 324] width 56 height 56
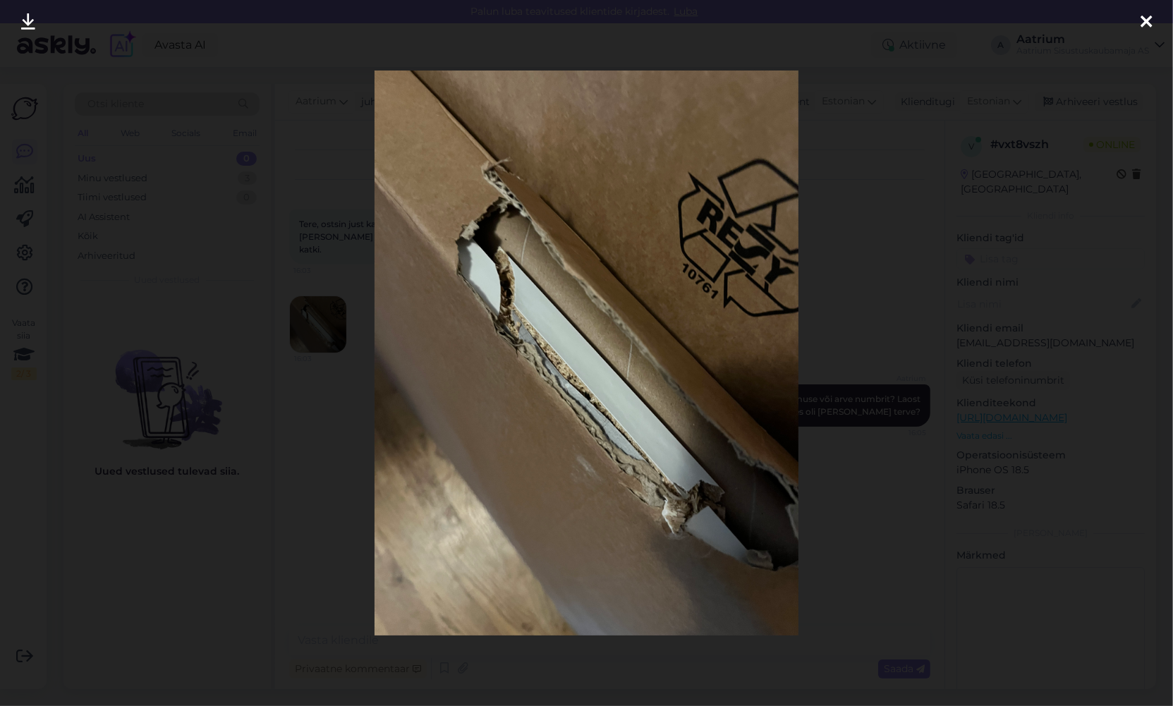
click at [1142, 24] on icon at bounding box center [1146, 22] width 11 height 18
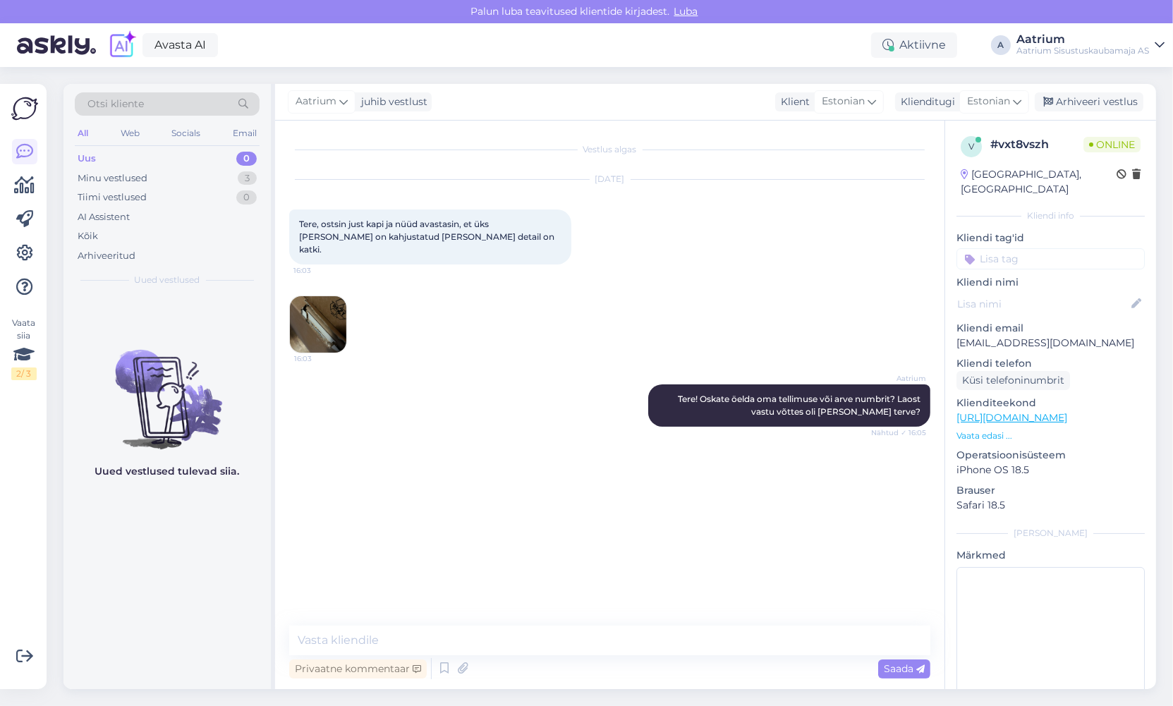
click at [435, 444] on div "Vestlus algas [DATE] Tere, ostsin just kapi ja nüüd avastasin, et üks [PERSON_N…" at bounding box center [616, 374] width 654 height 478
click at [327, 426] on div "Aatrium Tere! Oskate öelda oma tellimuse või arve numbrit? Laost vastu võttes o…" at bounding box center [609, 405] width 641 height 73
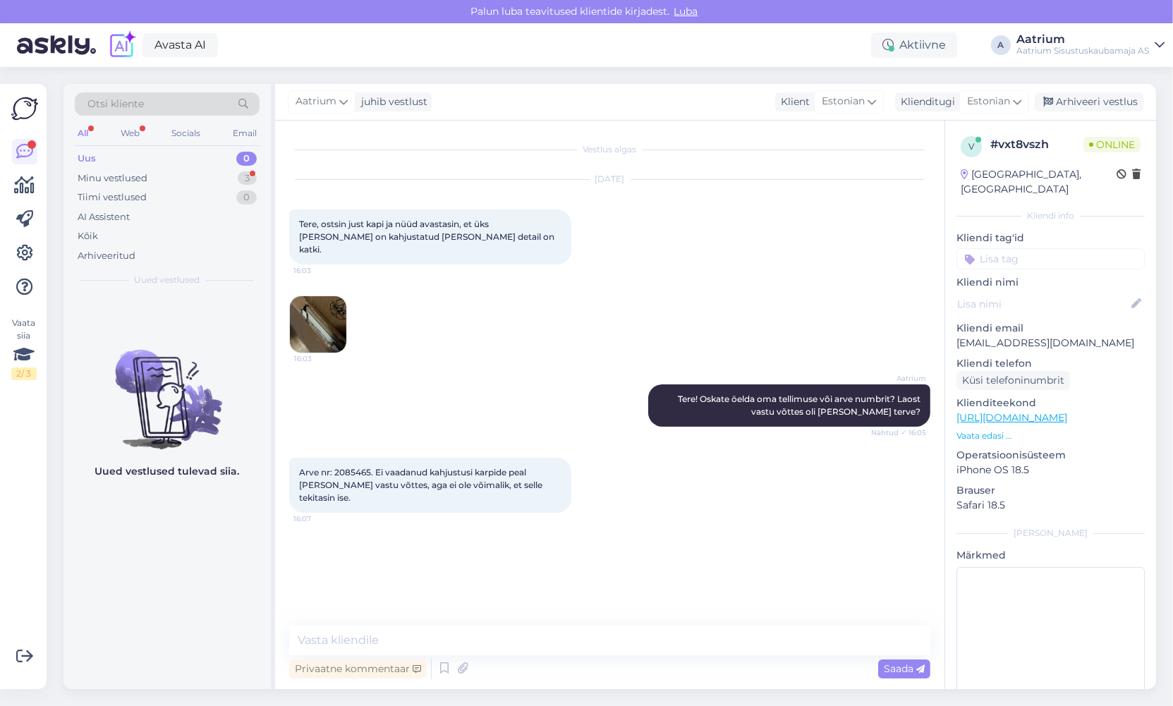
click at [331, 584] on div "Vestlus algas [DATE] Tere, ostsin just kapi ja nüüd avastasin, et üks [PERSON_N…" at bounding box center [616, 374] width 654 height 478
drag, startPoint x: 370, startPoint y: 454, endPoint x: 336, endPoint y: 457, distance: 34.7
click at [336, 467] on span "Arve nr: 2085465. Ei vaadanud kahjustusi karpide peal [PERSON_NAME] vastu võtte…" at bounding box center [422, 485] width 246 height 36
copy span "2085465"
click at [464, 639] on textarea at bounding box center [609, 641] width 641 height 30
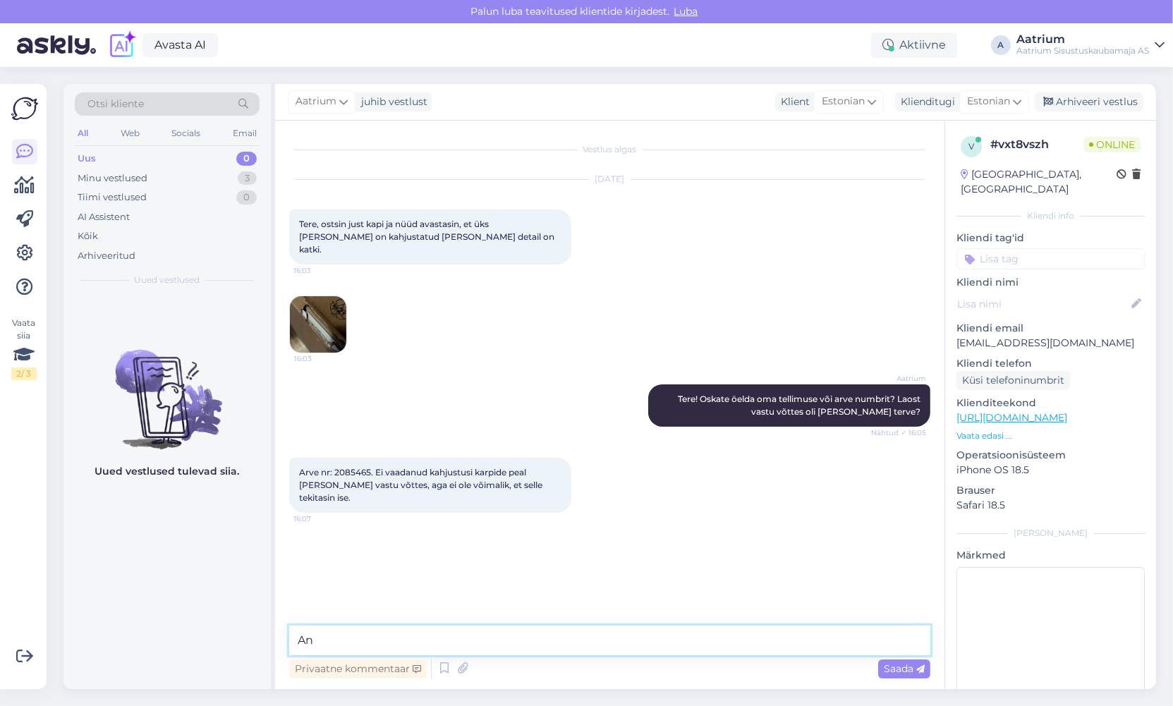
type textarea "A"
click at [425, 638] on textarea "[PERSON_NAME] info müüjale [PERSON_NAME] edasi" at bounding box center [609, 641] width 641 height 30
click at [565, 640] on textarea "[PERSON_NAME] info müüjale [PERSON_NAME] laole edasi" at bounding box center [609, 641] width 641 height 30
click at [528, 636] on textarea "[PERSON_NAME] info müüjale [PERSON_NAME] laole edasi. Tegemist on tugeva löögig…" at bounding box center [609, 641] width 641 height 30
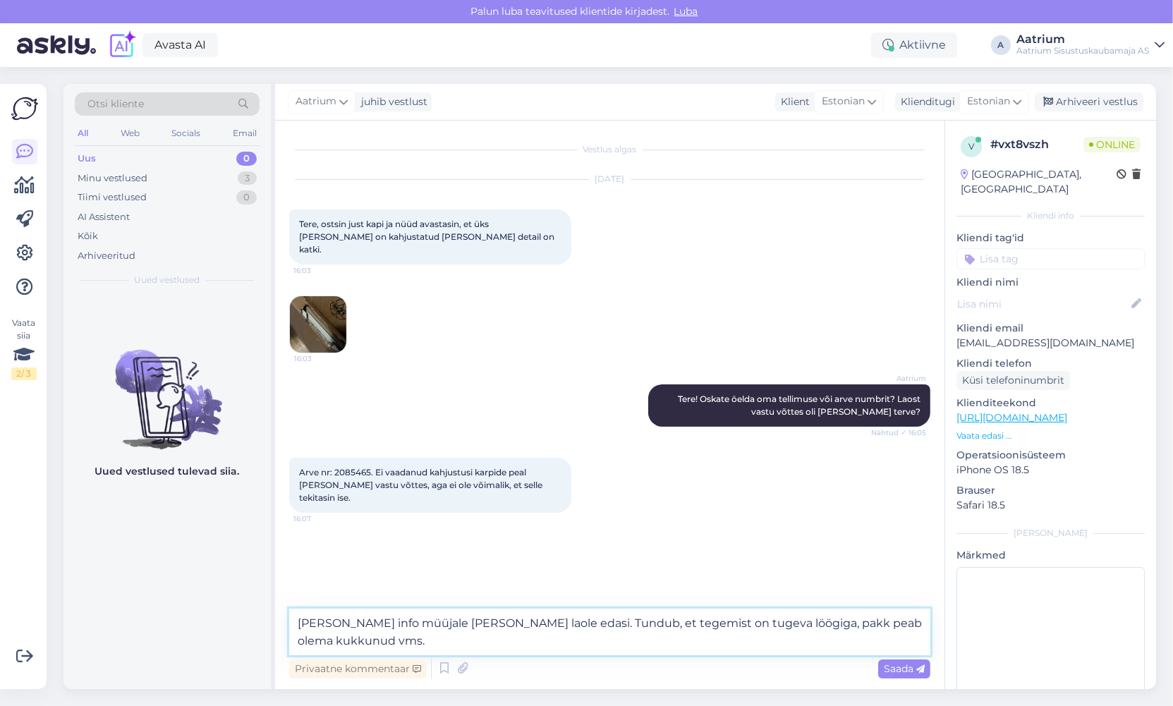
click at [352, 642] on textarea "[PERSON_NAME] info müüjale [PERSON_NAME] laole edasi. Tundub, et tegemist on tu…" at bounding box center [609, 632] width 641 height 47
drag, startPoint x: 521, startPoint y: 622, endPoint x: 298, endPoint y: 620, distance: 222.9
click at [298, 620] on textarea "[PERSON_NAME] info müüjale [PERSON_NAME] laole edasi. Tundub, et tegemist on tu…" at bounding box center [609, 632] width 641 height 47
click at [440, 641] on textarea "Tundub, et tegemist on tugeva löögiga, pakk peab olema kukkunud vms. [PERSON_NA…" at bounding box center [609, 632] width 641 height 47
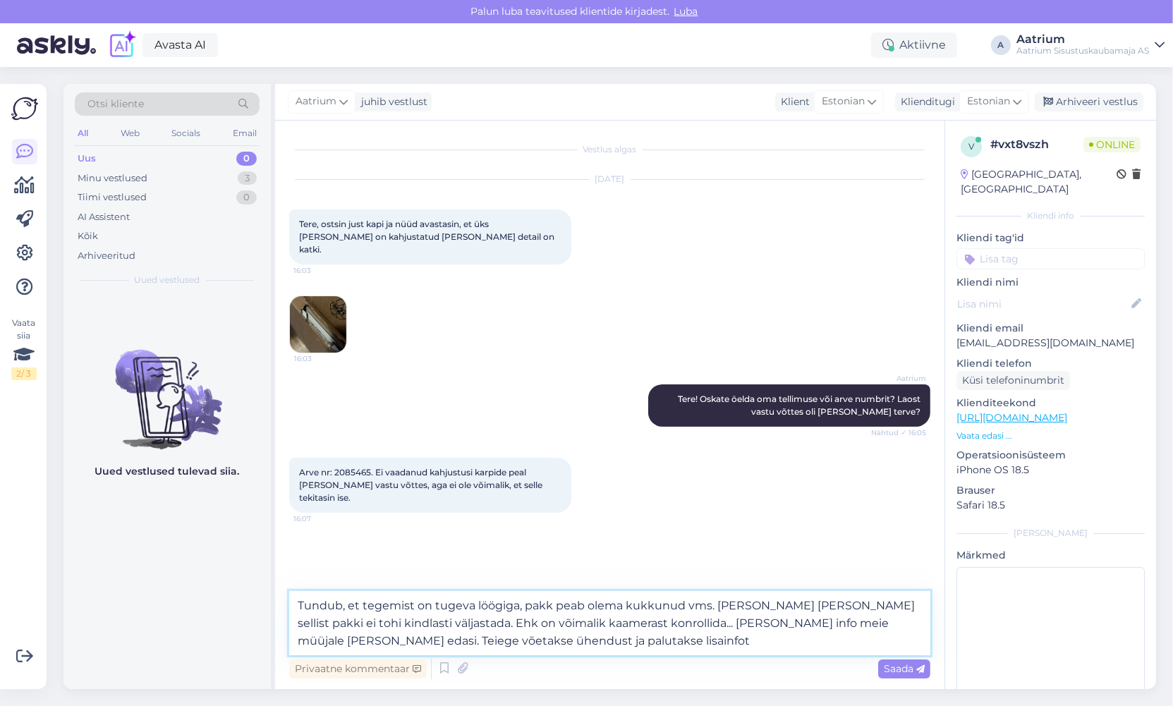
click at [479, 639] on textarea "Tundub, et tegemist on tugeva löögiga, pakk peab olema kukkunud vms. [PERSON_NA…" at bounding box center [609, 623] width 641 height 64
click at [584, 641] on textarea "Tundub, et tegemist on tugeva löögiga, pakk peab olema kukkunud vms. [PERSON_NA…" at bounding box center [609, 623] width 641 height 64
click at [591, 646] on textarea "Tundub, et tegemist on tugeva löögiga, pakk peab olema kukkunud vms. [PERSON_NA…" at bounding box center [609, 623] width 641 height 64
type textarea "Tundub, et tegemist on tugeva löögiga, pakk peab olema kukkunud vms. [PERSON_NA…"
click at [887, 670] on span "Saada" at bounding box center [904, 668] width 41 height 13
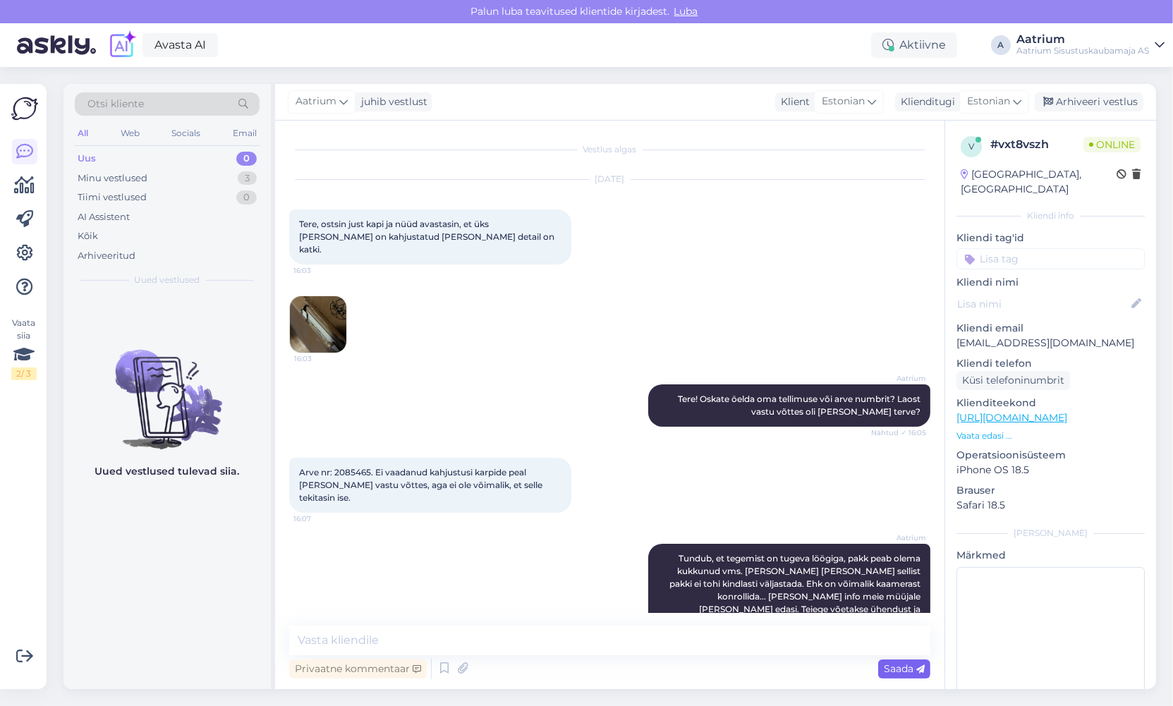
scroll to position [1, 0]
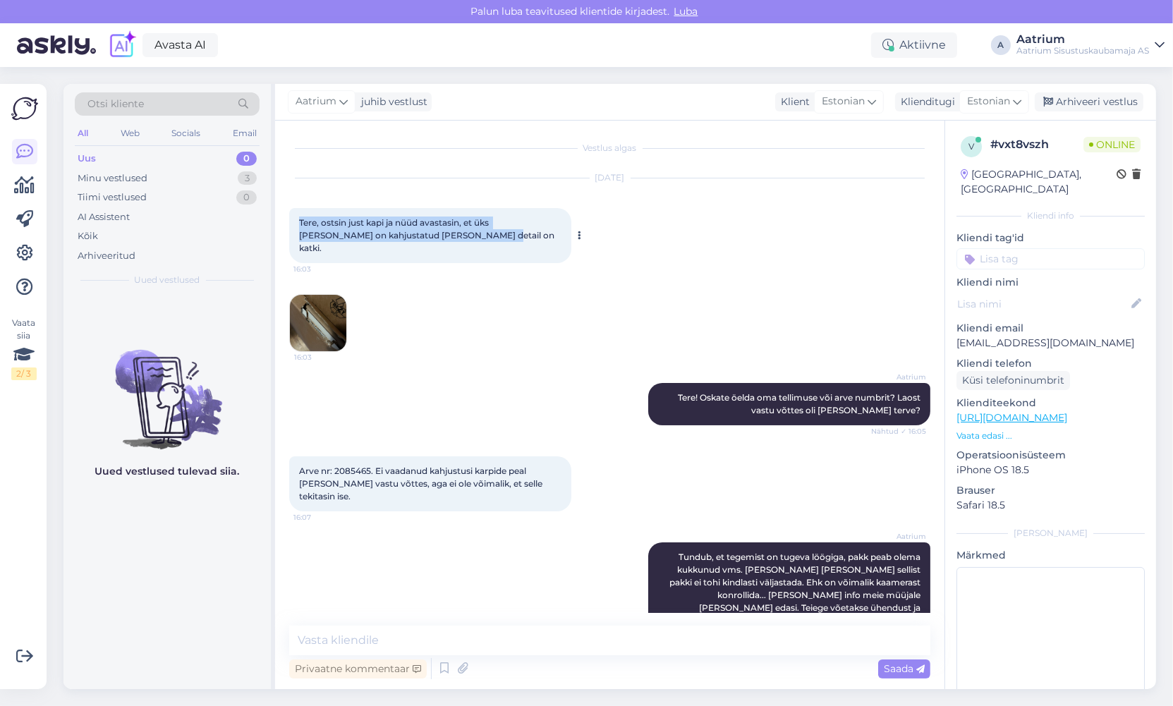
drag, startPoint x: 308, startPoint y: 219, endPoint x: 462, endPoint y: 236, distance: 155.5
click at [462, 236] on div "Tere, ostsin just kapi ja nüüd avastasin, et üks [PERSON_NAME] on kahjustatud […" at bounding box center [430, 235] width 282 height 55
drag, startPoint x: 634, startPoint y: 321, endPoint x: 456, endPoint y: 268, distance: 184.8
click at [634, 321] on div "[DATE] Tere, ostsin just kapi ja nüüd avastasin, et üks [PERSON_NAME] on kahjus…" at bounding box center [609, 265] width 641 height 205
drag, startPoint x: 295, startPoint y: 217, endPoint x: 465, endPoint y: 244, distance: 172.1
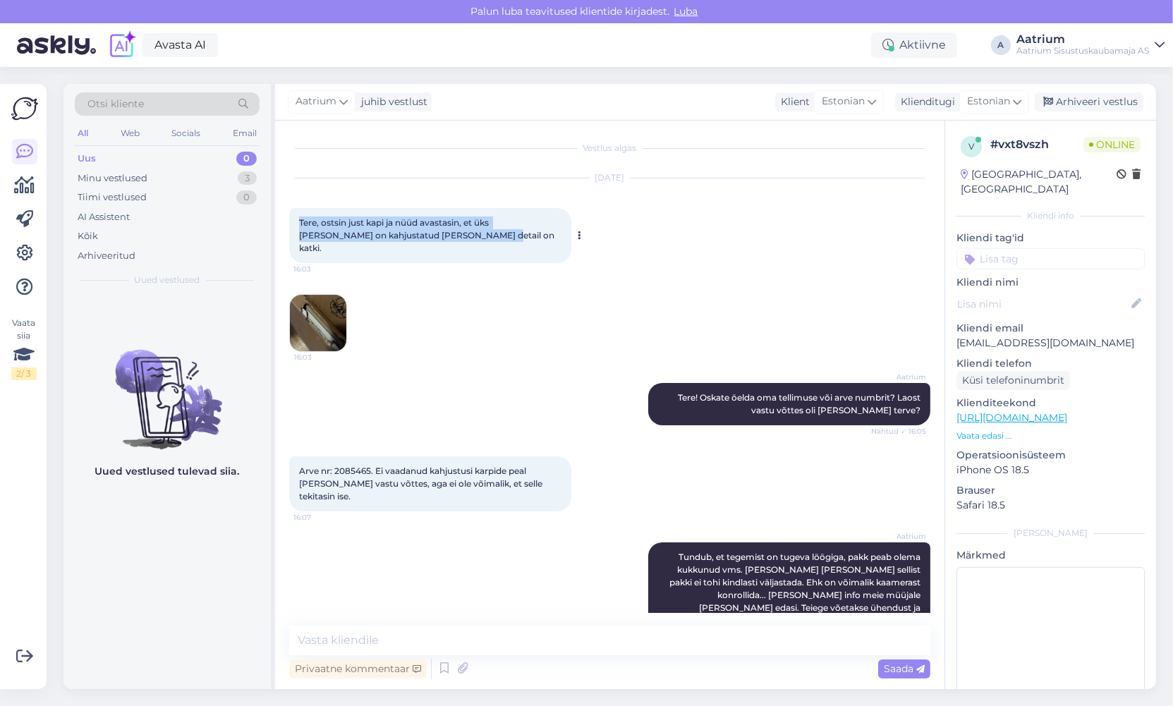
click at [465, 244] on div "Tere, ostsin just kapi ja nüüd avastasin, et üks [PERSON_NAME] on kahjustatud […" at bounding box center [430, 235] width 282 height 55
copy span "Tere, ostsin just kapi ja nüüd avastasin, et üks [PERSON_NAME] on kahjustatud […"
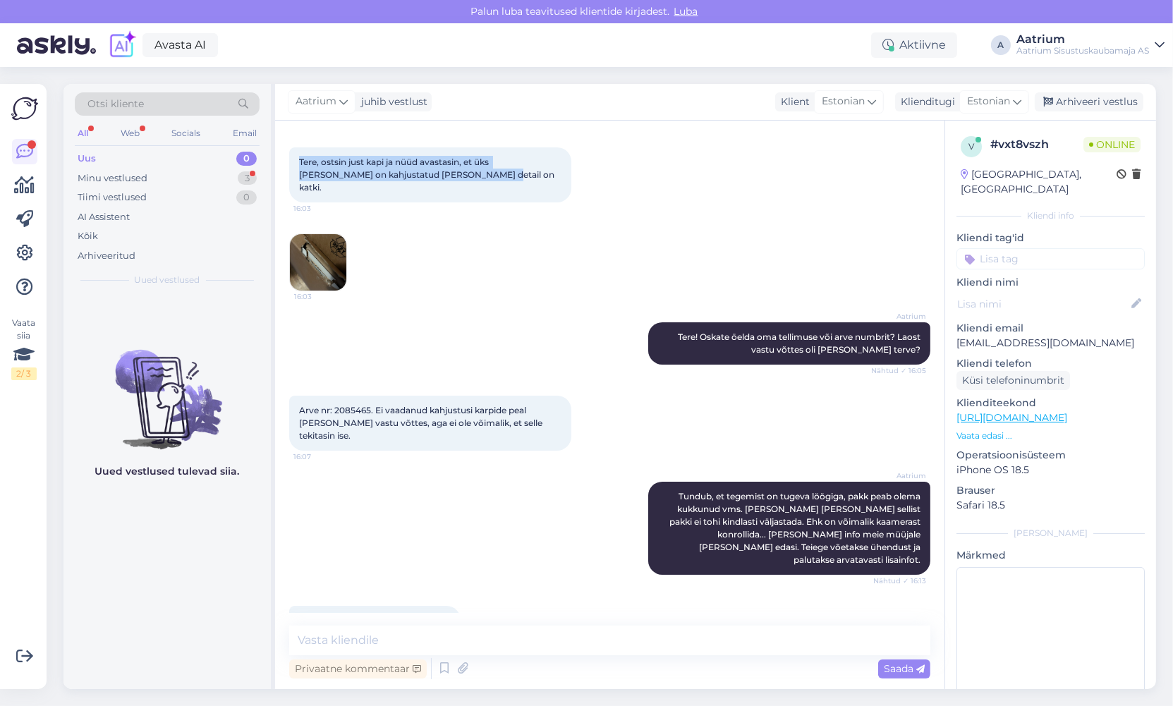
click at [728, 213] on div "[DATE] Tere, ostsin just kapi ja nüüd avastasin, et üks [PERSON_NAME] on kahjus…" at bounding box center [609, 204] width 641 height 205
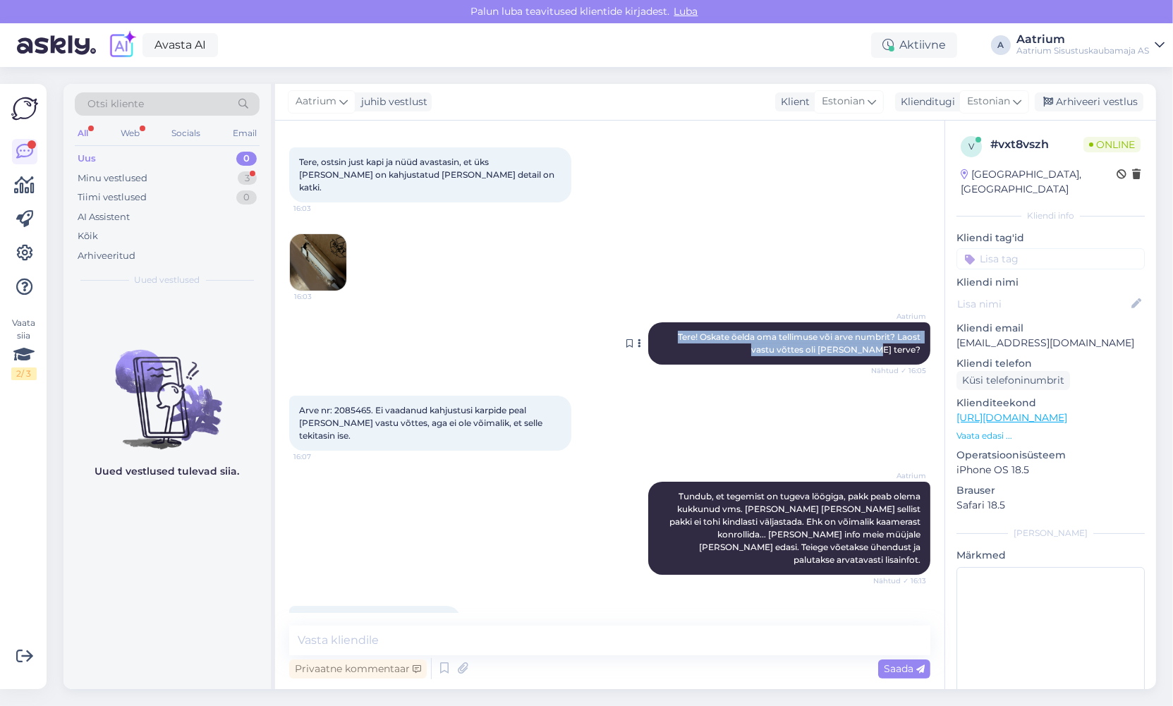
drag, startPoint x: 667, startPoint y: 319, endPoint x: 914, endPoint y: 335, distance: 248.2
click at [914, 335] on div "Aatrium Tere! Oskate öelda oma tellimuse või arve numbrit? Laost vastu võttes o…" at bounding box center [789, 343] width 282 height 42
copy span "Tere! Oskate öelda oma tellimuse või arve numbrit? Laost vastu võttes oli [PERS…"
click at [356, 646] on textarea at bounding box center [609, 641] width 641 height 30
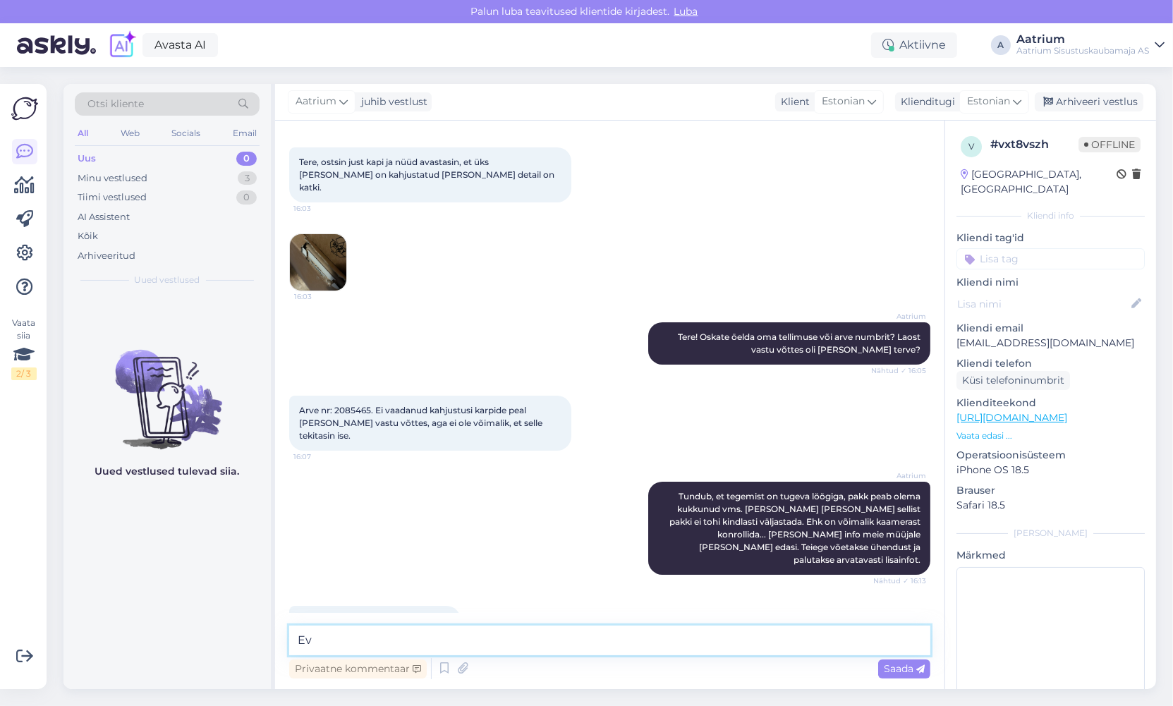
type textarea "E"
type textarea "Müüja [PERSON_NAME] võtab Teiega ühendust."
click at [902, 668] on span "Saada" at bounding box center [904, 668] width 41 height 13
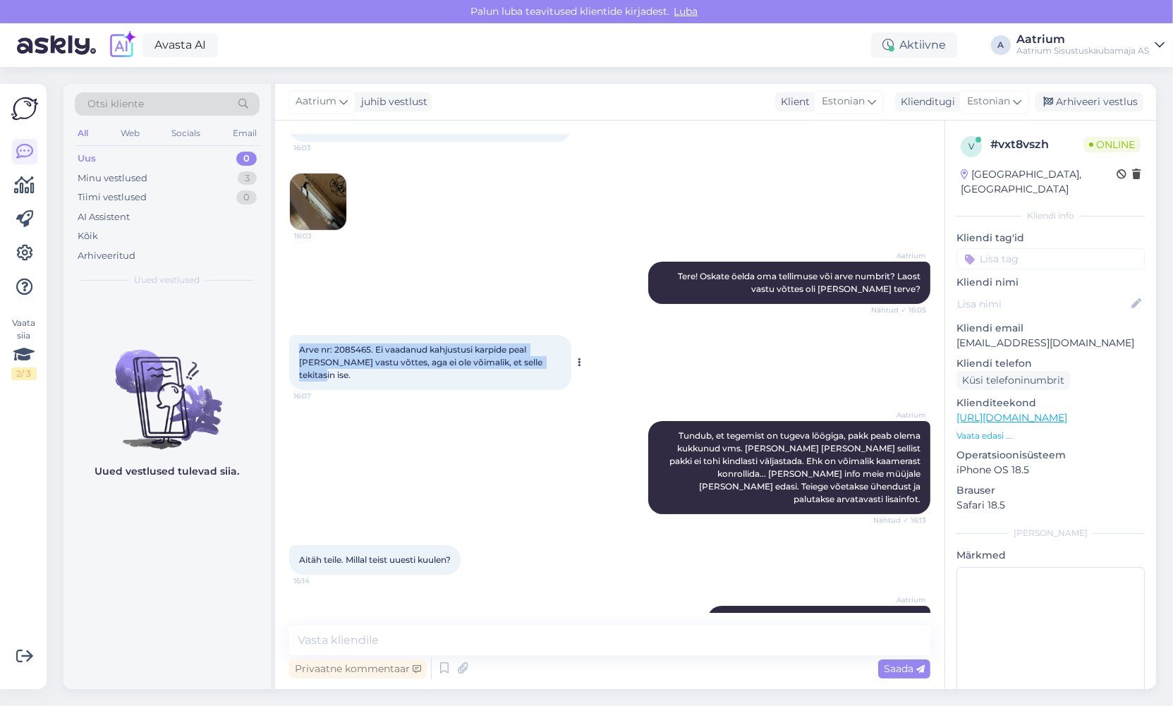
drag, startPoint x: 298, startPoint y: 331, endPoint x: 539, endPoint y: 346, distance: 241.0
click at [539, 346] on div "Arve nr: 2085465. Ei vaadanud kahjustusi karpide peal [PERSON_NAME] vastu võtte…" at bounding box center [430, 362] width 282 height 55
copy span "Arve nr: 2085465. Ei vaadanud kahjustusi karpide peal [PERSON_NAME] vastu võtte…"
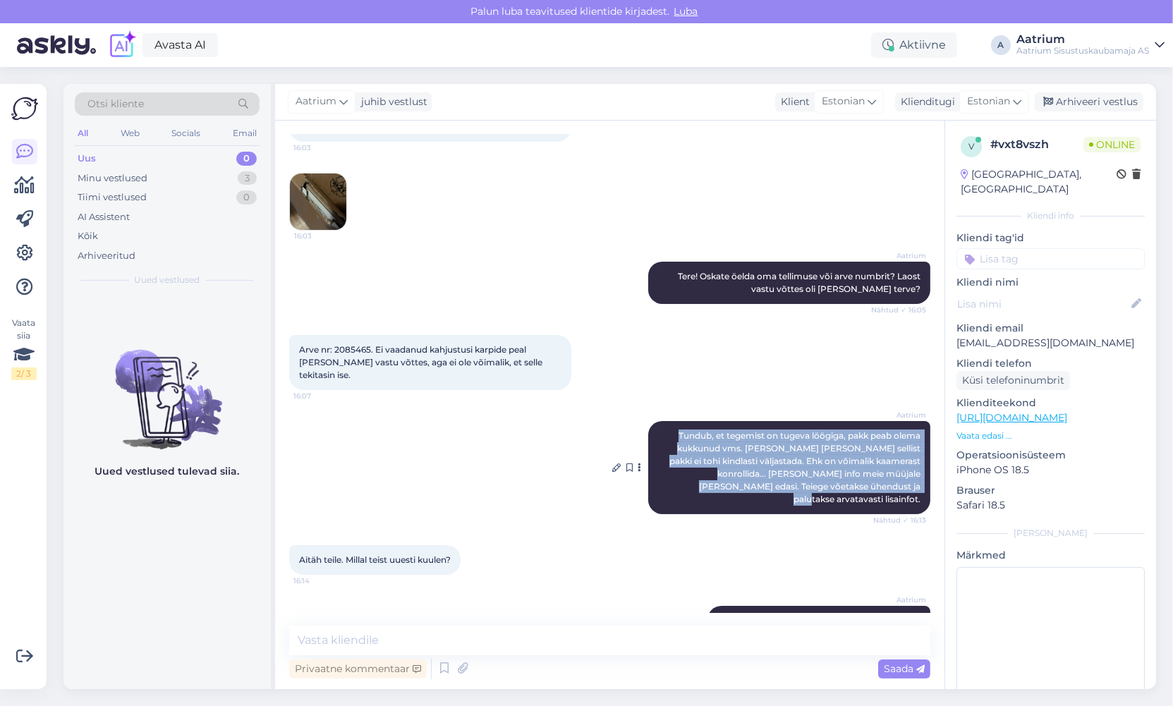
drag, startPoint x: 663, startPoint y: 406, endPoint x: 917, endPoint y: 457, distance: 259.0
click at [917, 457] on div "Aatrium Tundub, et tegemist on tugeva löögiga, pakk peab olema kukkunud vms. [P…" at bounding box center [789, 467] width 282 height 93
copy span "Tundub, et tegemist on tugeva löögiga, pakk peab olema kukkunud vms. [PERSON_NA…"
click at [505, 483] on div "Aatrium Tundub, et tegemist on tugeva löögiga, pakk peab olema kukkunud vms. [P…" at bounding box center [609, 468] width 641 height 124
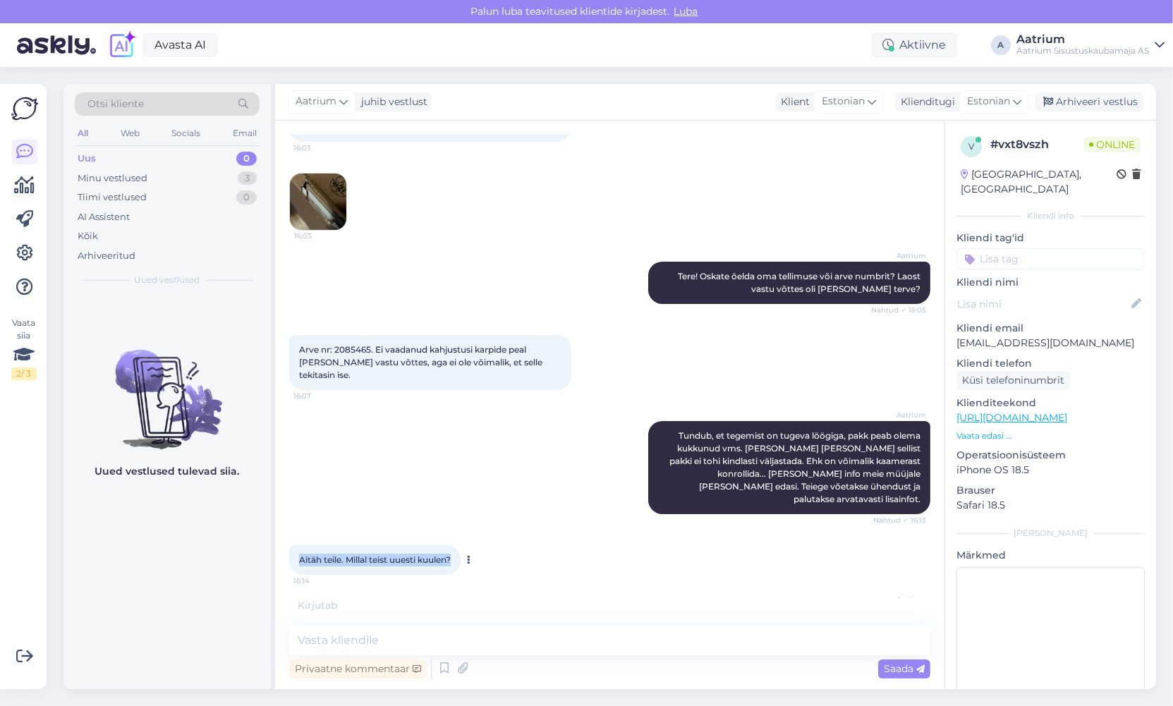
drag, startPoint x: 296, startPoint y: 519, endPoint x: 449, endPoint y: 525, distance: 153.2
click at [453, 545] on div "Aitäh teile. Millal teist uuesti kuulen? 16:14" at bounding box center [374, 560] width 171 height 30
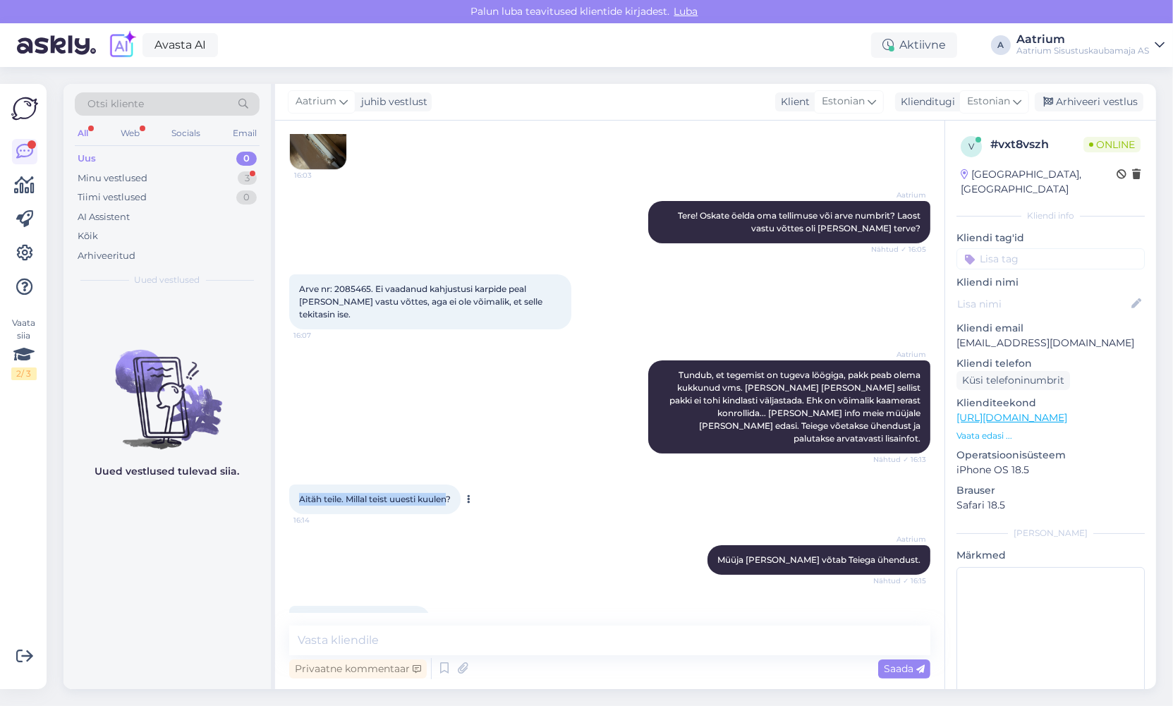
drag, startPoint x: 650, startPoint y: 499, endPoint x: 395, endPoint y: 448, distance: 260.4
click at [650, 530] on div "Aatrium Müüja [PERSON_NAME] võtab Teiega ühendust. Nähtud ✓ 16:15" at bounding box center [609, 560] width 641 height 61
drag, startPoint x: 466, startPoint y: 460, endPoint x: 296, endPoint y: 456, distance: 169.4
click at [294, 485] on div "Aitäh teile. Millal teist uuesti kuulen? 16:14" at bounding box center [374, 500] width 171 height 30
copy div "Aitäh teile. Millal teist uuesti kuulen? 16:14"
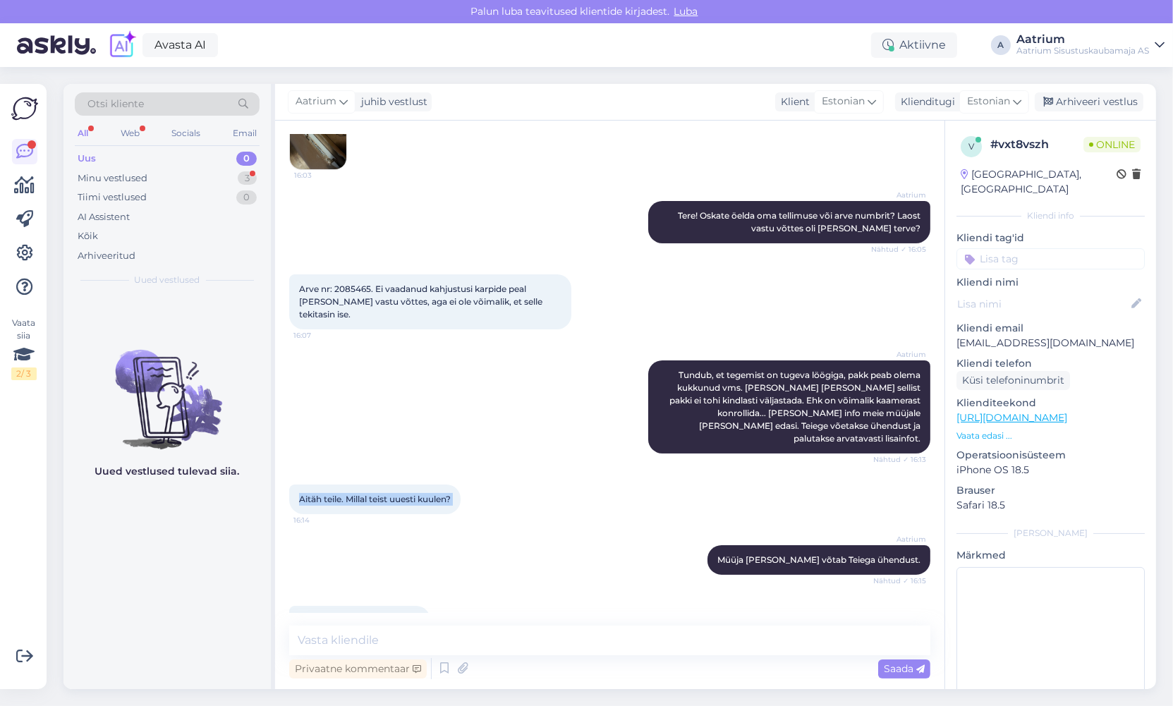
drag, startPoint x: 697, startPoint y: 478, endPoint x: 751, endPoint y: 542, distance: 83.6
click at [697, 478] on div "Aitäh teile. Millal teist uuesti kuulen? 16:14" at bounding box center [609, 499] width 641 height 61
drag, startPoint x: 748, startPoint y: 519, endPoint x: 911, endPoint y: 523, distance: 163.7
click at [911, 545] on div "Aatrium Müüja [PERSON_NAME] võtab Teiega ühendust. Nähtud ✓ 16:15" at bounding box center [819, 560] width 223 height 30
copy span "Müüja [PERSON_NAME] võtab Teiega ühendust."
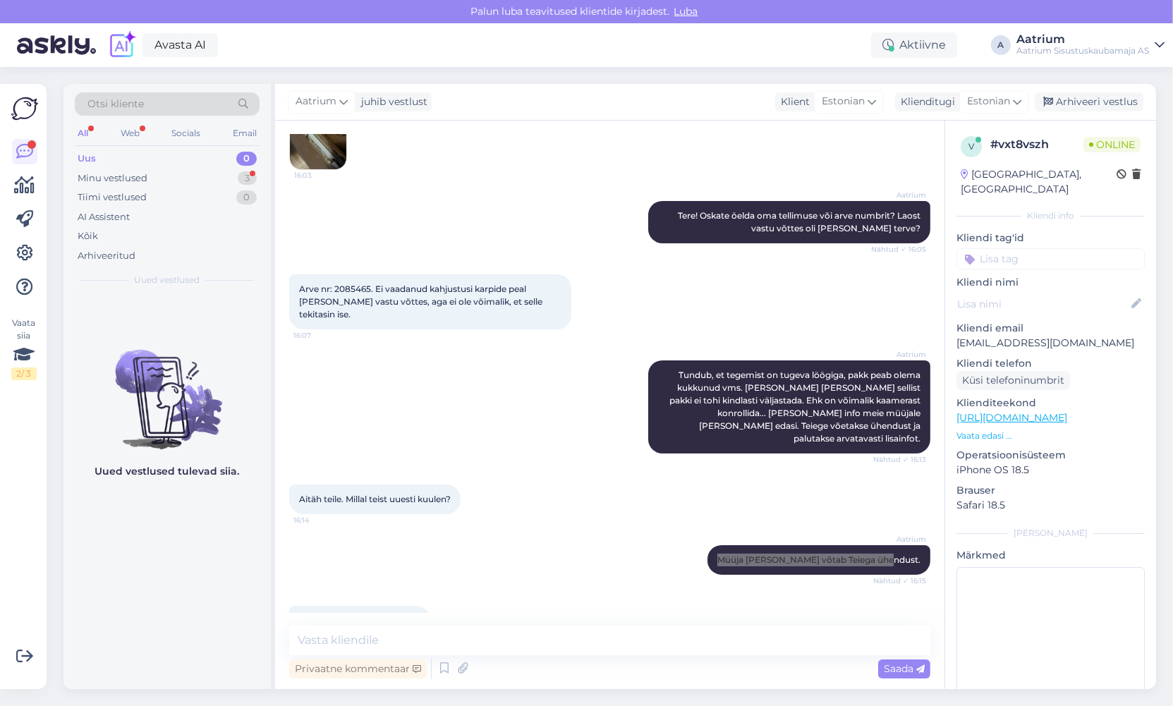
scroll to position [0, 0]
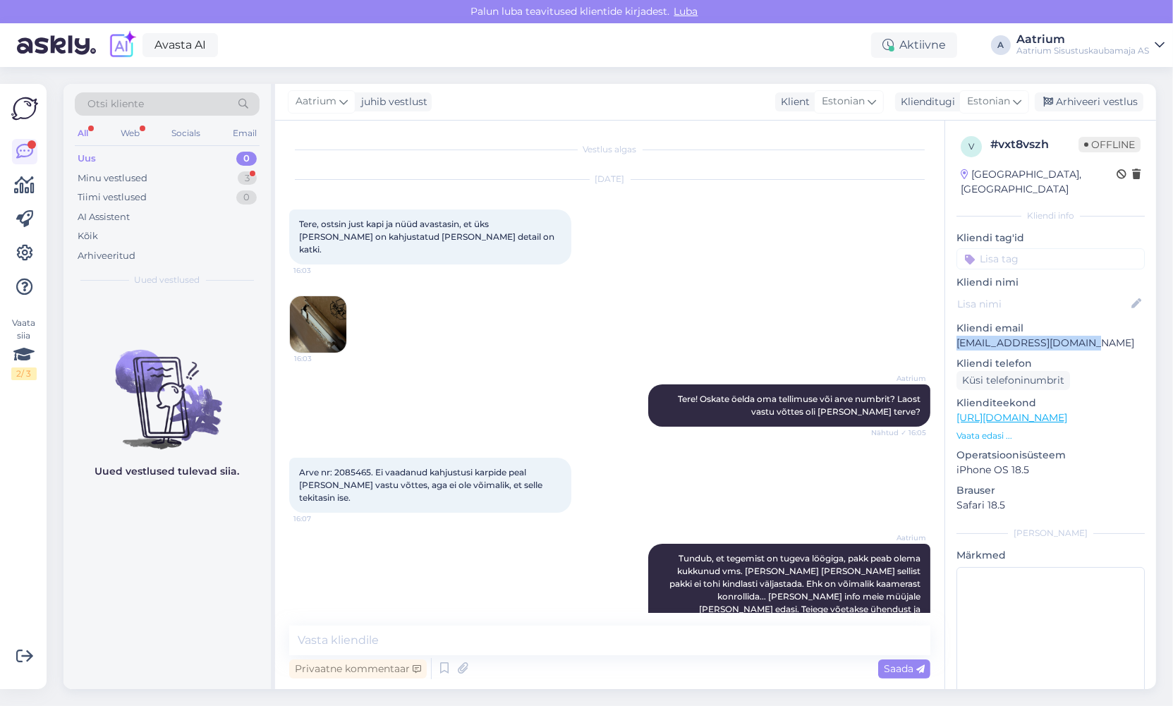
drag, startPoint x: 1092, startPoint y: 325, endPoint x: 954, endPoint y: 327, distance: 138.3
click at [954, 327] on div "v # vxt8vszh Offline [GEOGRAPHIC_DATA], [GEOGRAPHIC_DATA] Kliendi info Kliendi …" at bounding box center [1050, 418] width 211 height 595
copy p "[EMAIL_ADDRESS][DOMAIN_NAME]"
click at [1065, 97] on div "Arhiveeri vestlus" at bounding box center [1089, 101] width 109 height 19
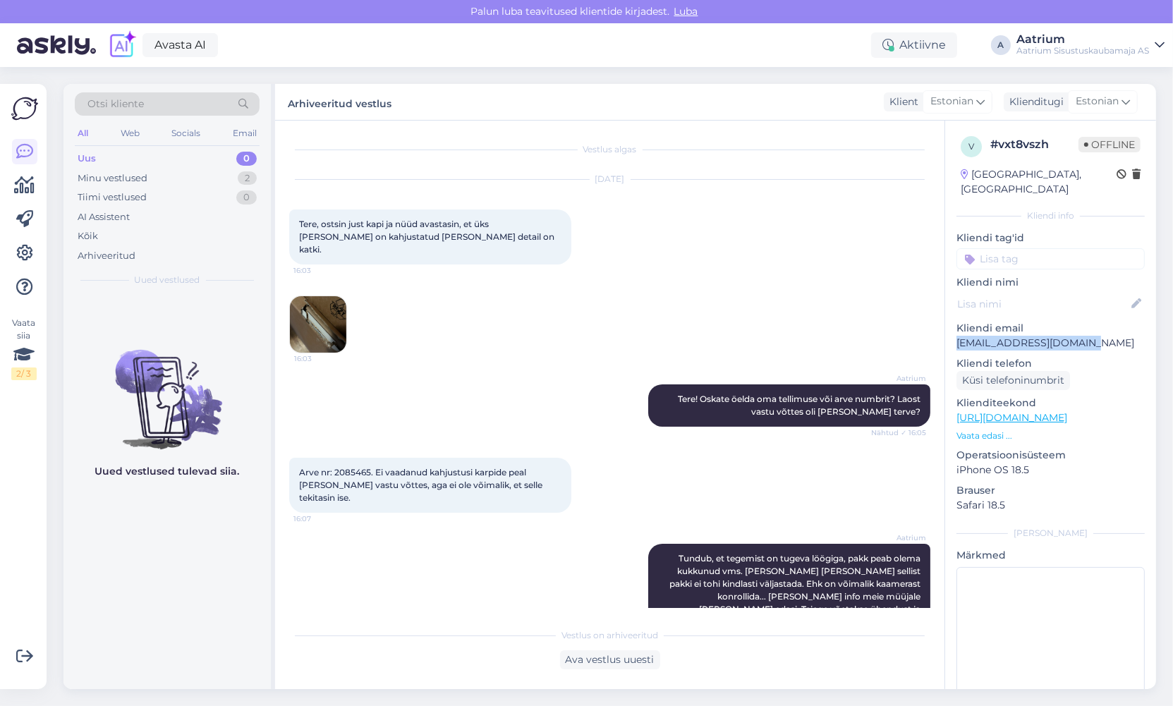
click at [81, 159] on div "Uus" at bounding box center [87, 159] width 18 height 14
click at [87, 174] on div "Minu vestlused" at bounding box center [113, 178] width 70 height 14
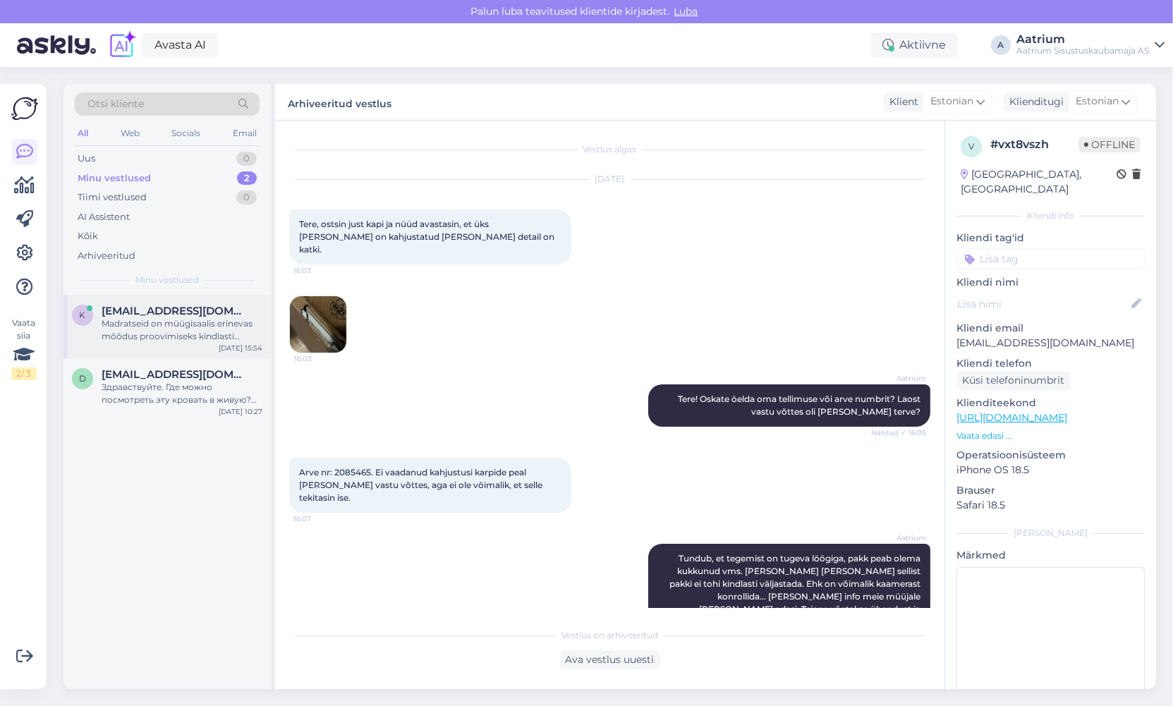
click at [158, 325] on div "Madratseid on müügisaalis erinevas mõõdus proovimiseks kindlasti olemas. [PERSO…" at bounding box center [182, 329] width 161 height 25
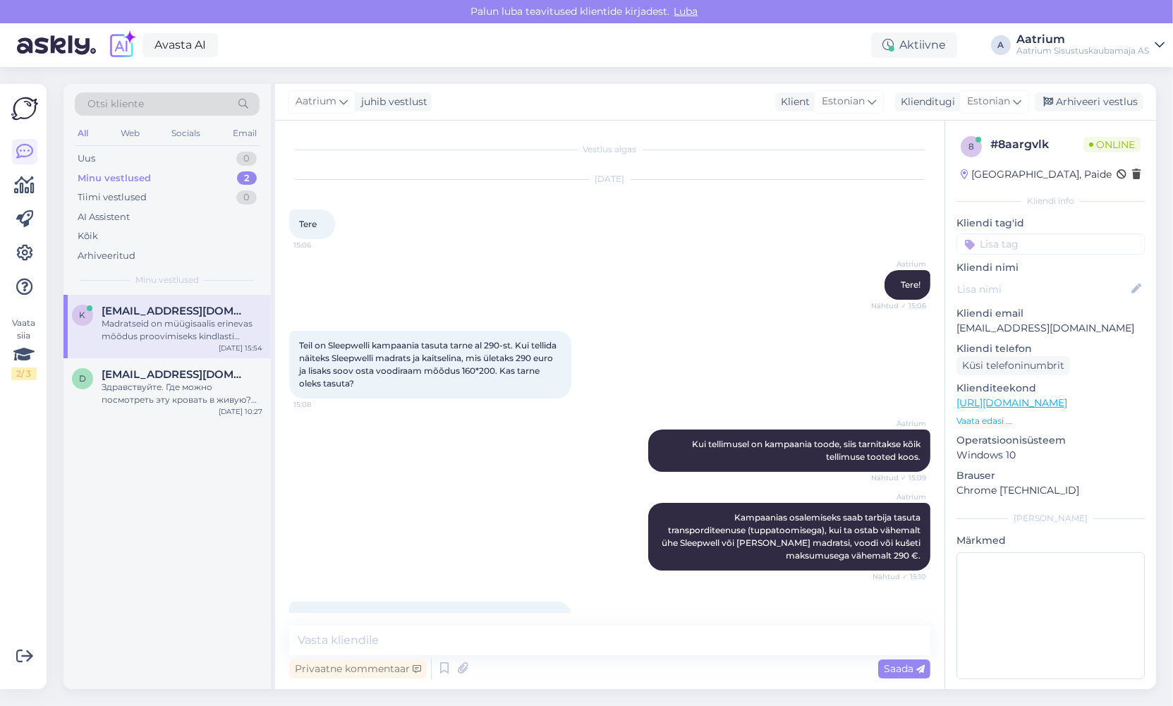
scroll to position [512, 0]
